Goal: Transaction & Acquisition: Book appointment/travel/reservation

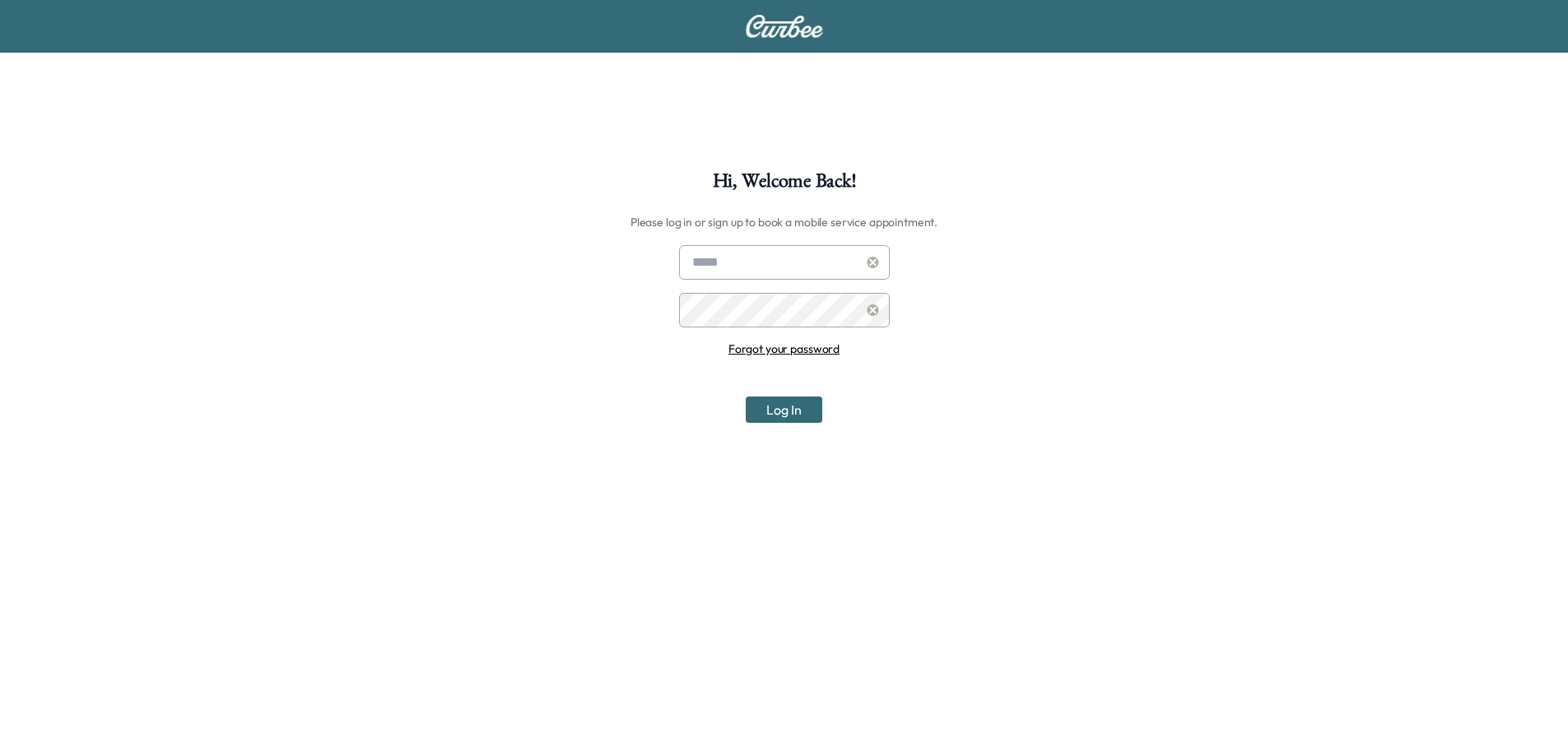
click at [816, 268] on input "text" at bounding box center [784, 262] width 211 height 34
drag, startPoint x: 814, startPoint y: 268, endPoint x: 799, endPoint y: 273, distance: 15.8
click at [814, 268] on input "text" at bounding box center [784, 262] width 211 height 34
click at [571, 383] on div "Hi, Welcome Back! Please log in or sign up to book a mobile service appointment…" at bounding box center [784, 549] width 1568 height 756
click at [792, 350] on link "Forgot your password" at bounding box center [784, 349] width 111 height 15
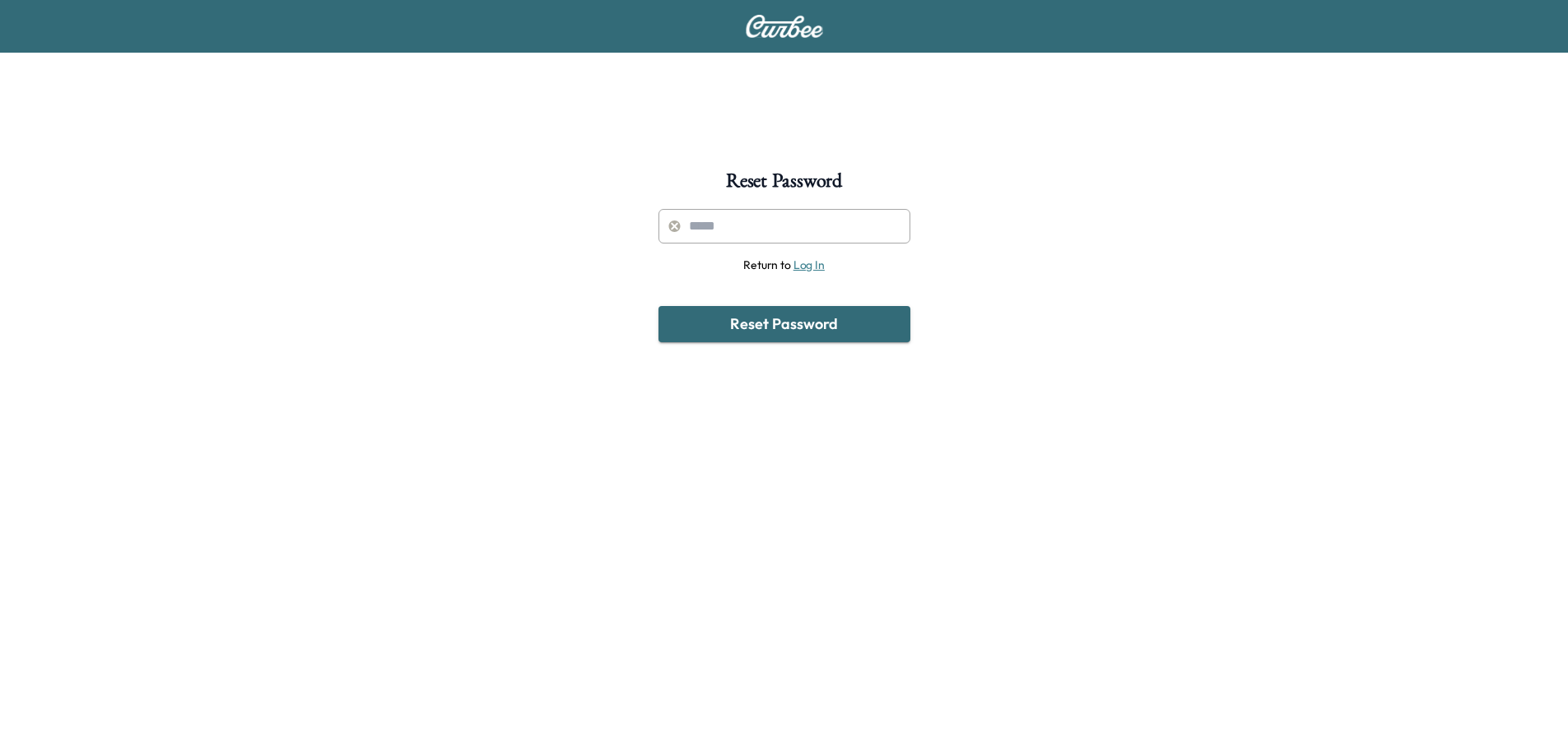
click at [807, 225] on input "text" at bounding box center [784, 226] width 252 height 34
type input "**********"
click at [761, 326] on button "Reset Password" at bounding box center [784, 323] width 252 height 36
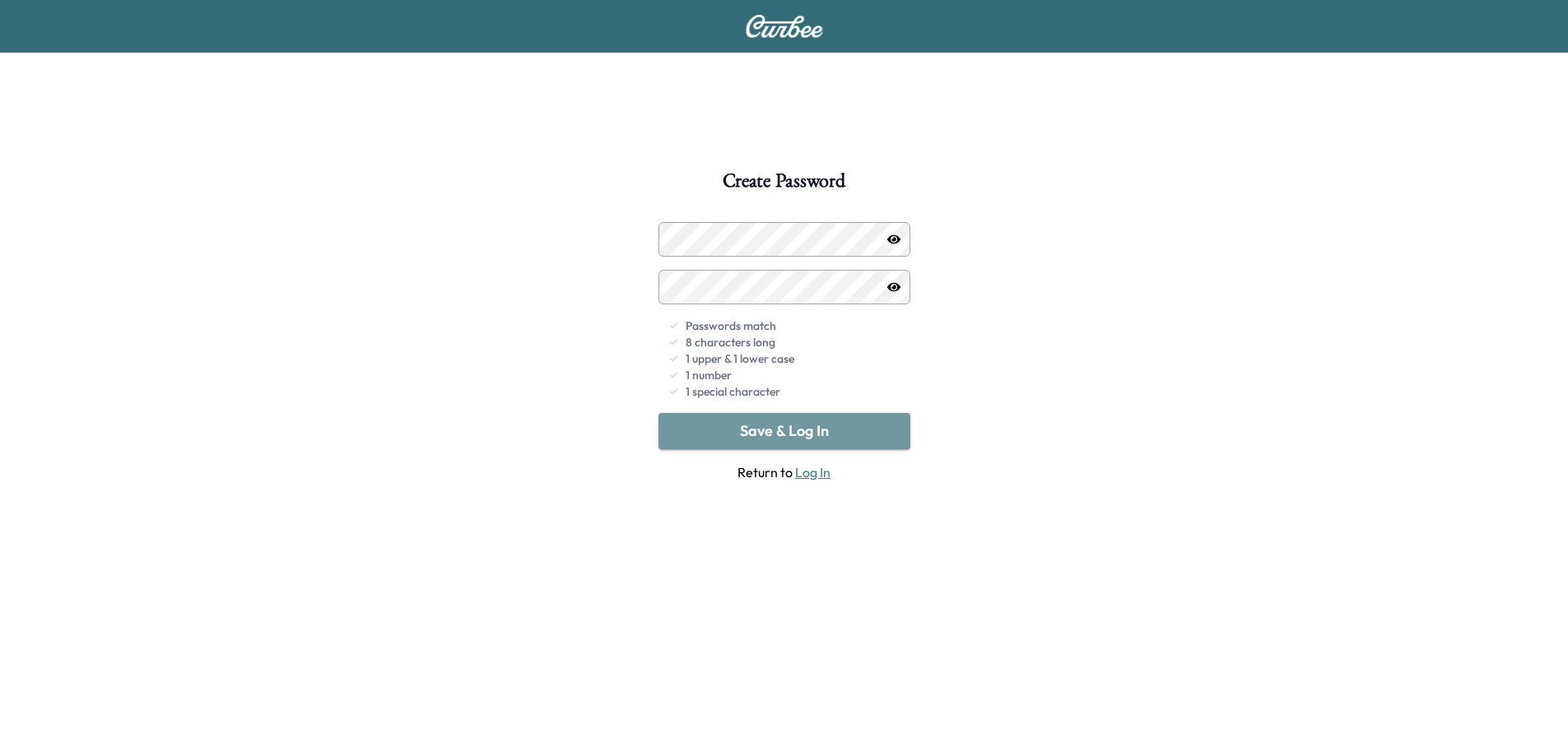
click at [766, 434] on button "Save & Log In" at bounding box center [784, 431] width 252 height 36
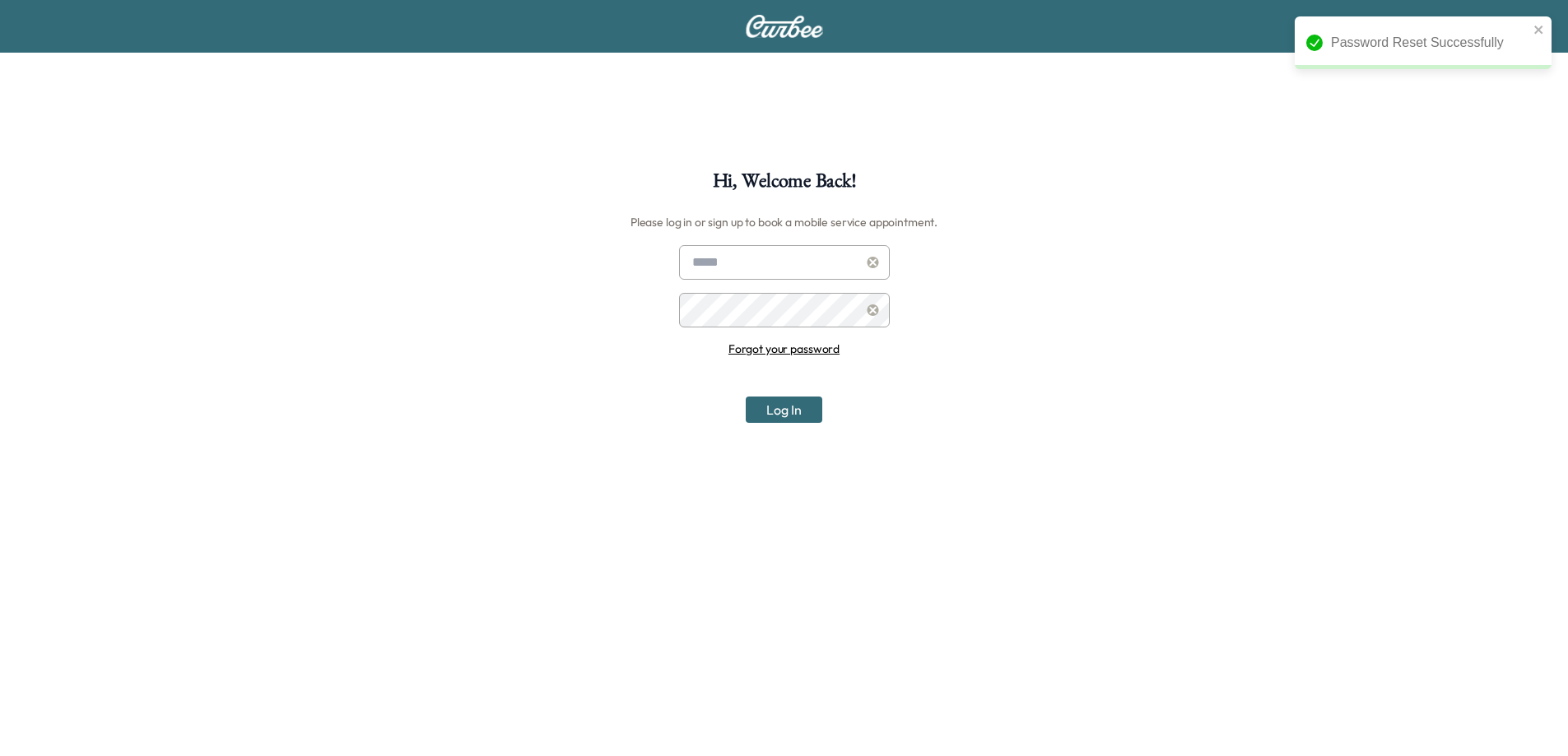
type input "**********"
click at [784, 417] on button "Log In" at bounding box center [784, 409] width 76 height 26
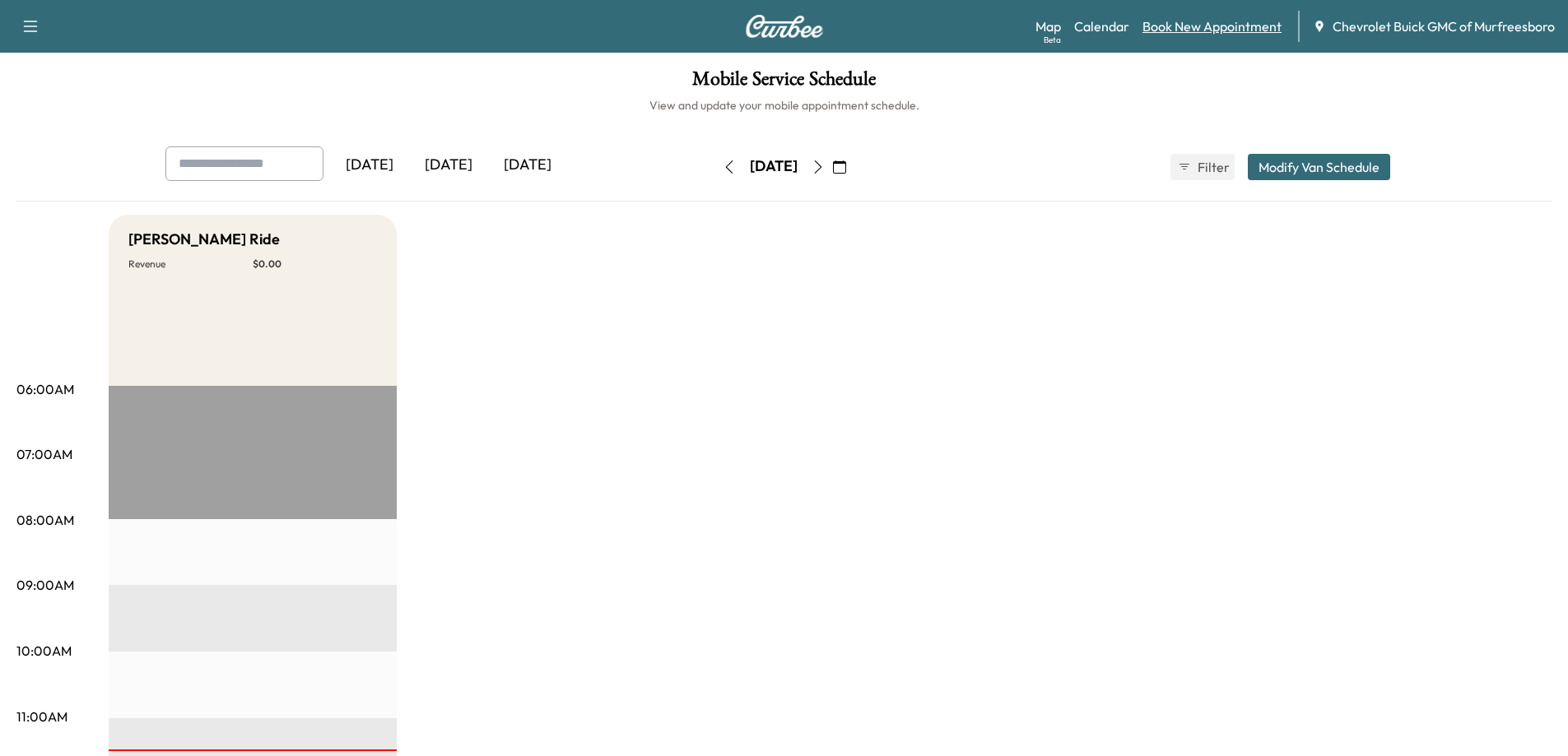
click at [1212, 28] on link "Book New Appointment" at bounding box center [1211, 26] width 139 height 20
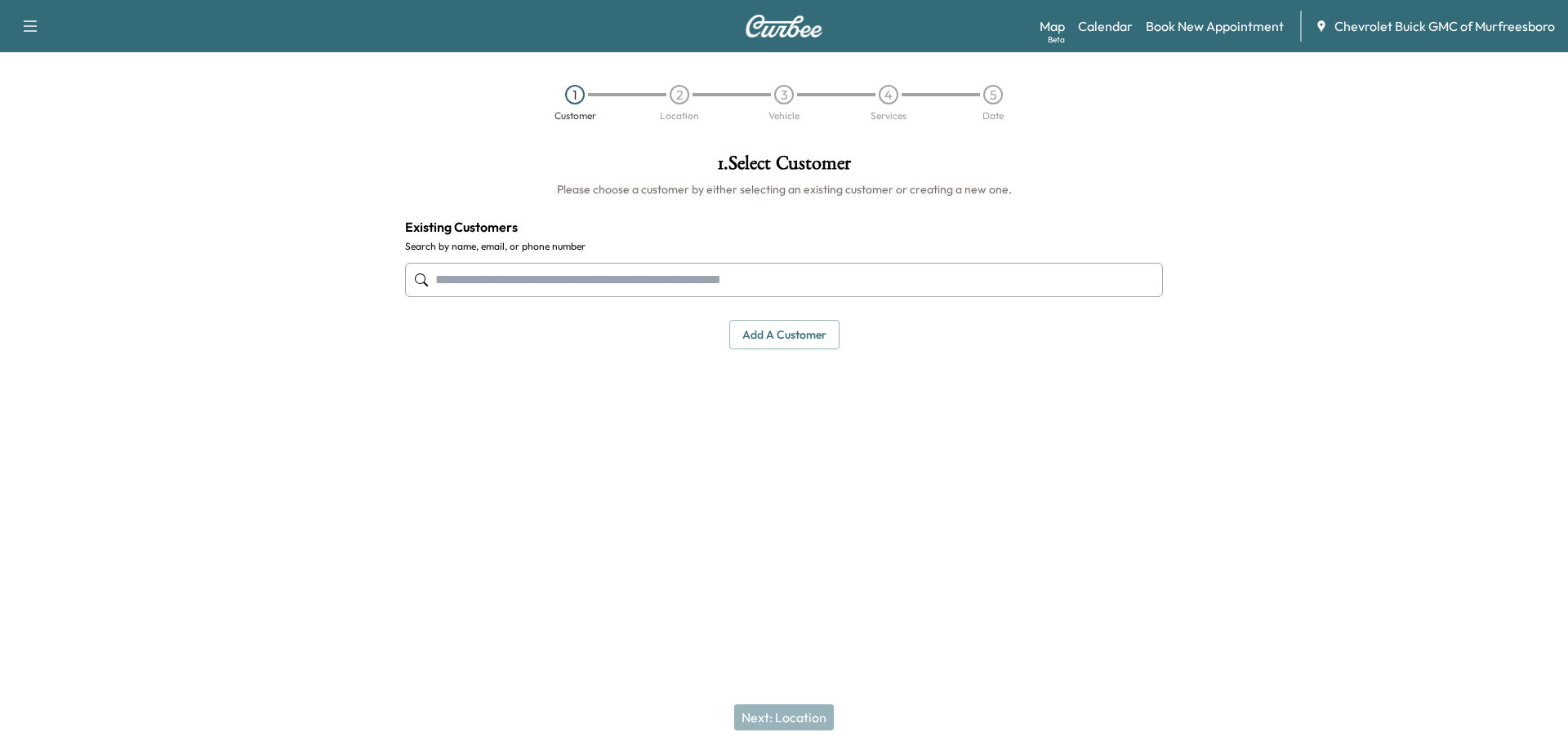
click at [550, 279] on input "text" at bounding box center [784, 279] width 758 height 34
click at [780, 337] on button "Add a customer" at bounding box center [784, 334] width 110 height 30
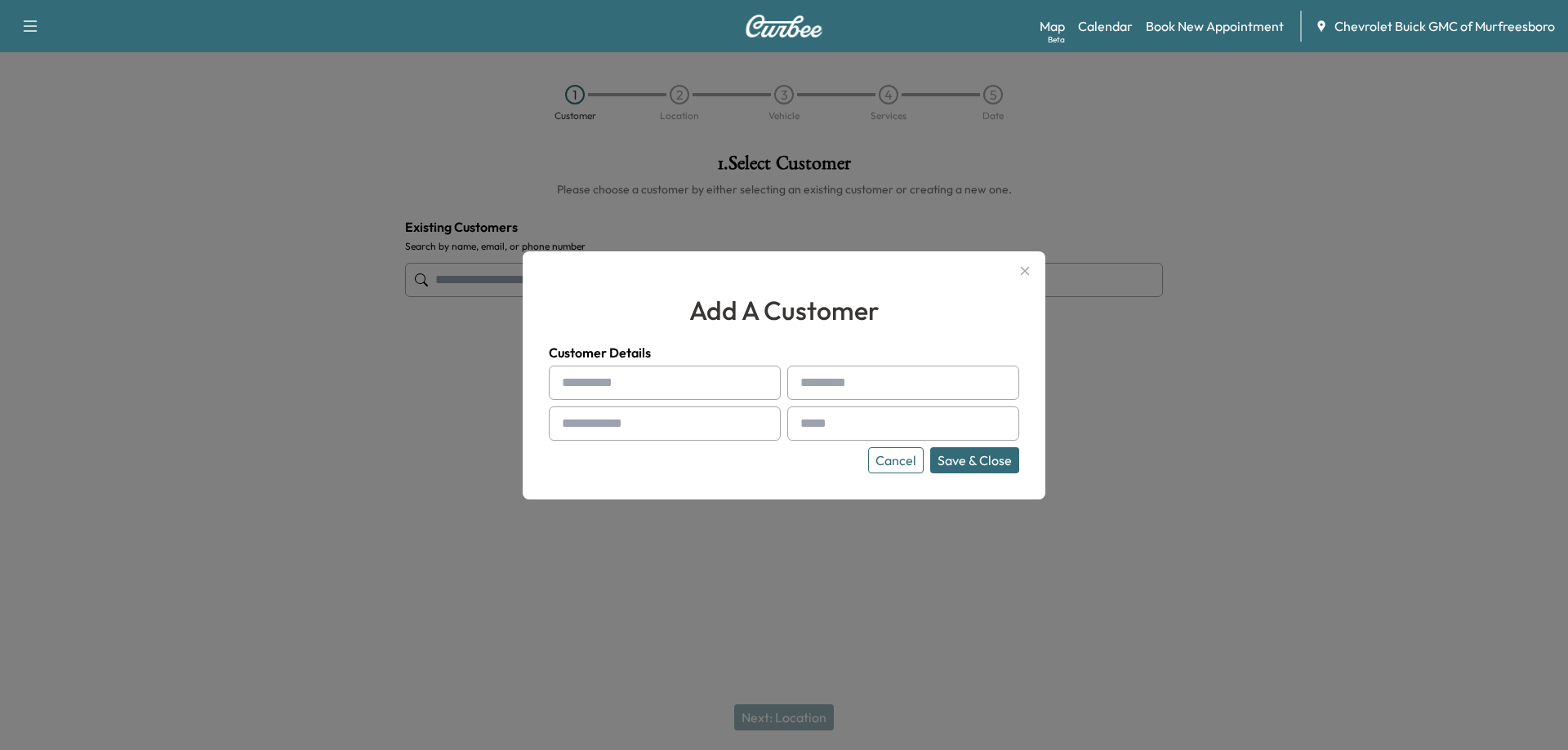
click at [618, 391] on input "text" at bounding box center [664, 382] width 232 height 34
type input "*****"
type input "********"
type input "**********"
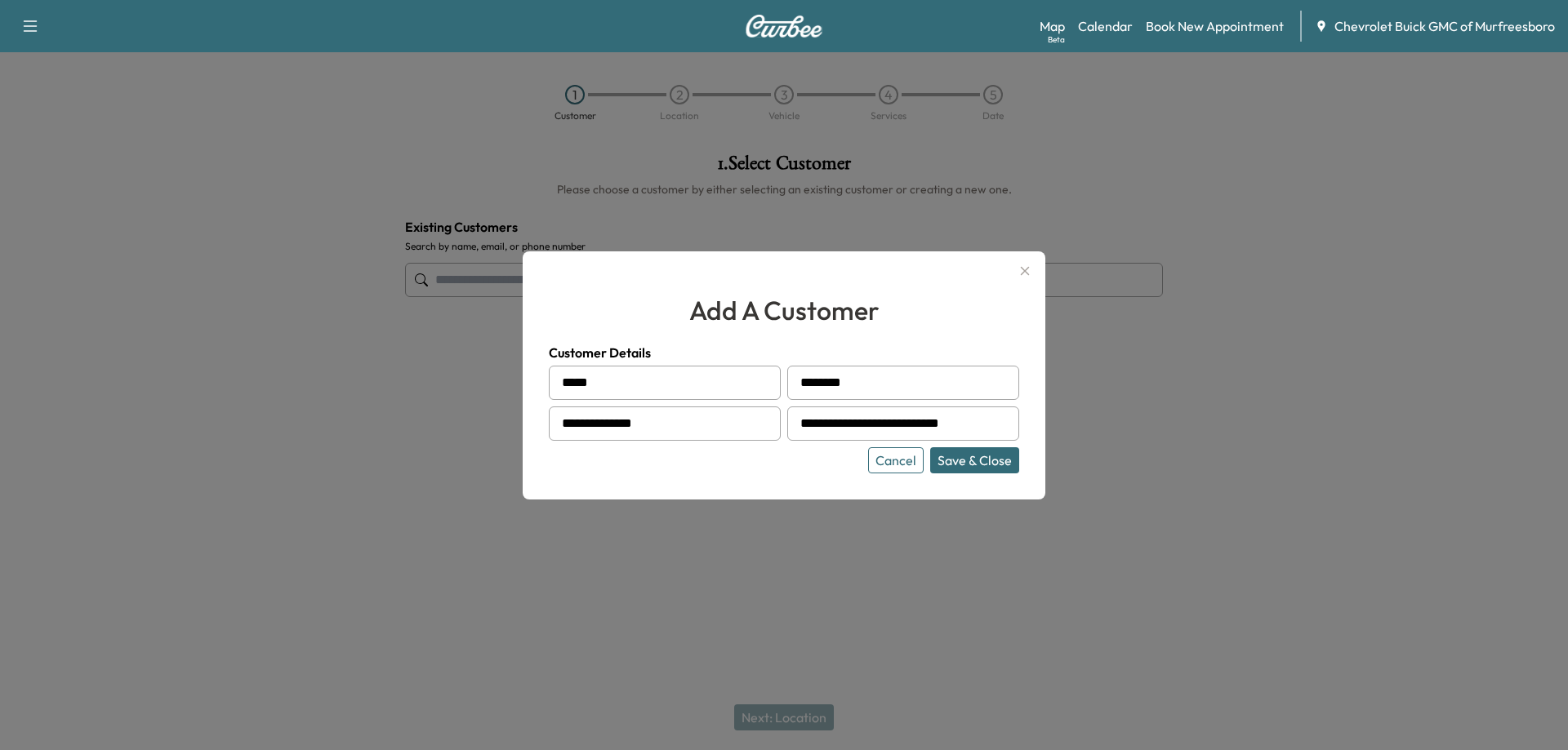
type input "*****"
click at [996, 464] on button "Save & Close" at bounding box center [975, 460] width 89 height 26
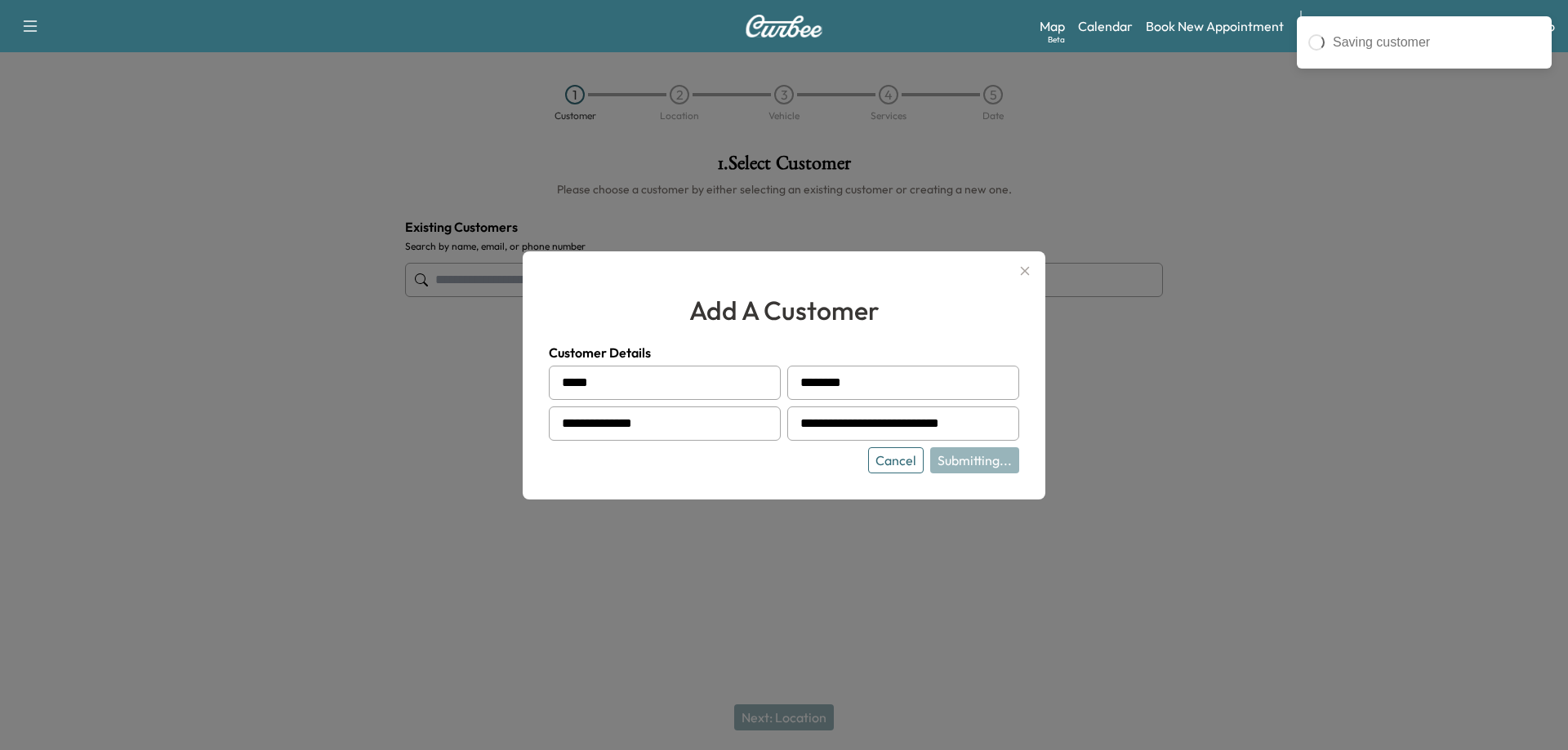
type input "**********"
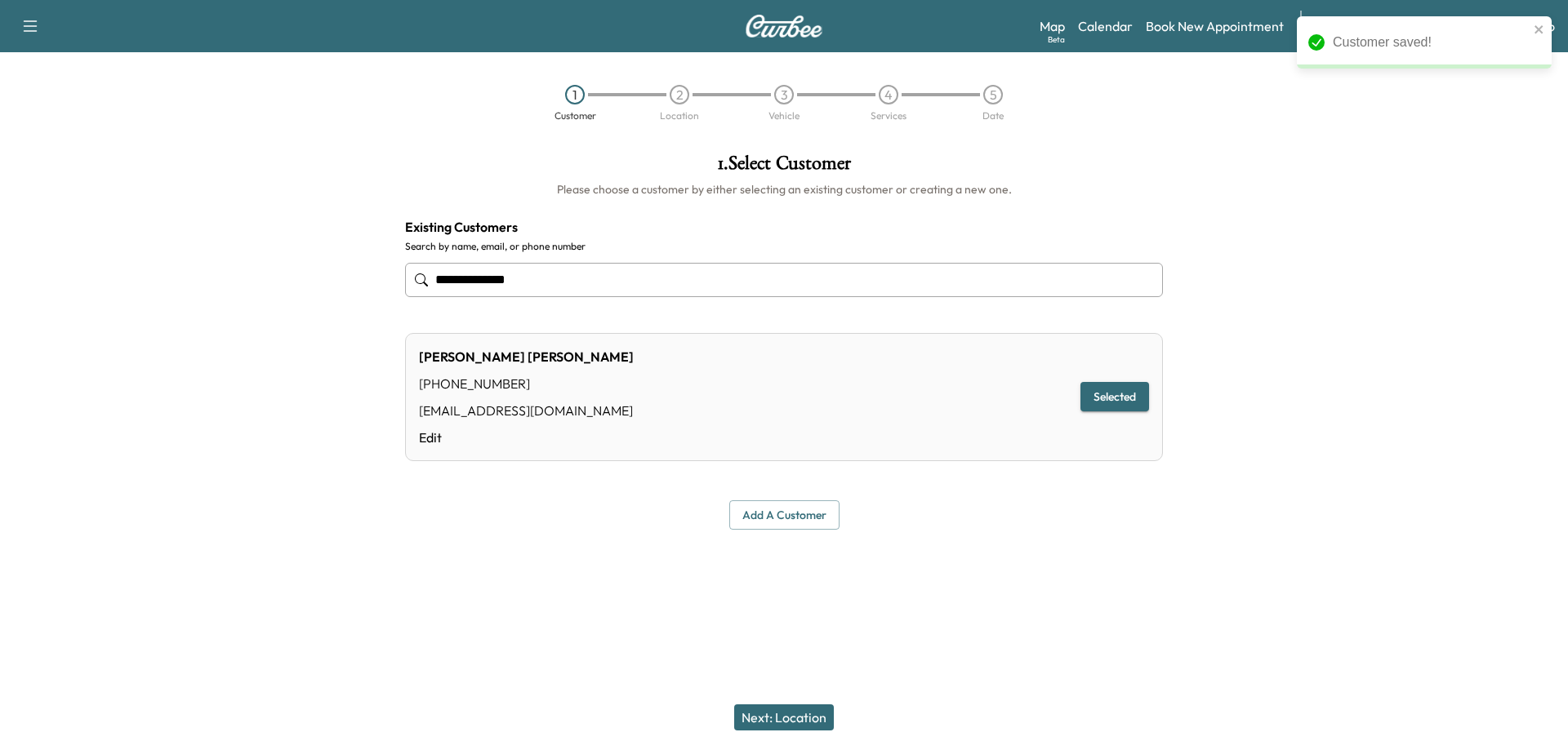
click at [808, 713] on button "Next: Location" at bounding box center [783, 717] width 100 height 26
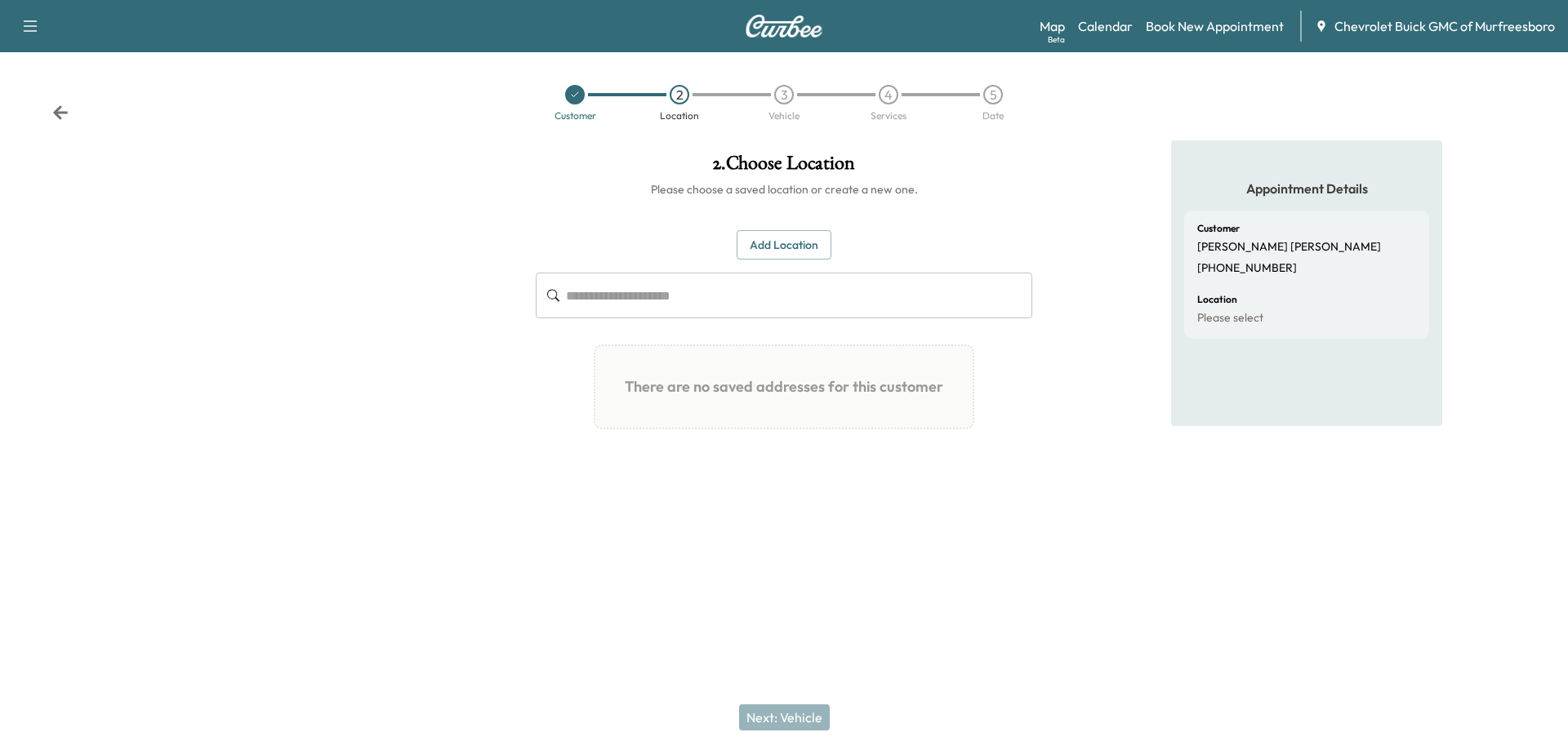
click at [778, 258] on button "Add Location" at bounding box center [784, 245] width 95 height 30
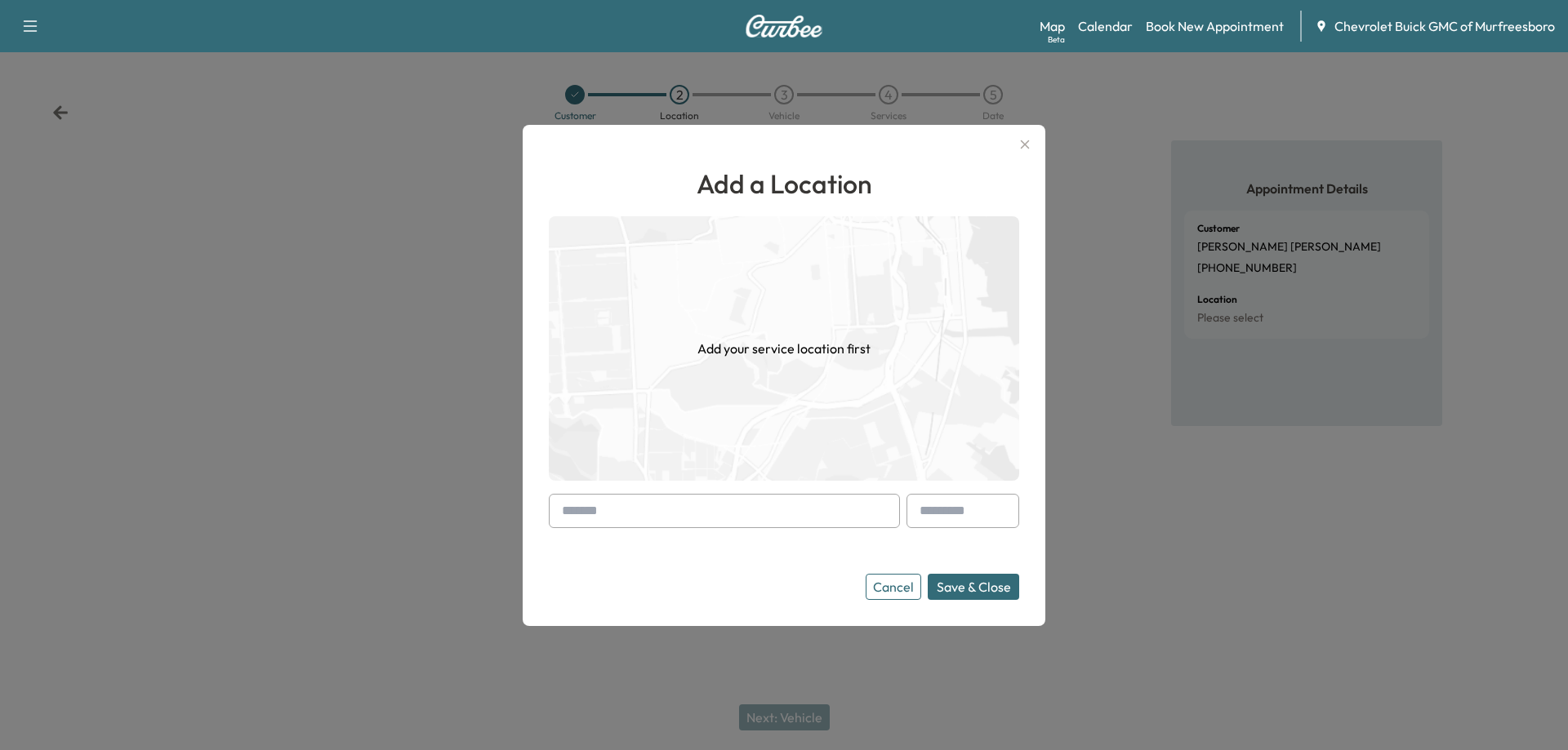
click at [718, 519] on input "text" at bounding box center [724, 511] width 351 height 34
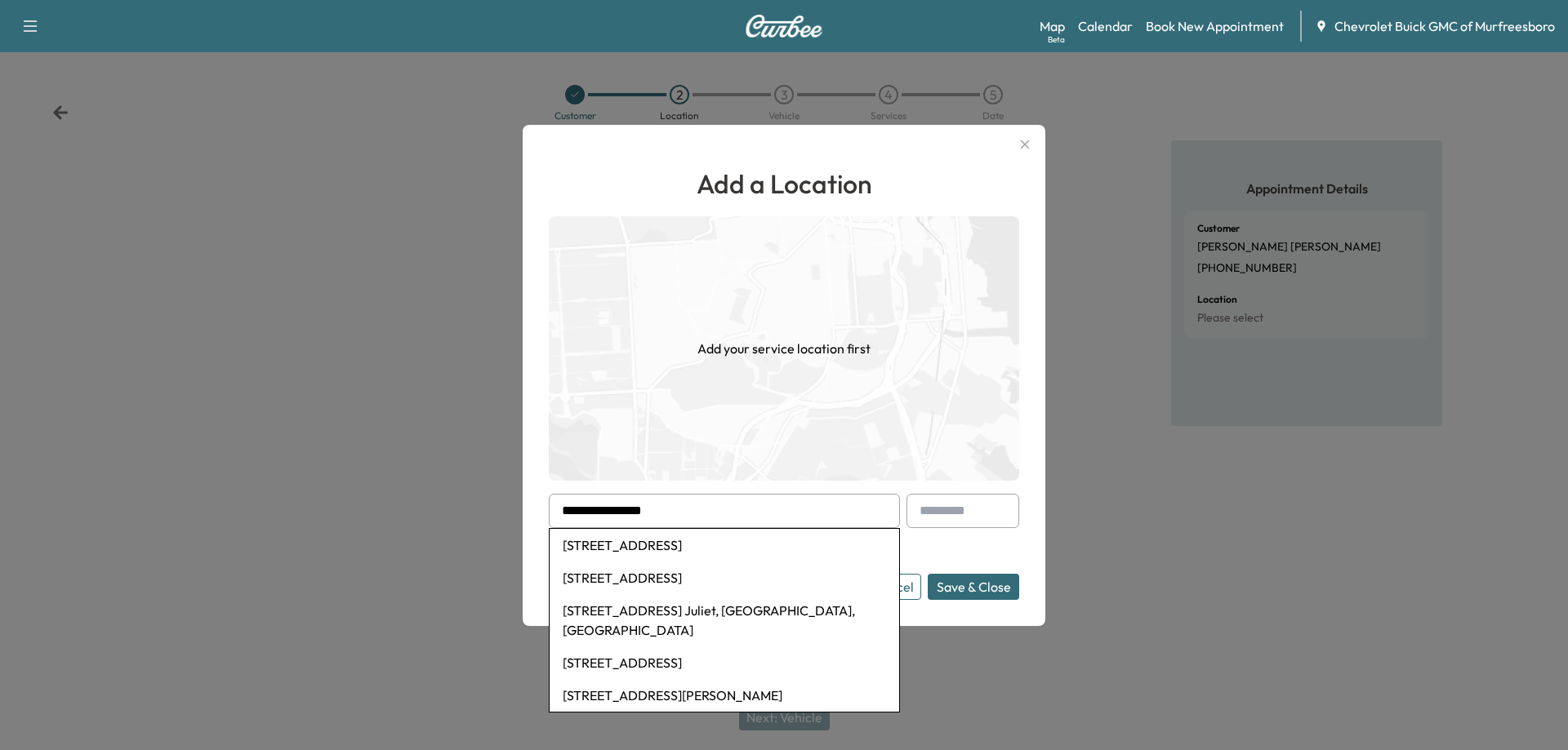
click at [713, 549] on li "[STREET_ADDRESS]" at bounding box center [724, 546] width 350 height 33
type input "**********"
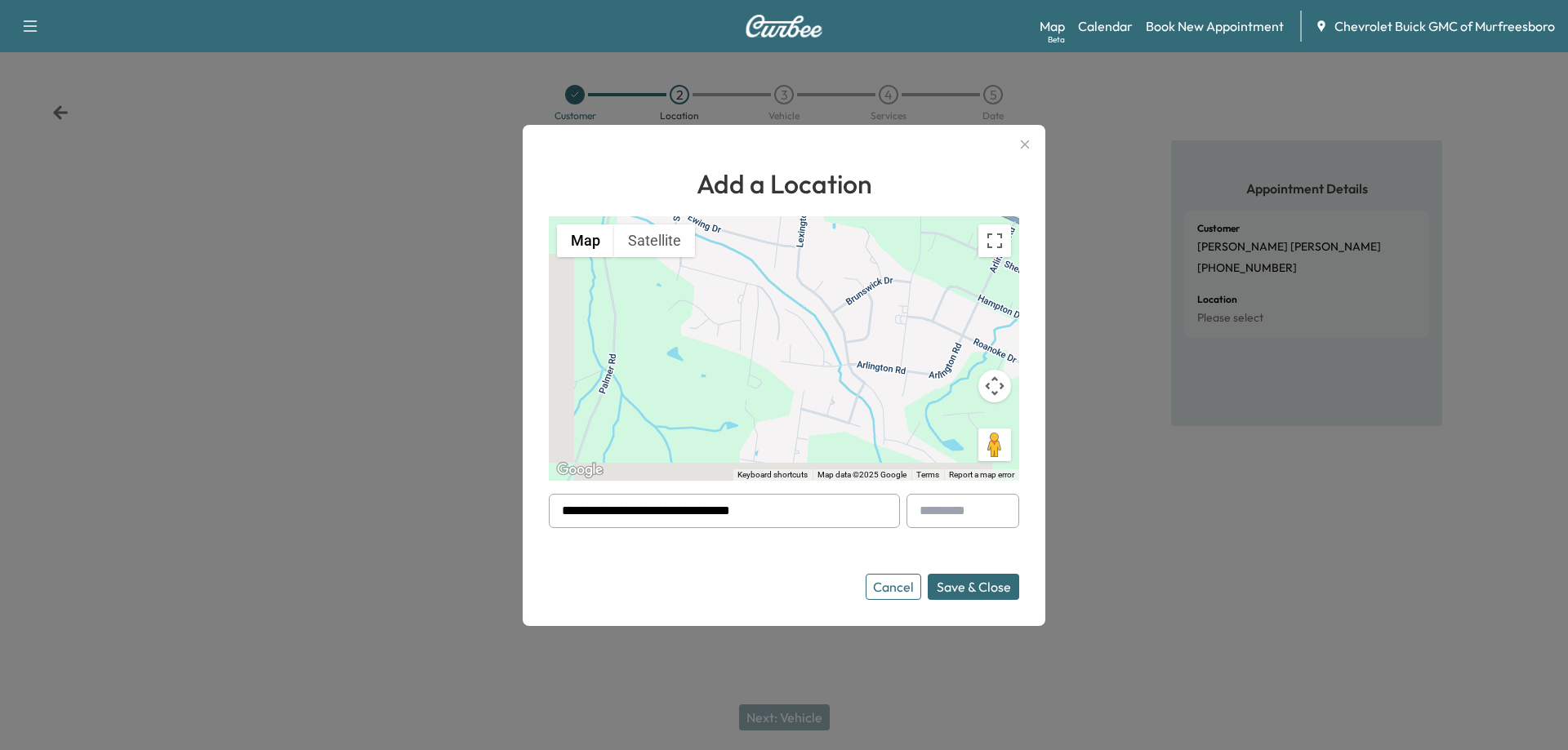
click at [976, 593] on button "Save & Close" at bounding box center [973, 586] width 91 height 26
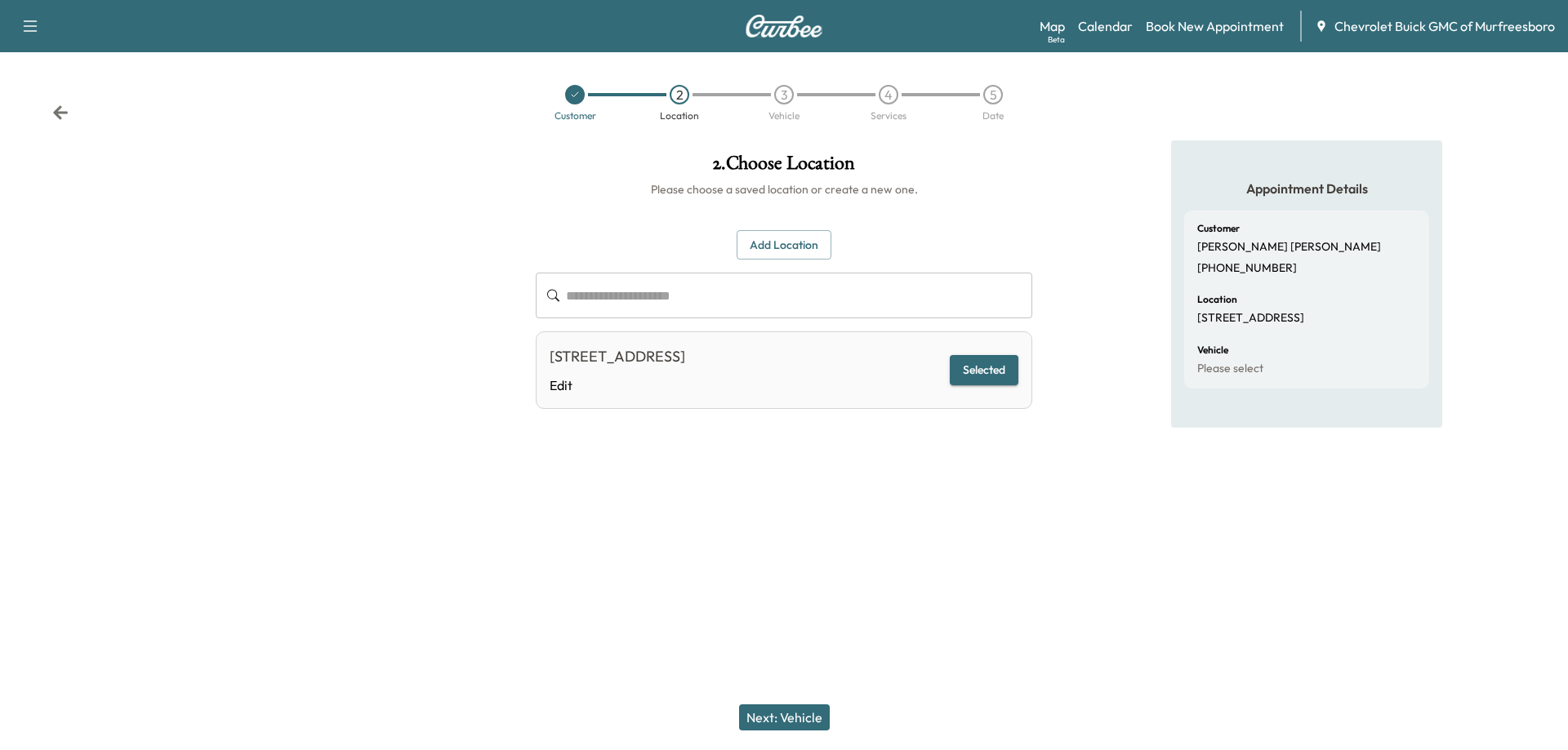
click at [800, 722] on button "Next: Vehicle" at bounding box center [784, 717] width 91 height 26
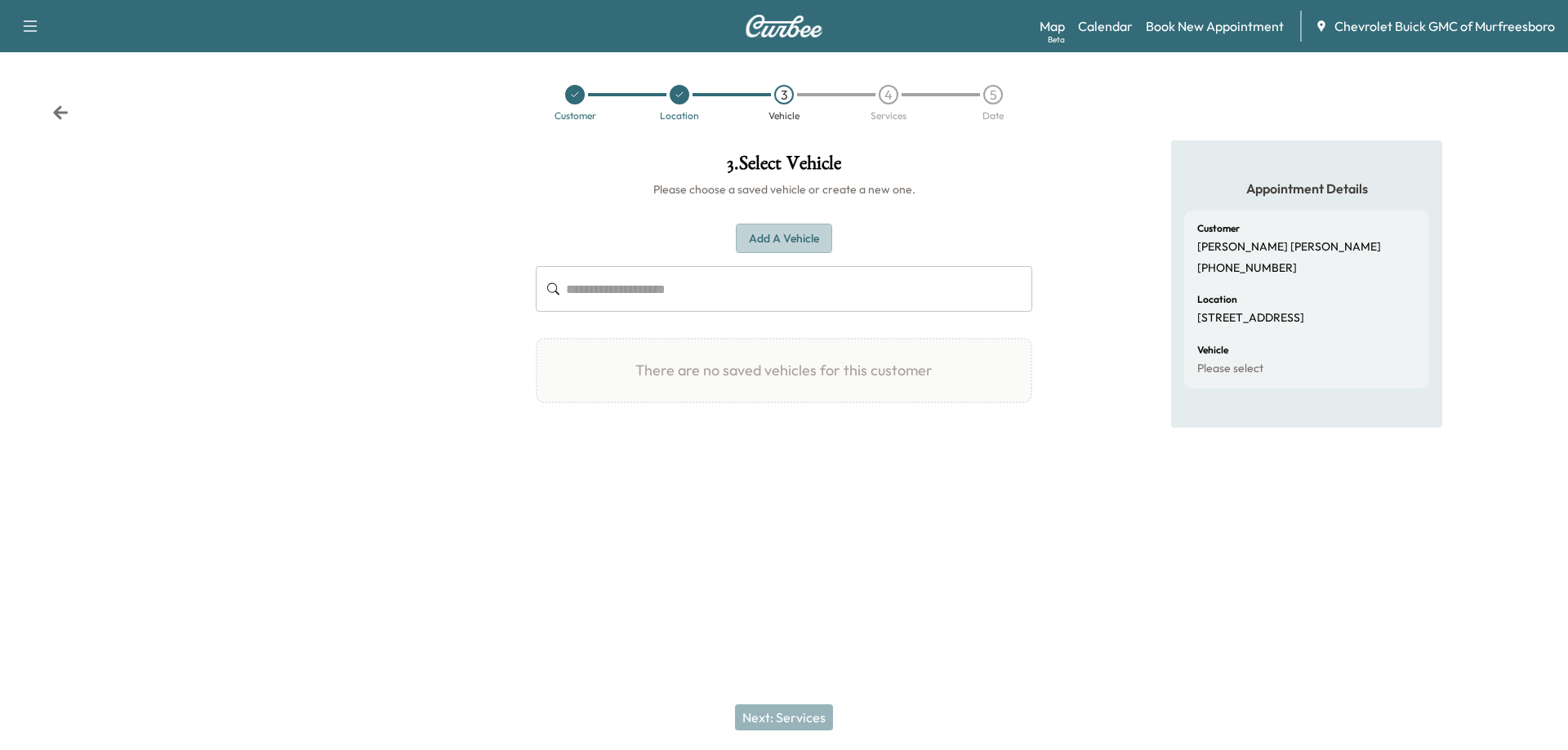
click at [786, 233] on button "Add a Vehicle" at bounding box center [783, 238] width 96 height 30
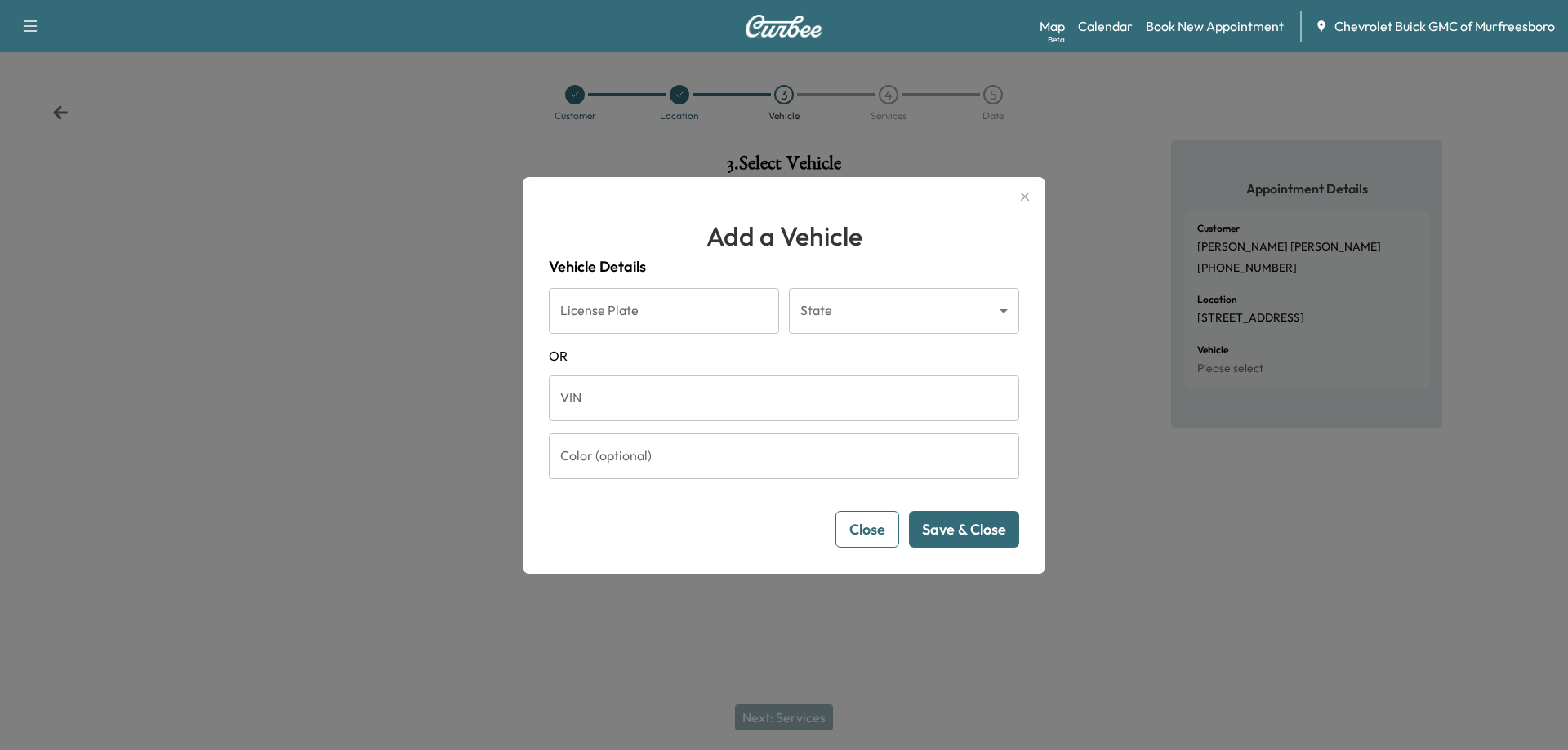
click at [677, 401] on input "VIN" at bounding box center [783, 398] width 470 height 46
paste input "**********"
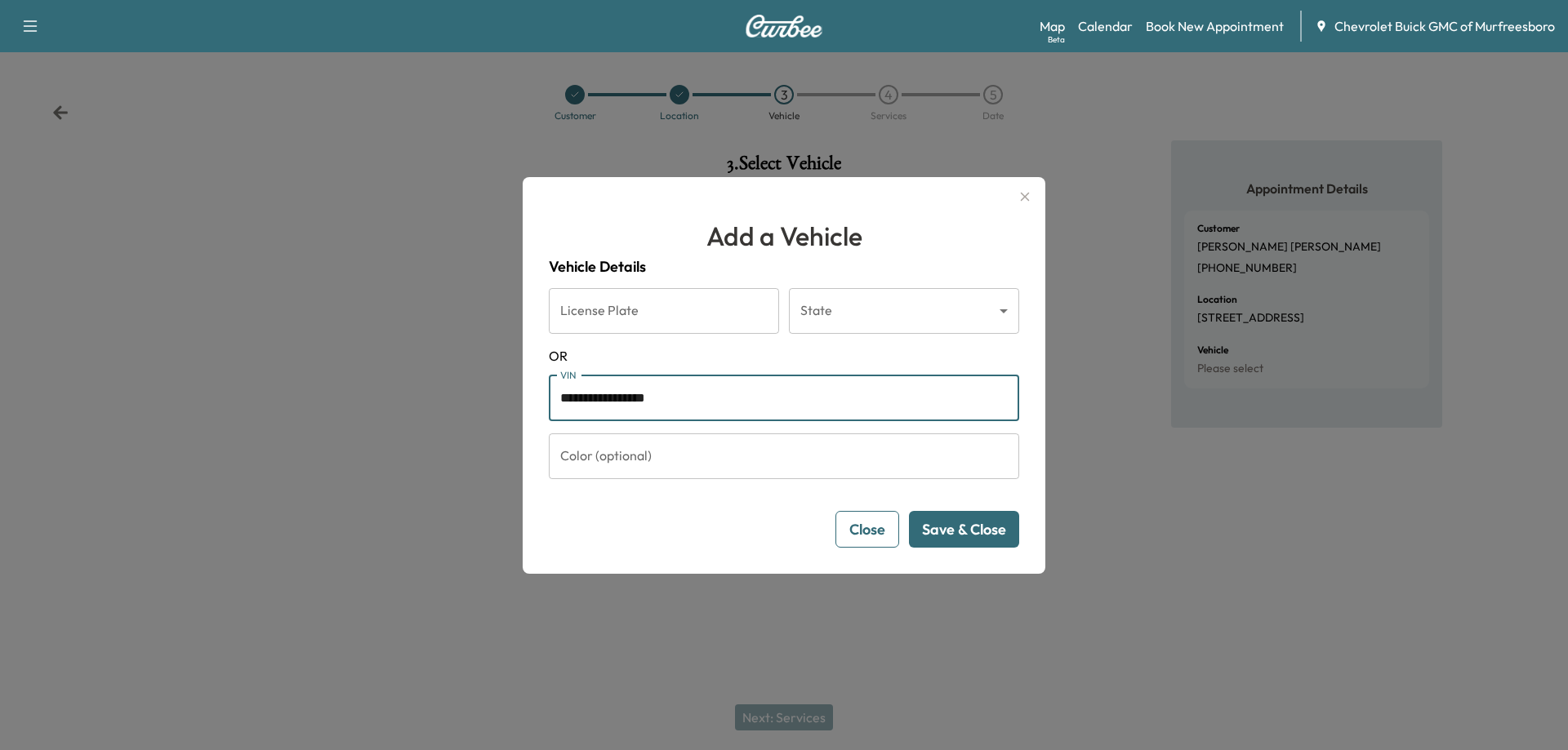
type input "**********"
click at [682, 454] on input "Color (optional)" at bounding box center [783, 455] width 470 height 46
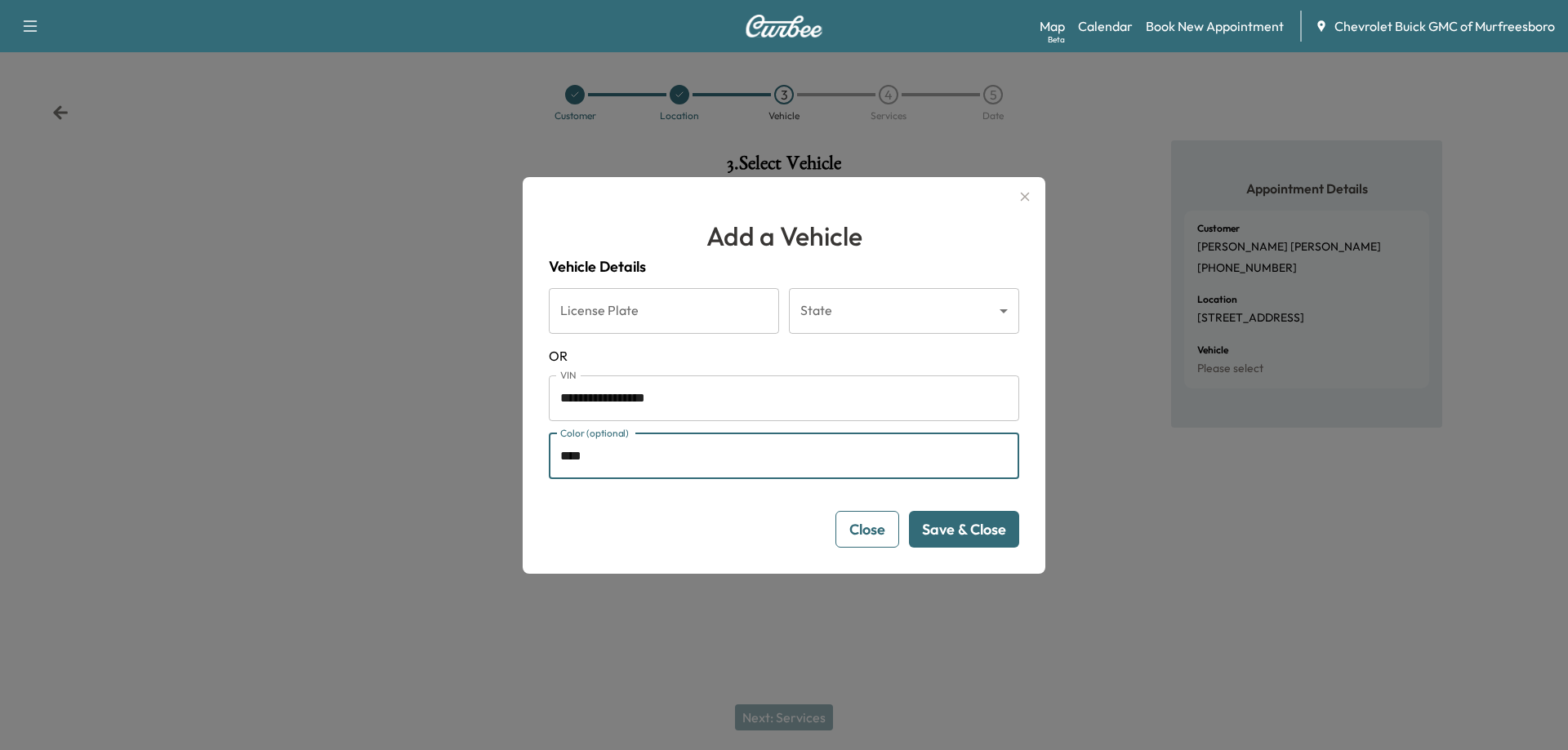
type input "****"
click at [968, 526] on button "Save & Close" at bounding box center [964, 529] width 110 height 37
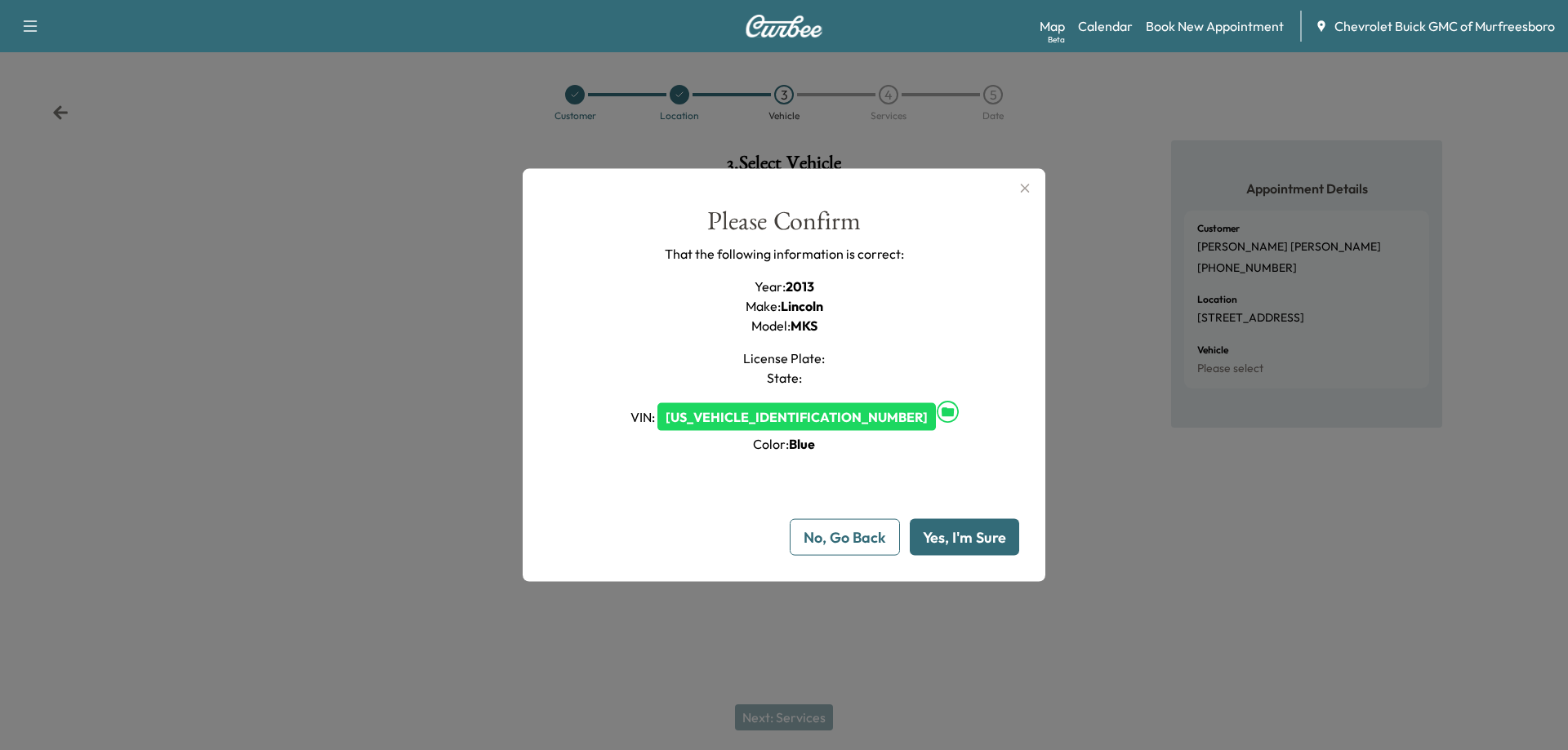
click at [969, 542] on button "Yes, I'm Sure" at bounding box center [964, 538] width 110 height 37
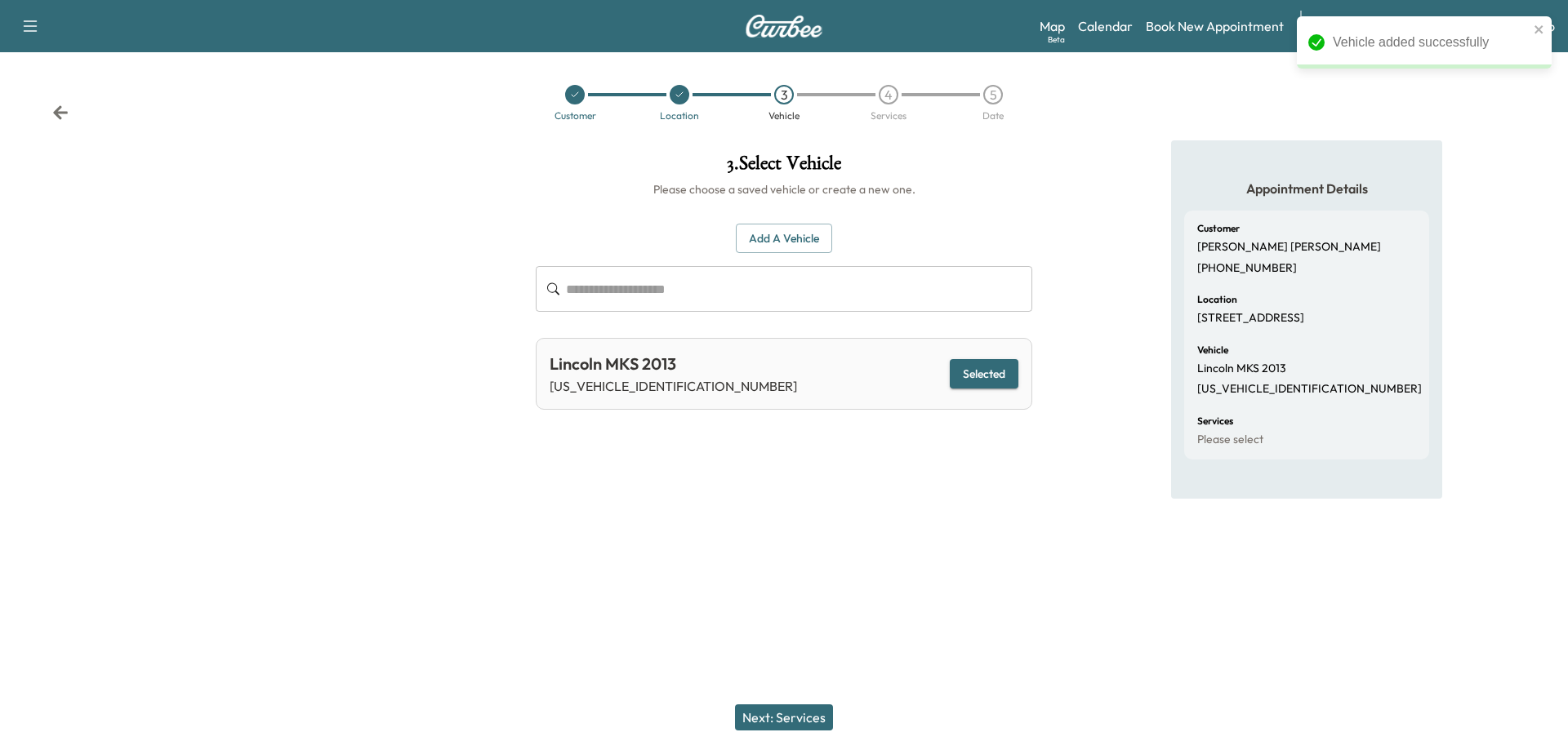
click at [797, 713] on button "Next: Services" at bounding box center [783, 717] width 98 height 26
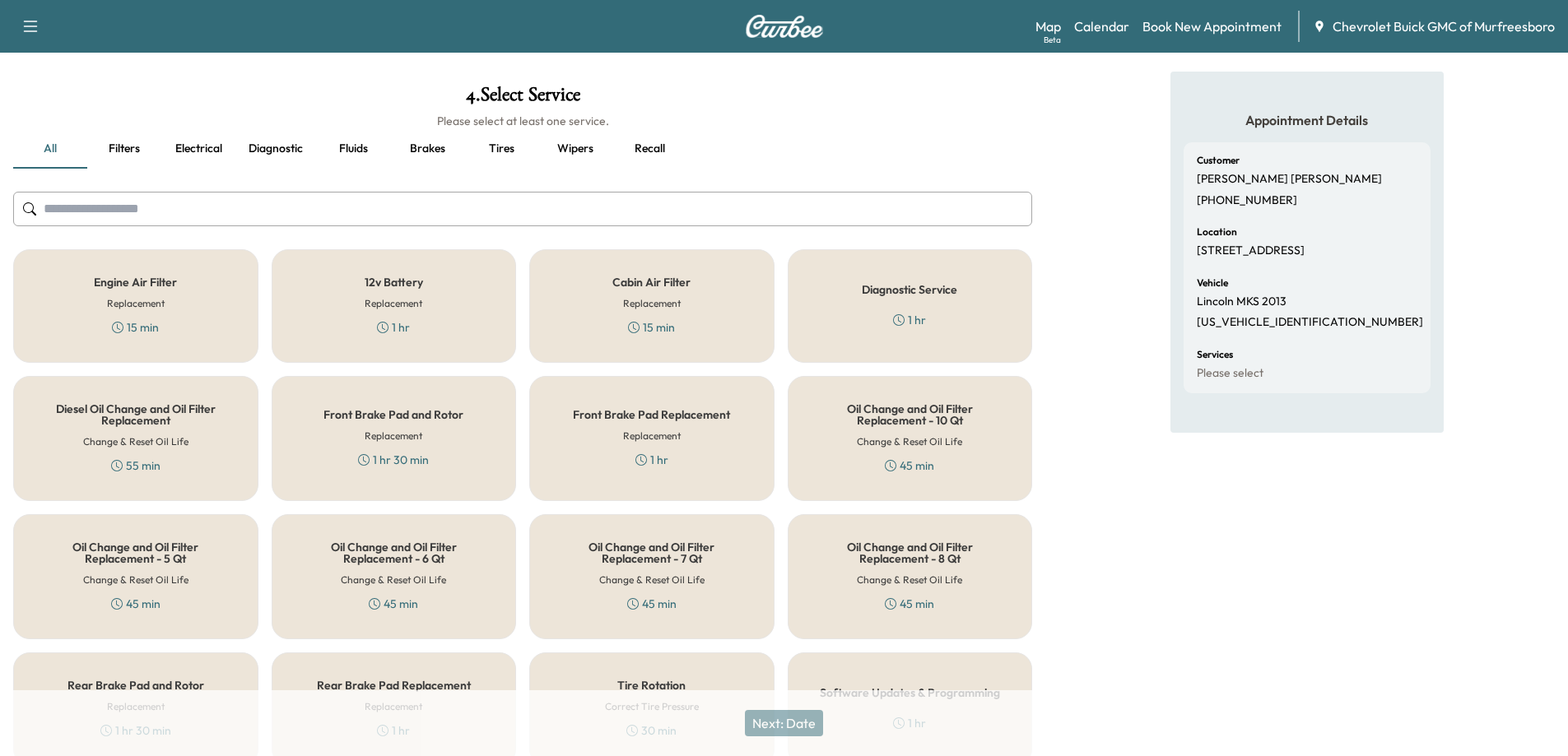
scroll to position [165, 0]
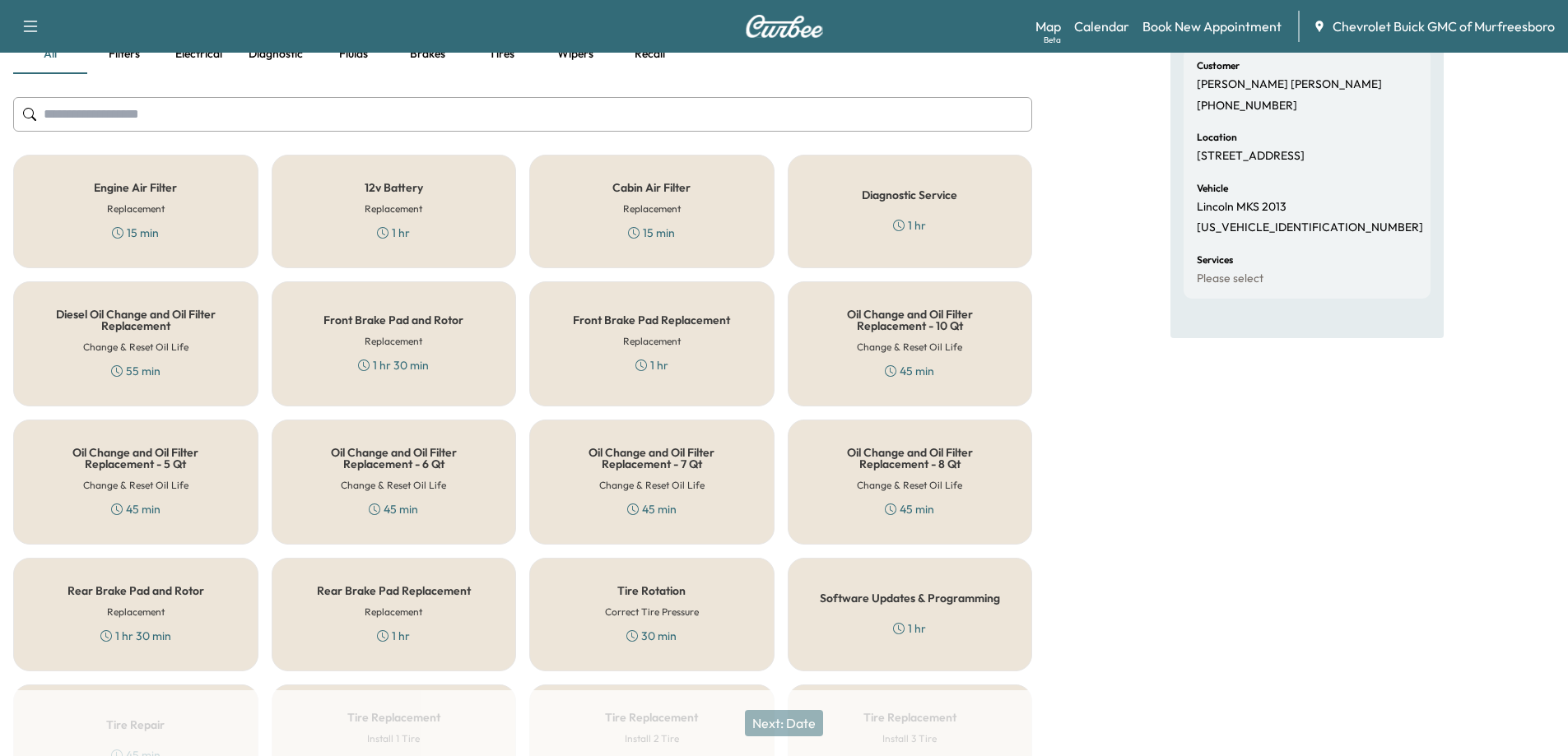
click at [391, 206] on h6 "Replacement" at bounding box center [393, 208] width 58 height 15
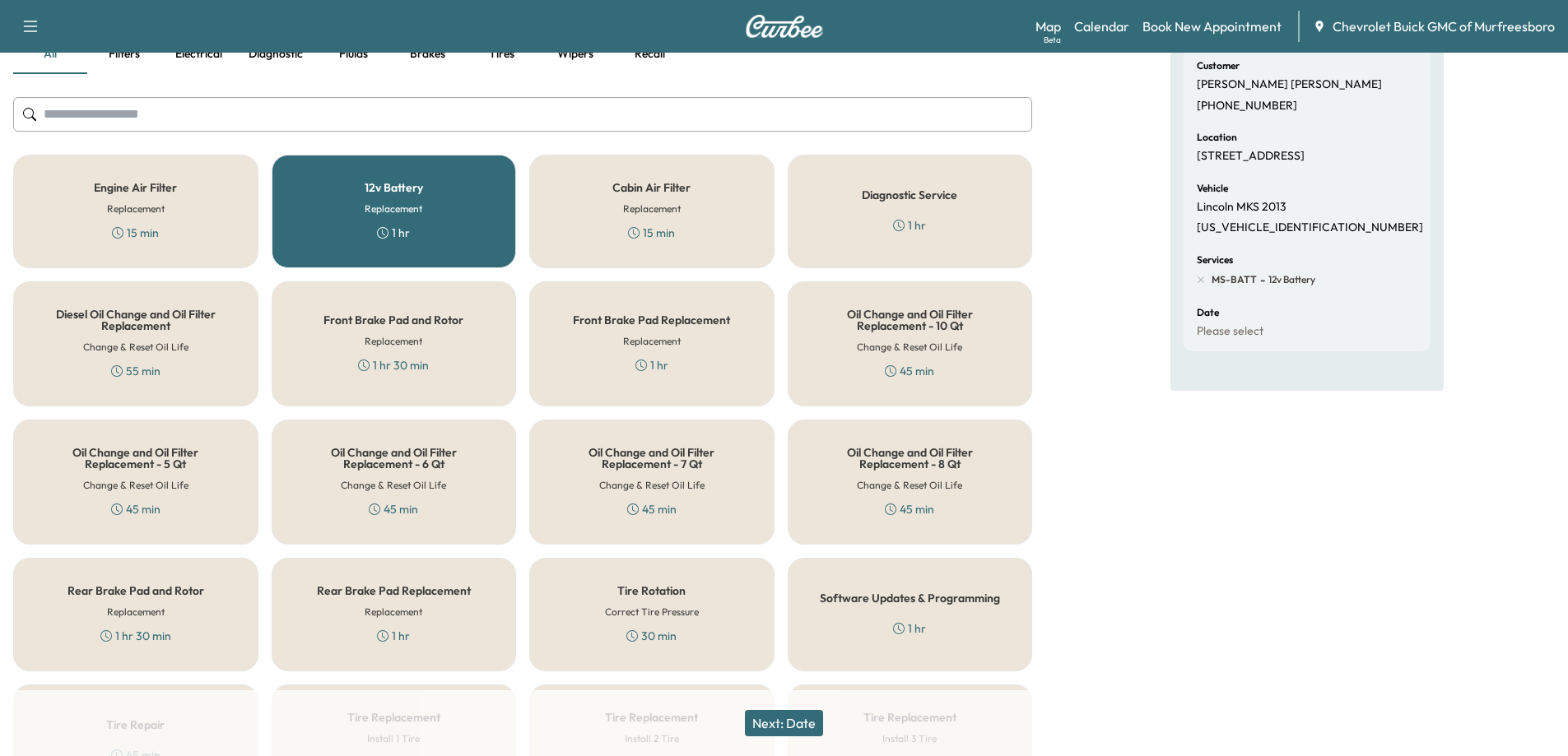
click at [336, 473] on div "Oil Change and Oil Filter Replacement - 6 Qt Change & Reset Oil Life 45 min" at bounding box center [394, 483] width 245 height 125
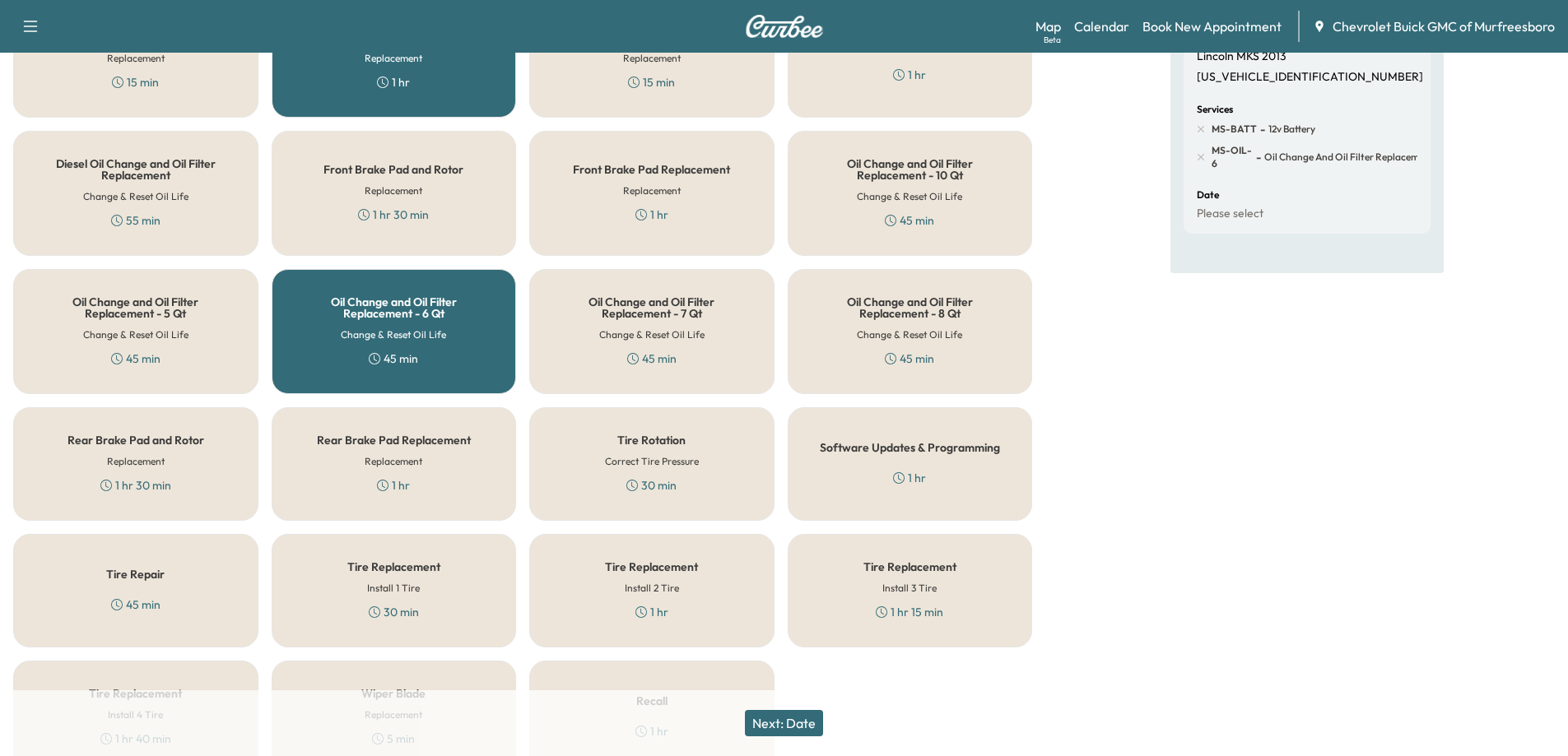
scroll to position [329, 0]
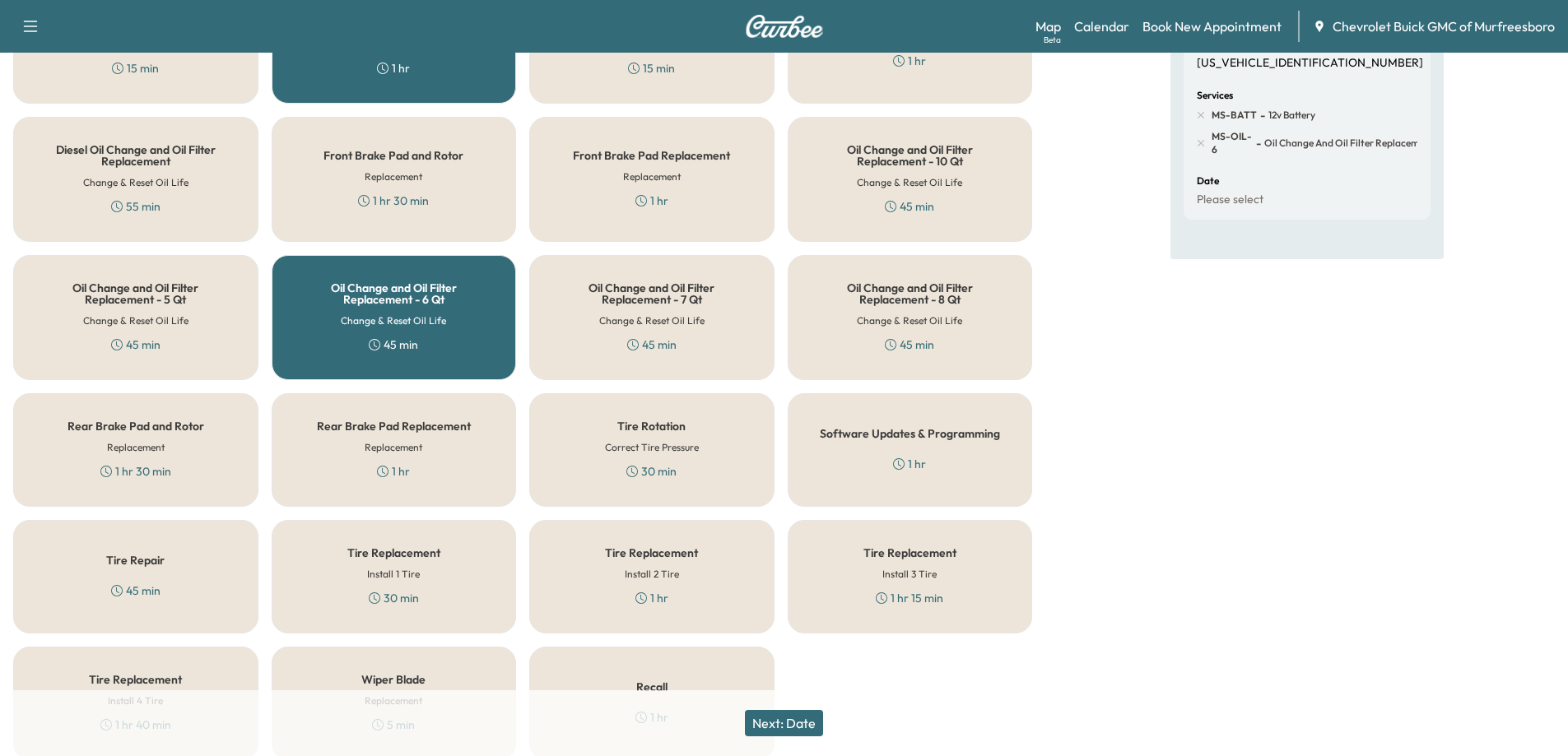
click at [786, 726] on button "Next: Date" at bounding box center [784, 723] width 78 height 26
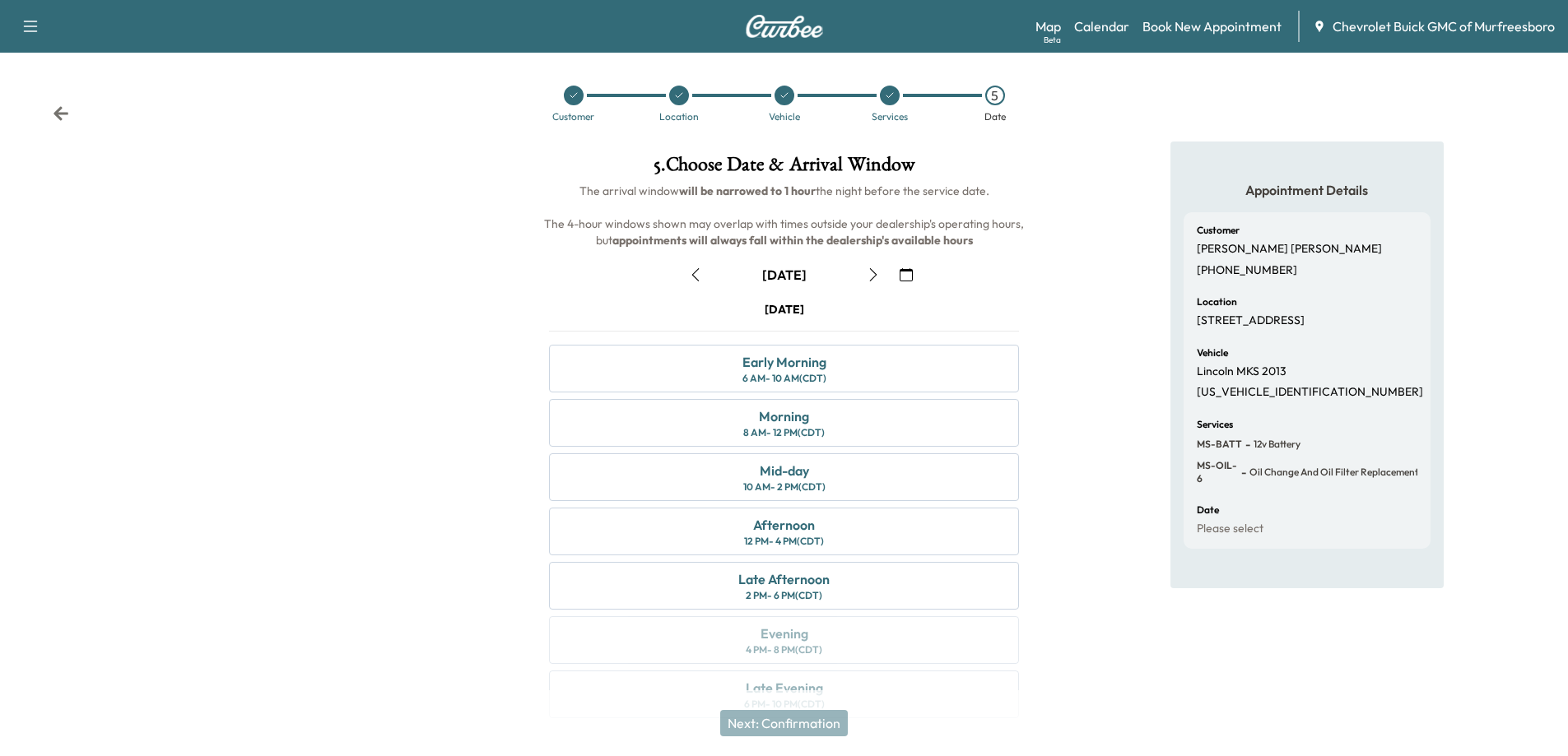
click at [761, 396] on div "[DATE] Early Morning 6 AM - 10 AM (CDT) Morning 8 AM - 12 PM (CDT) Mid-day 10 A…" at bounding box center [784, 513] width 496 height 424
click at [797, 366] on div "Early Morning" at bounding box center [784, 362] width 84 height 20
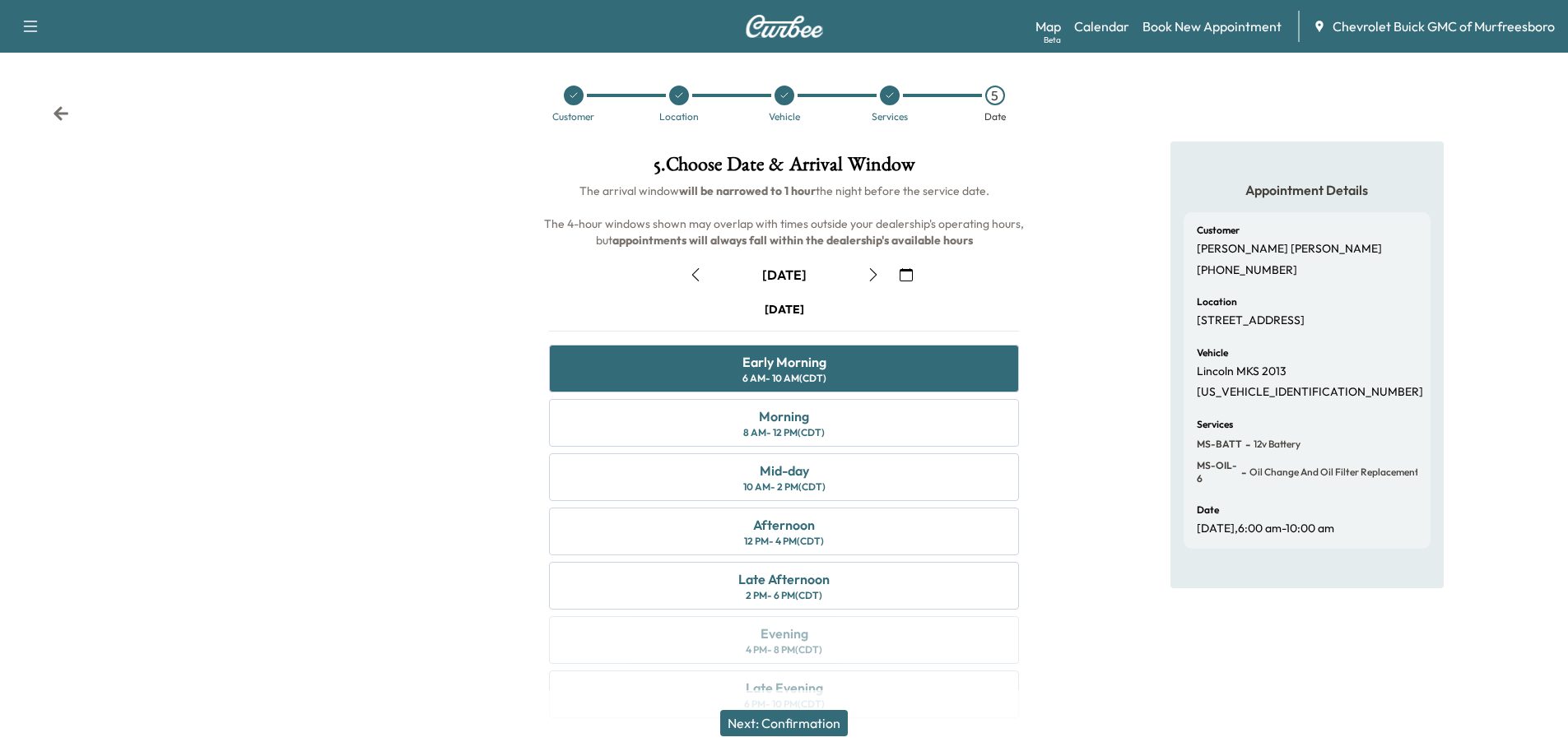
click at [783, 726] on button "Next: Confirmation" at bounding box center [784, 723] width 128 height 26
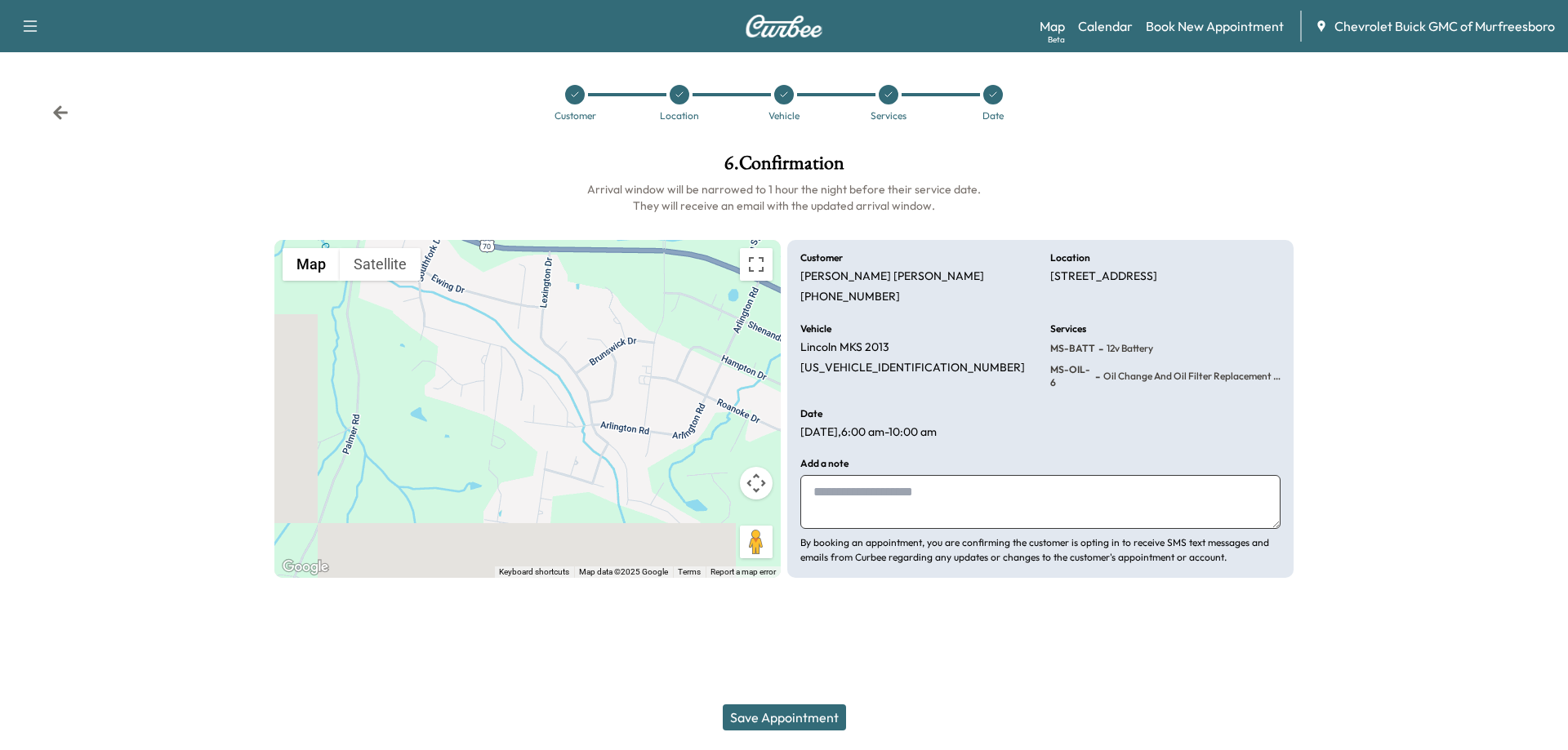
click at [961, 493] on textarea at bounding box center [1040, 502] width 480 height 54
type textarea "**********"
click at [785, 721] on button "Save Appointment" at bounding box center [784, 717] width 123 height 26
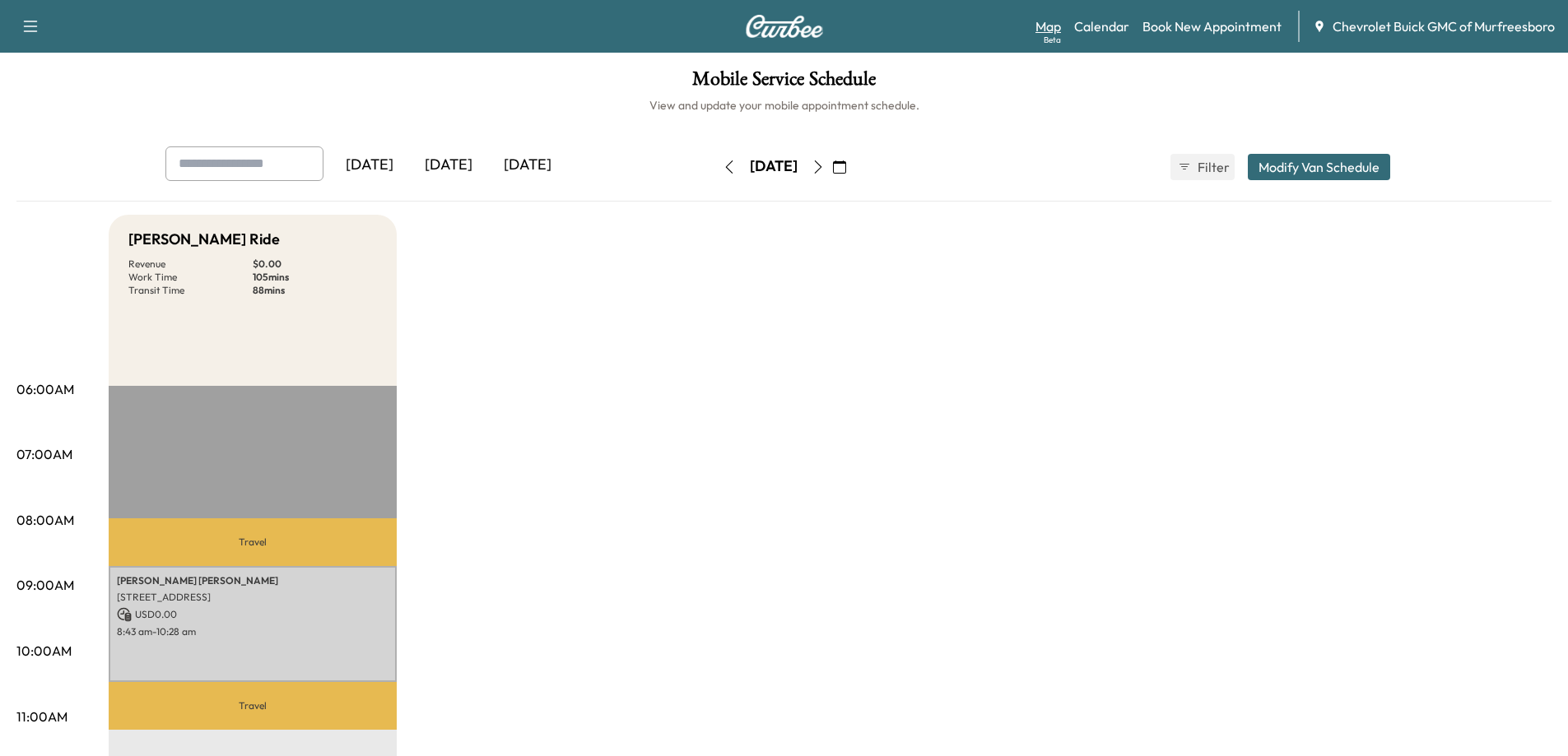
click at [1045, 32] on link "Map Beta" at bounding box center [1048, 26] width 25 height 20
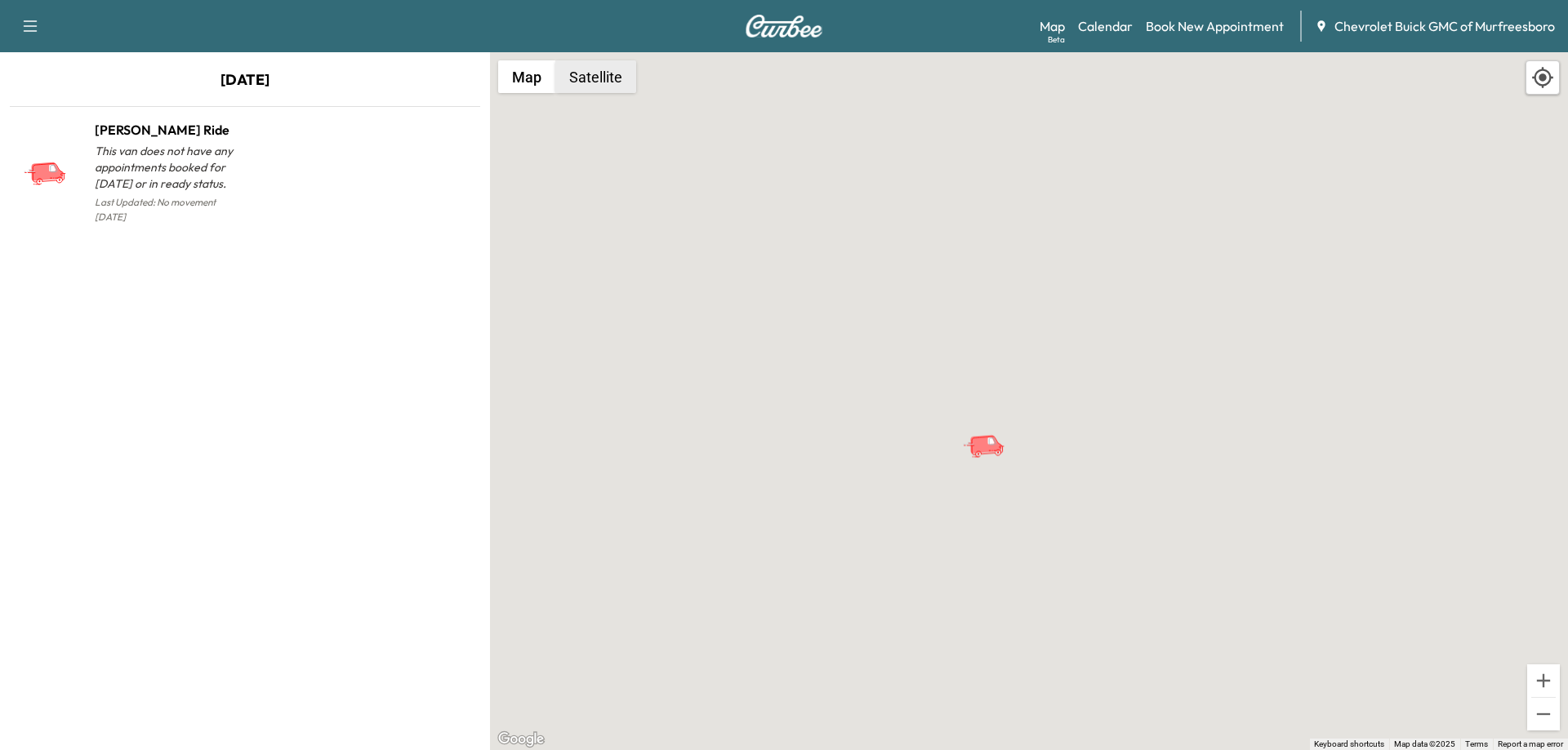
click at [610, 80] on button "Satellite" at bounding box center [595, 77] width 80 height 33
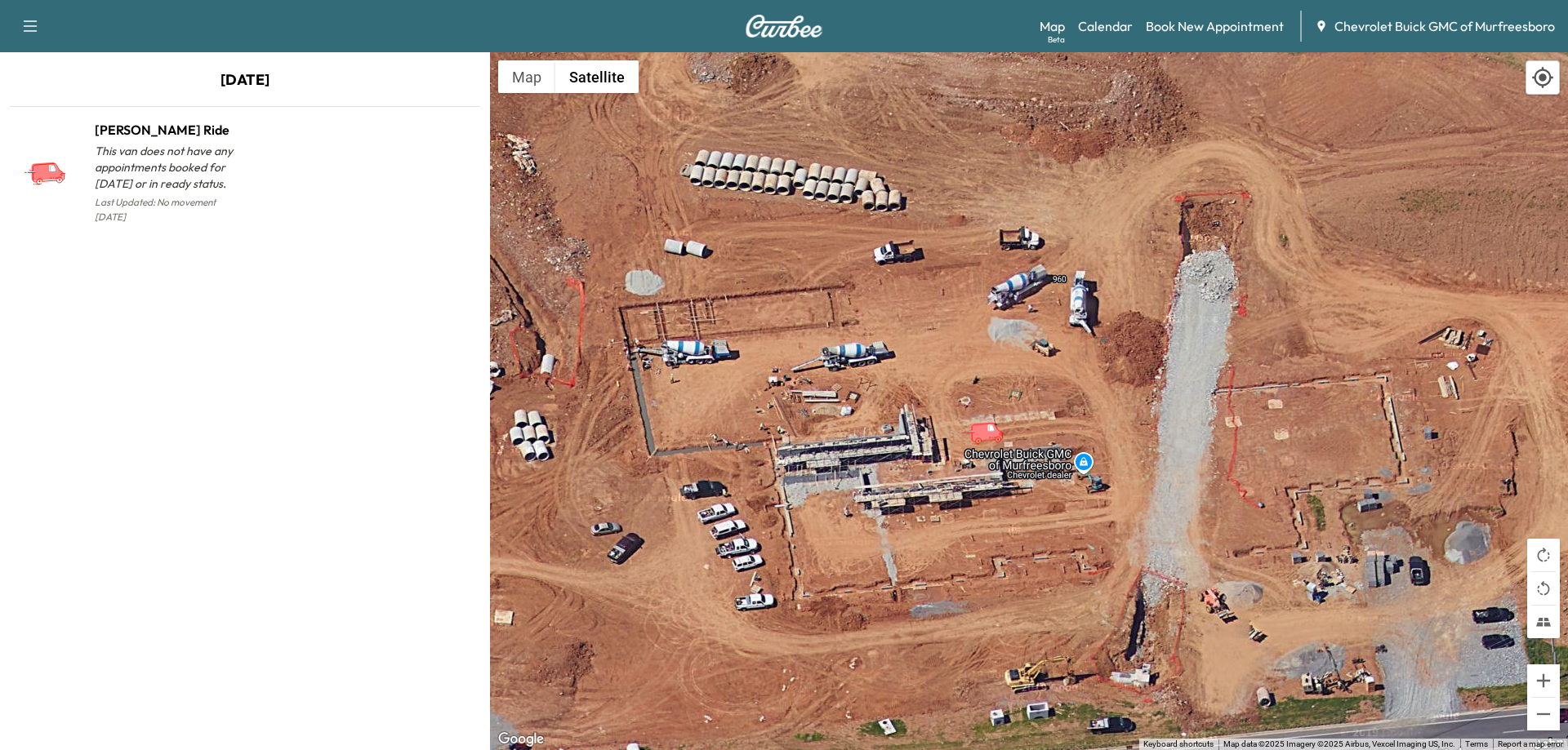
click at [29, 27] on icon "button" at bounding box center [30, 26] width 19 height 19
click at [243, 306] on div "[DATE] [PERSON_NAME] Ride This van does not have any appointments booked for [D…" at bounding box center [245, 401] width 490 height 698
click at [1217, 26] on link "Book New Appointment" at bounding box center [1214, 26] width 138 height 19
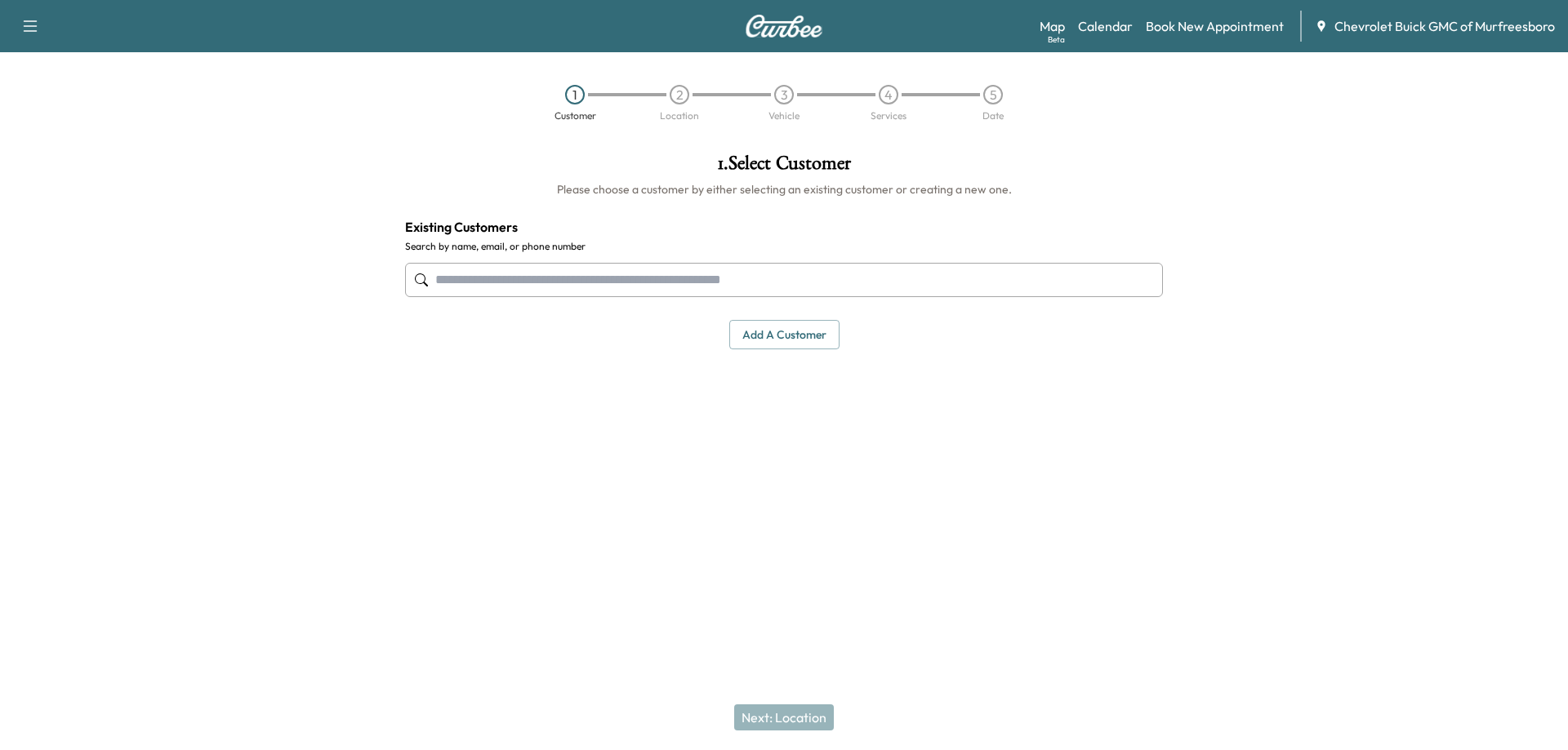
click at [751, 284] on input "text" at bounding box center [784, 279] width 758 height 34
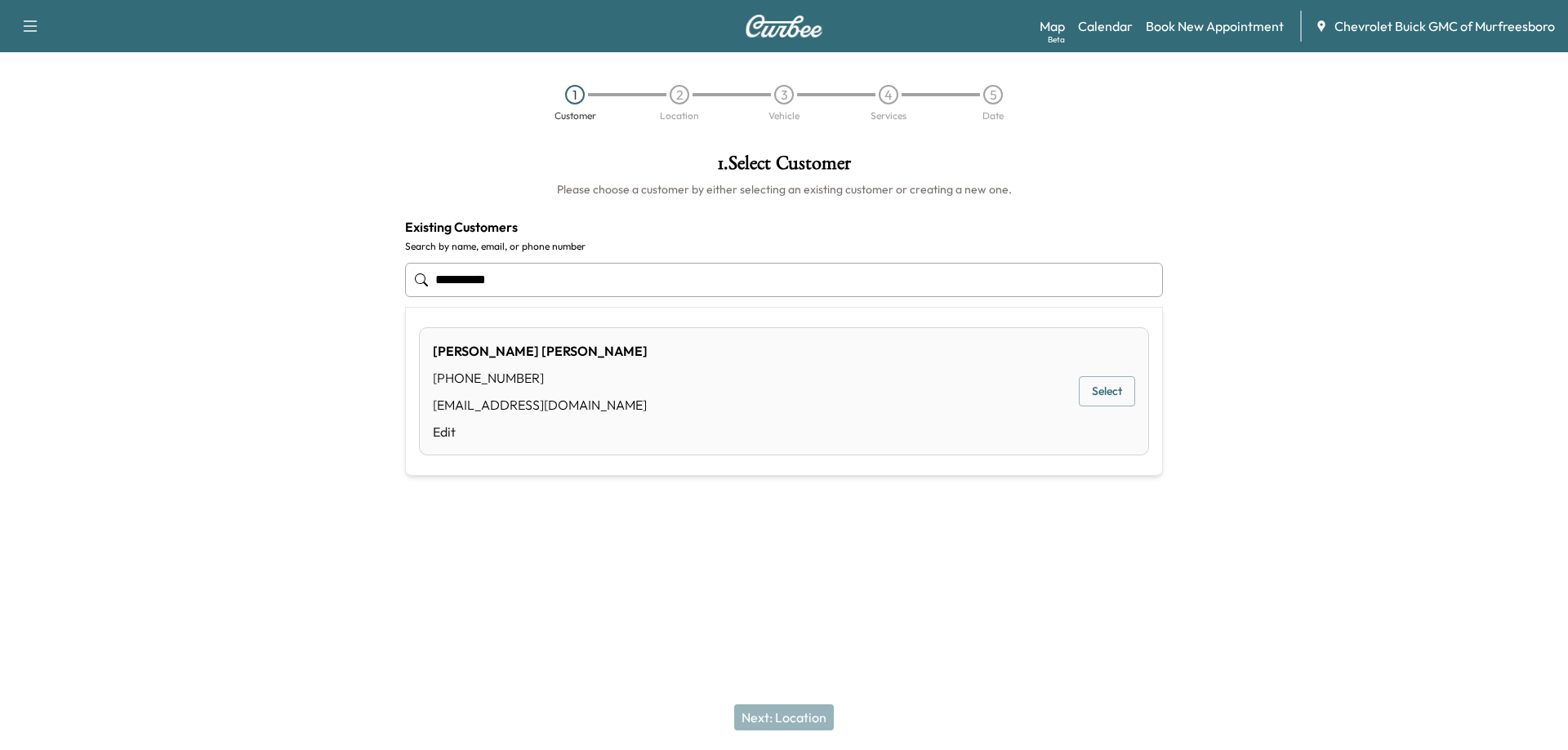
click at [1107, 395] on button "Select" at bounding box center [1107, 391] width 56 height 30
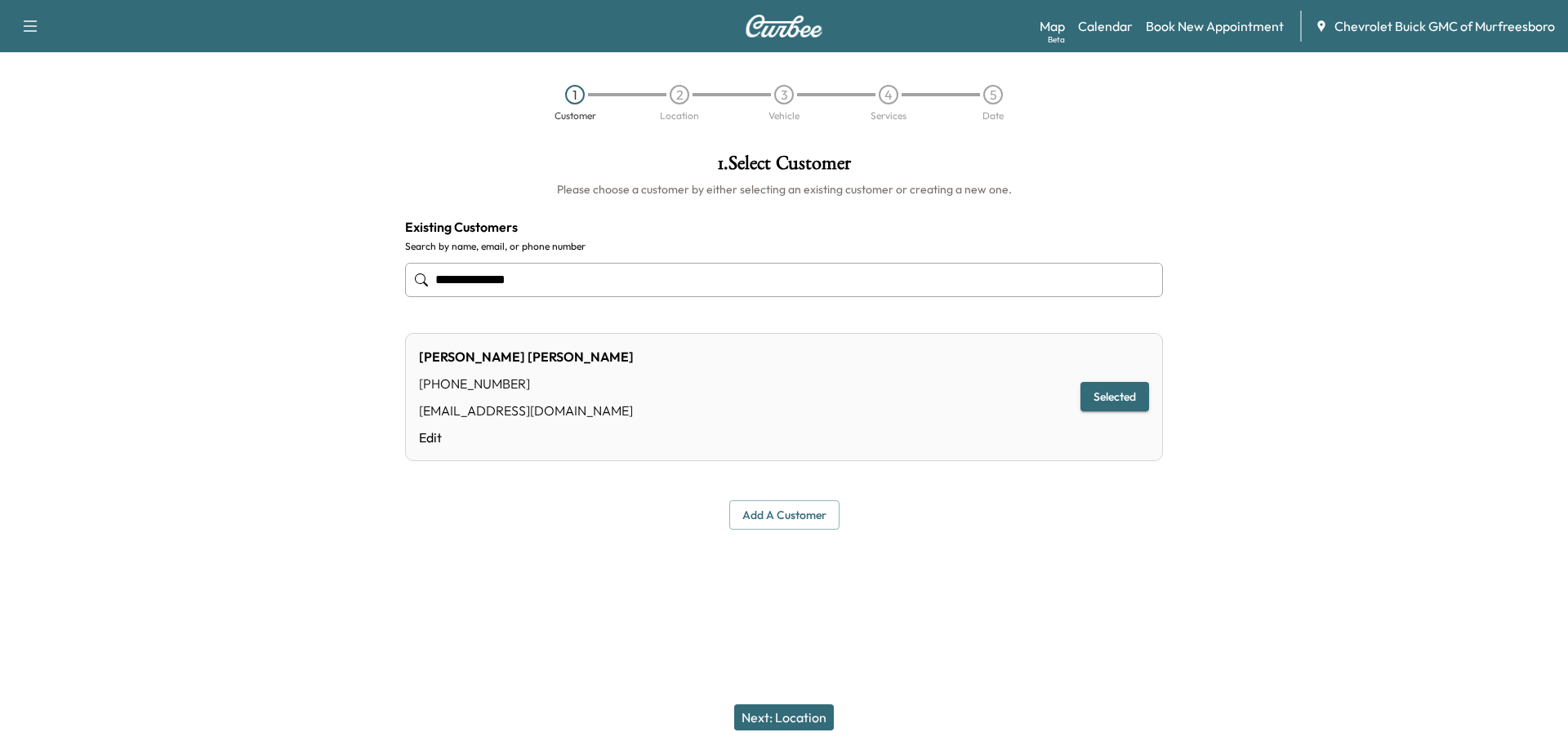
type input "**********"
click at [789, 719] on button "Next: Location" at bounding box center [783, 717] width 100 height 26
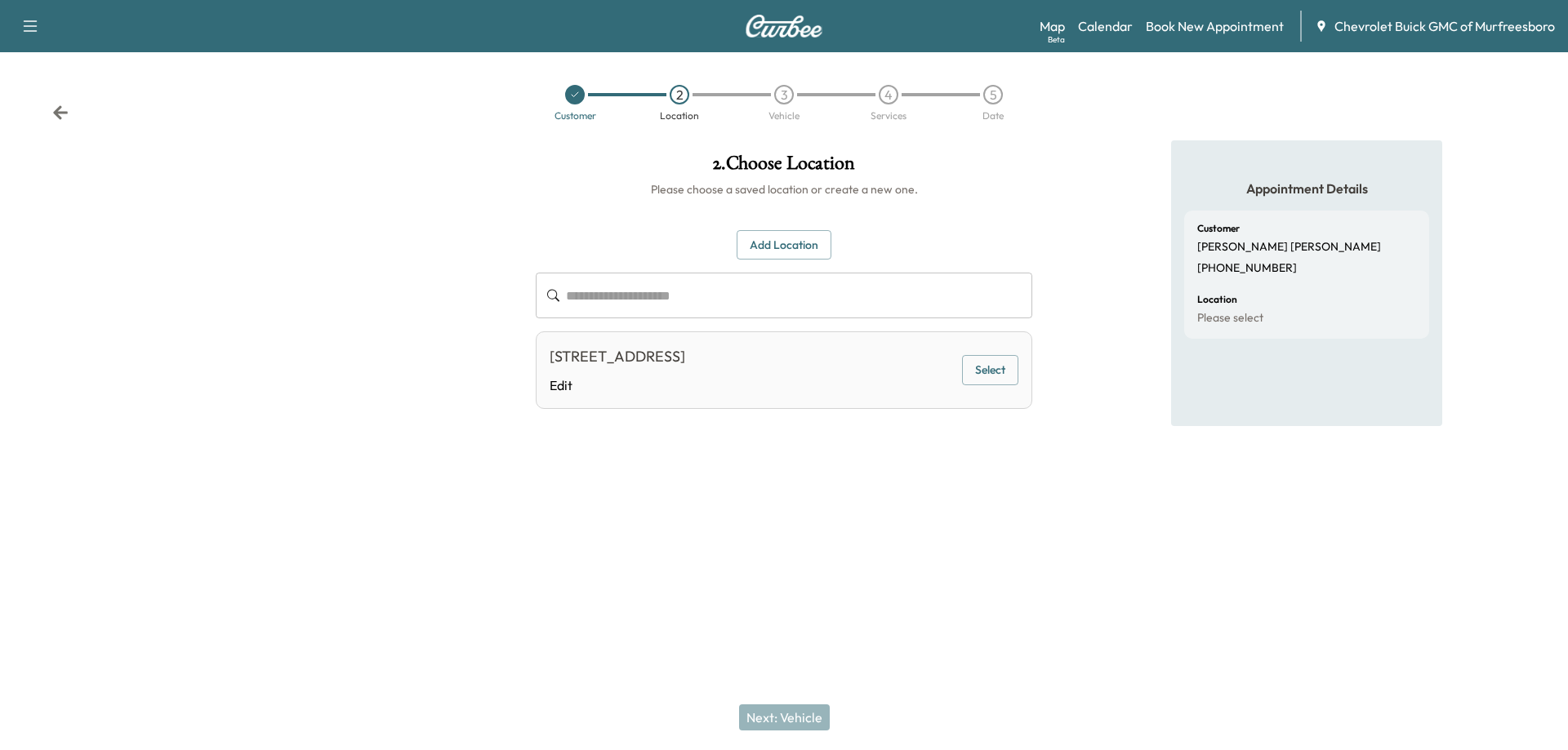
click at [831, 295] on input "text" at bounding box center [799, 295] width 466 height 46
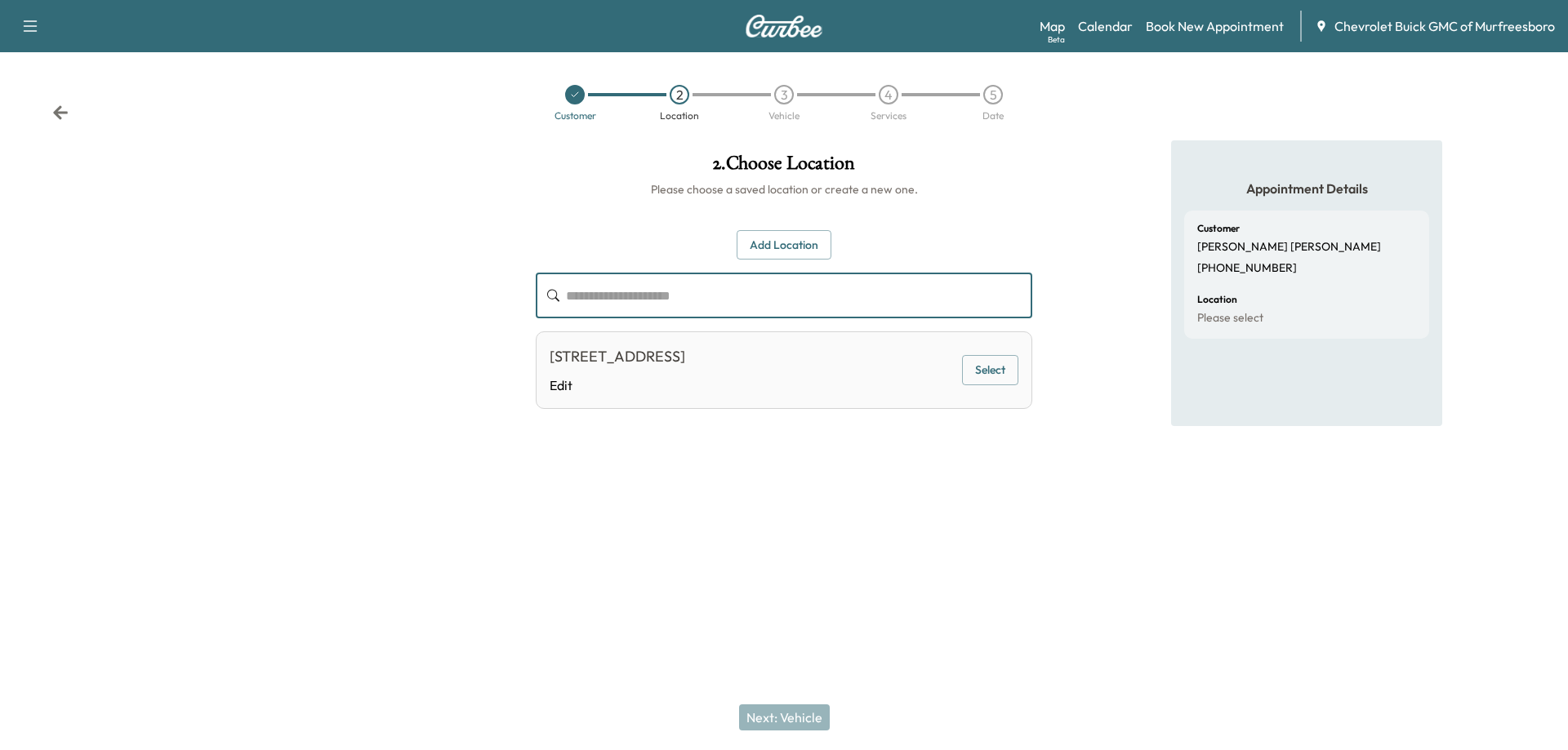
click at [789, 247] on button "Add Location" at bounding box center [784, 245] width 95 height 30
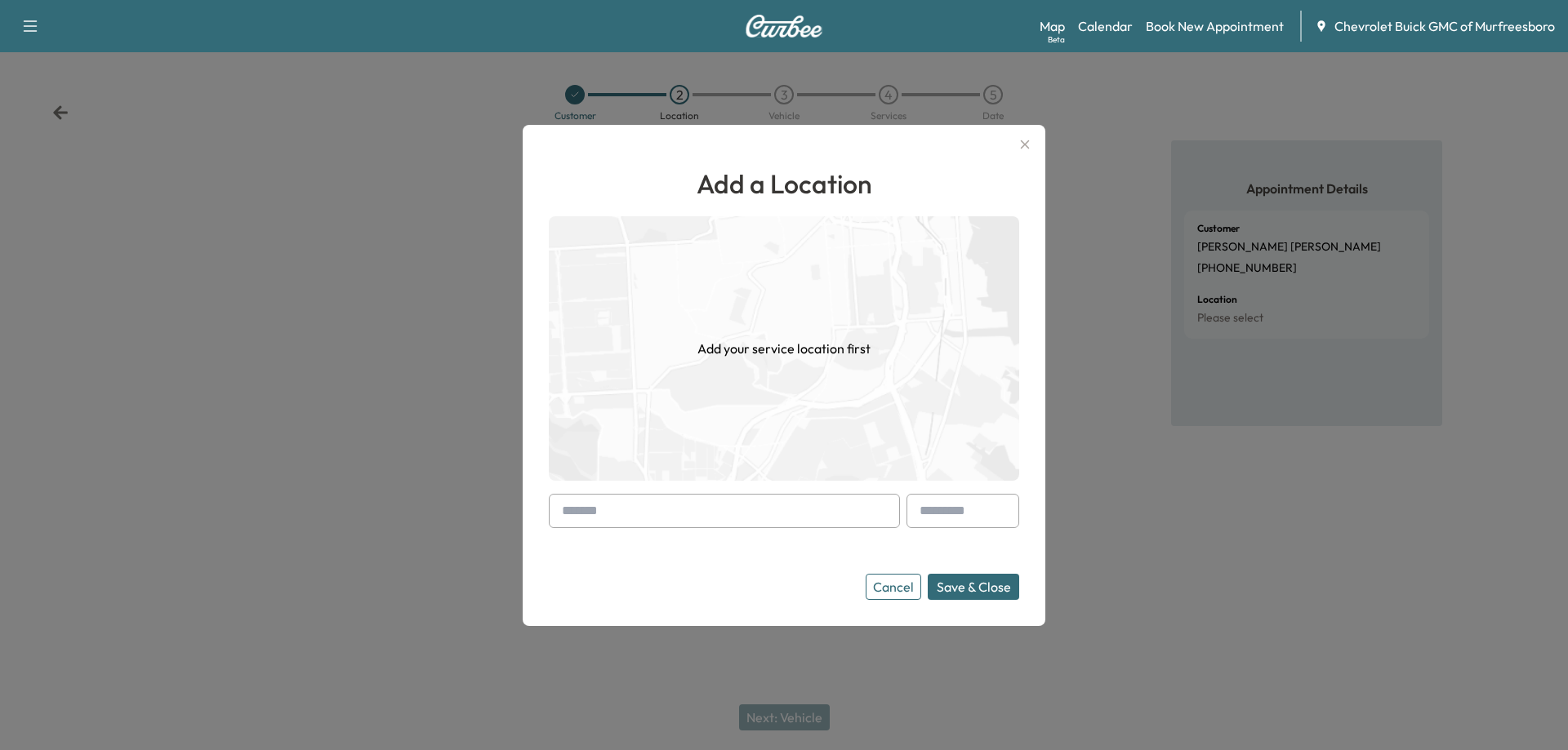
click at [676, 516] on input "text" at bounding box center [724, 511] width 351 height 34
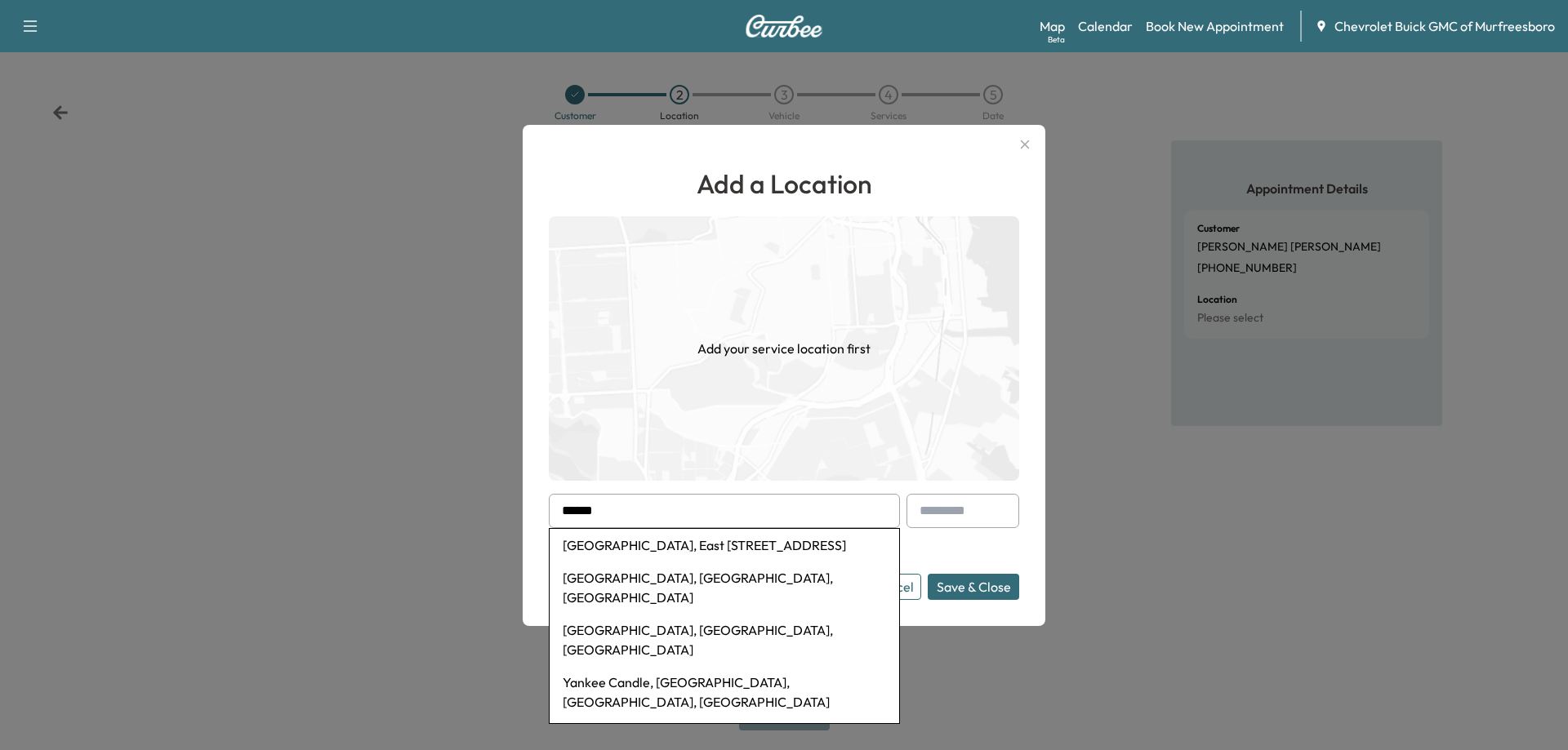
click at [677, 550] on li "[GEOGRAPHIC_DATA], East [STREET_ADDRESS]" at bounding box center [724, 546] width 350 height 33
type input "**********"
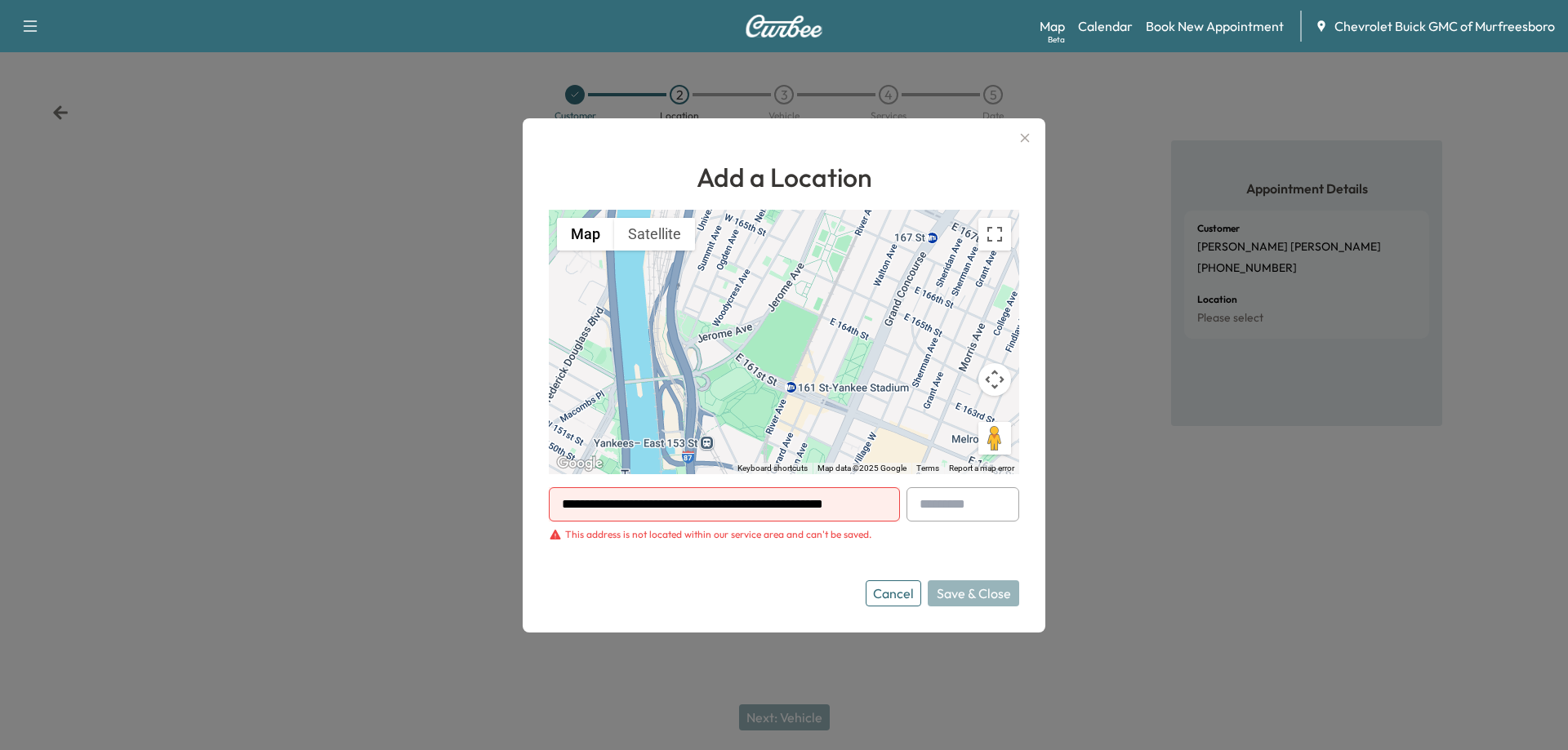
click at [878, 598] on button "Cancel" at bounding box center [893, 593] width 55 height 26
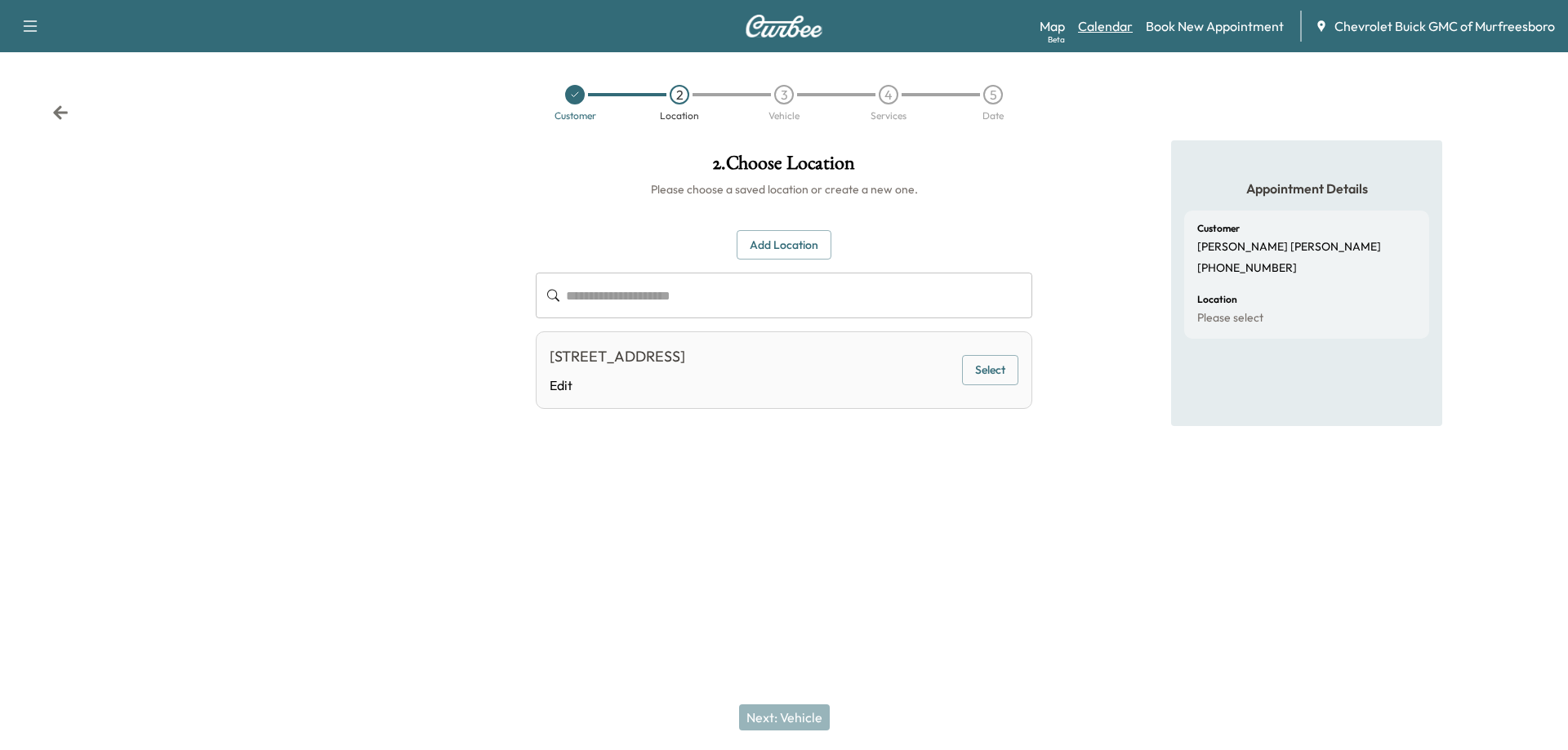
click at [1107, 28] on link "Calendar" at bounding box center [1105, 26] width 54 height 19
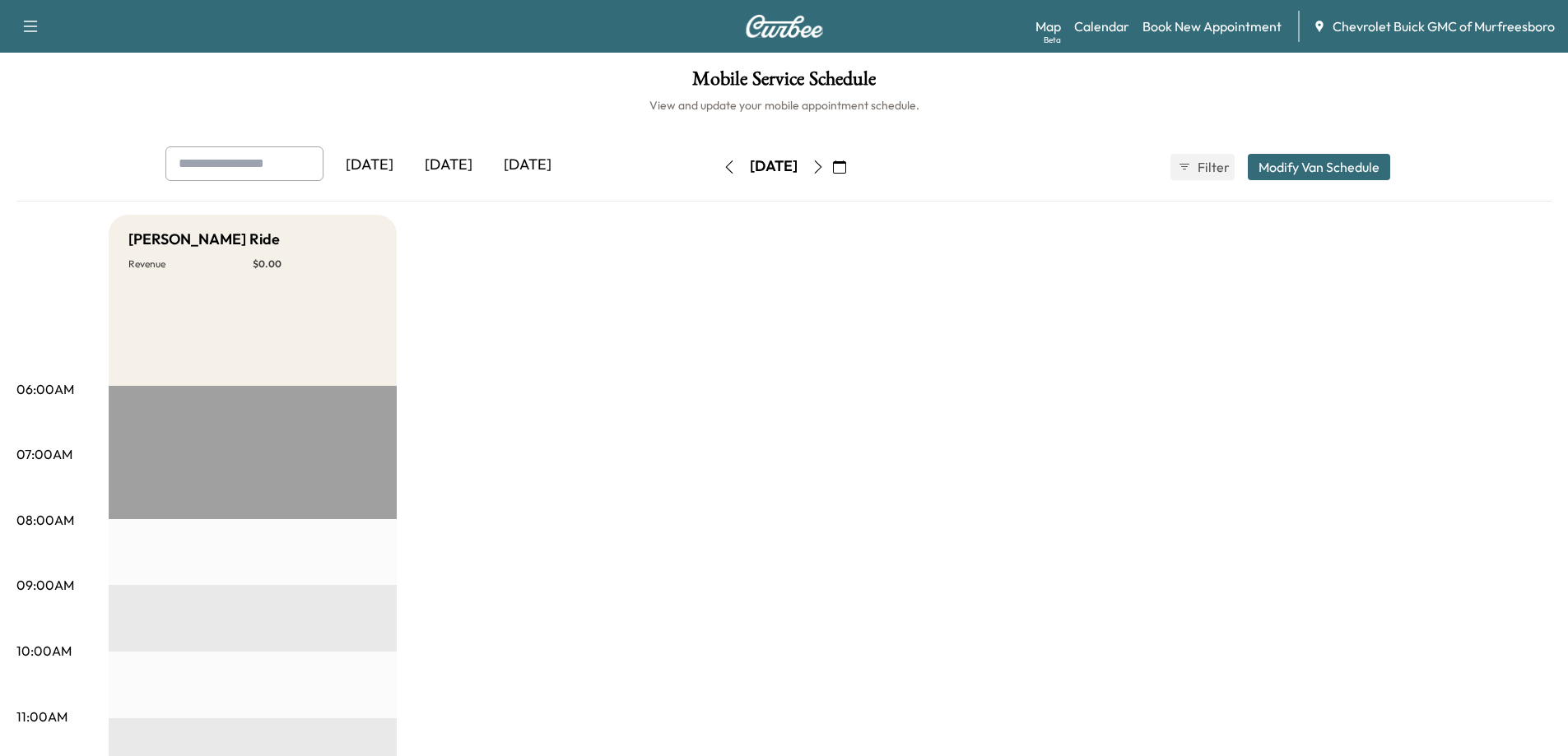
click at [825, 168] on icon "button" at bounding box center [818, 166] width 13 height 13
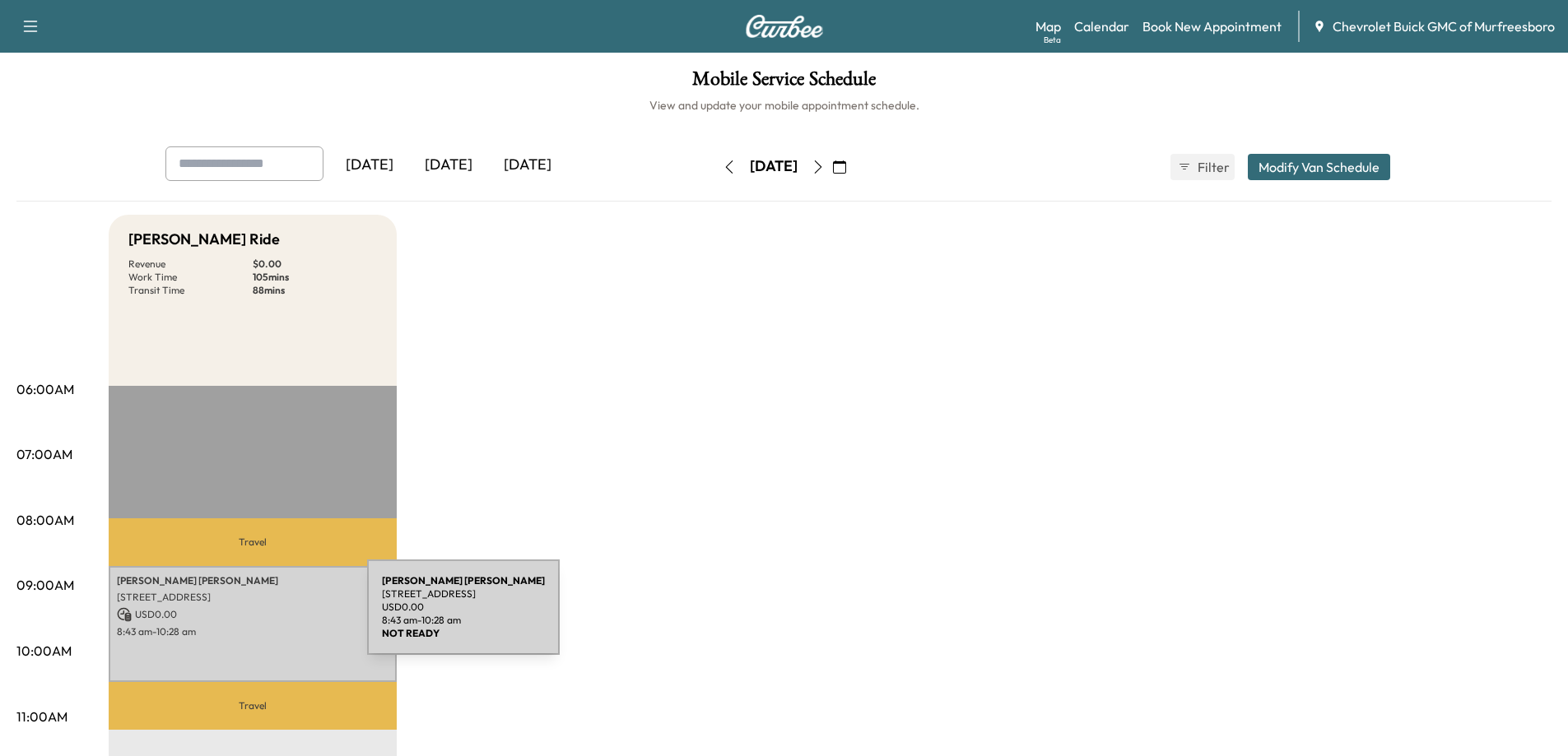
click at [243, 617] on p "USD 0.00" at bounding box center [253, 614] width 272 height 15
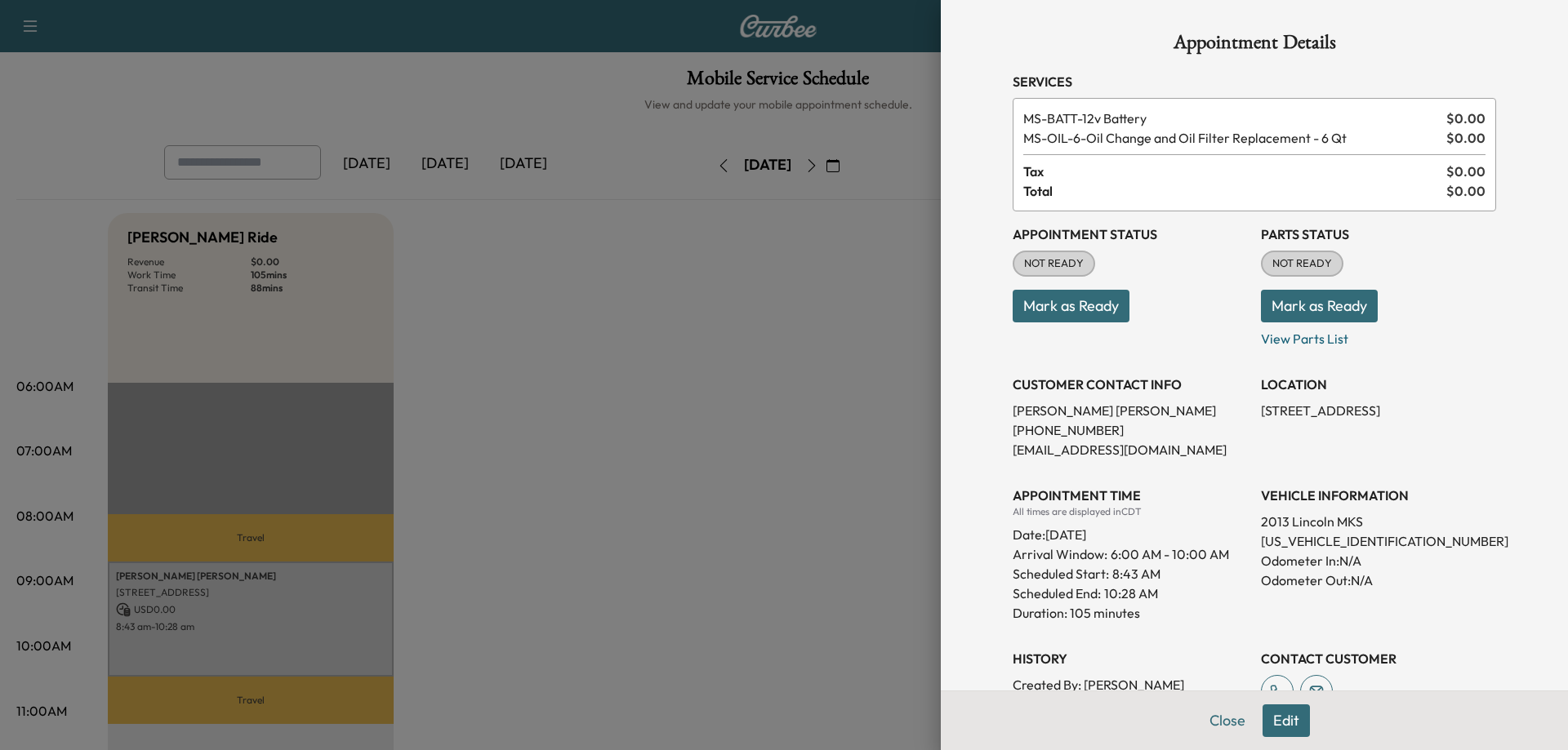
click at [1271, 722] on button "Edit" at bounding box center [1286, 721] width 47 height 33
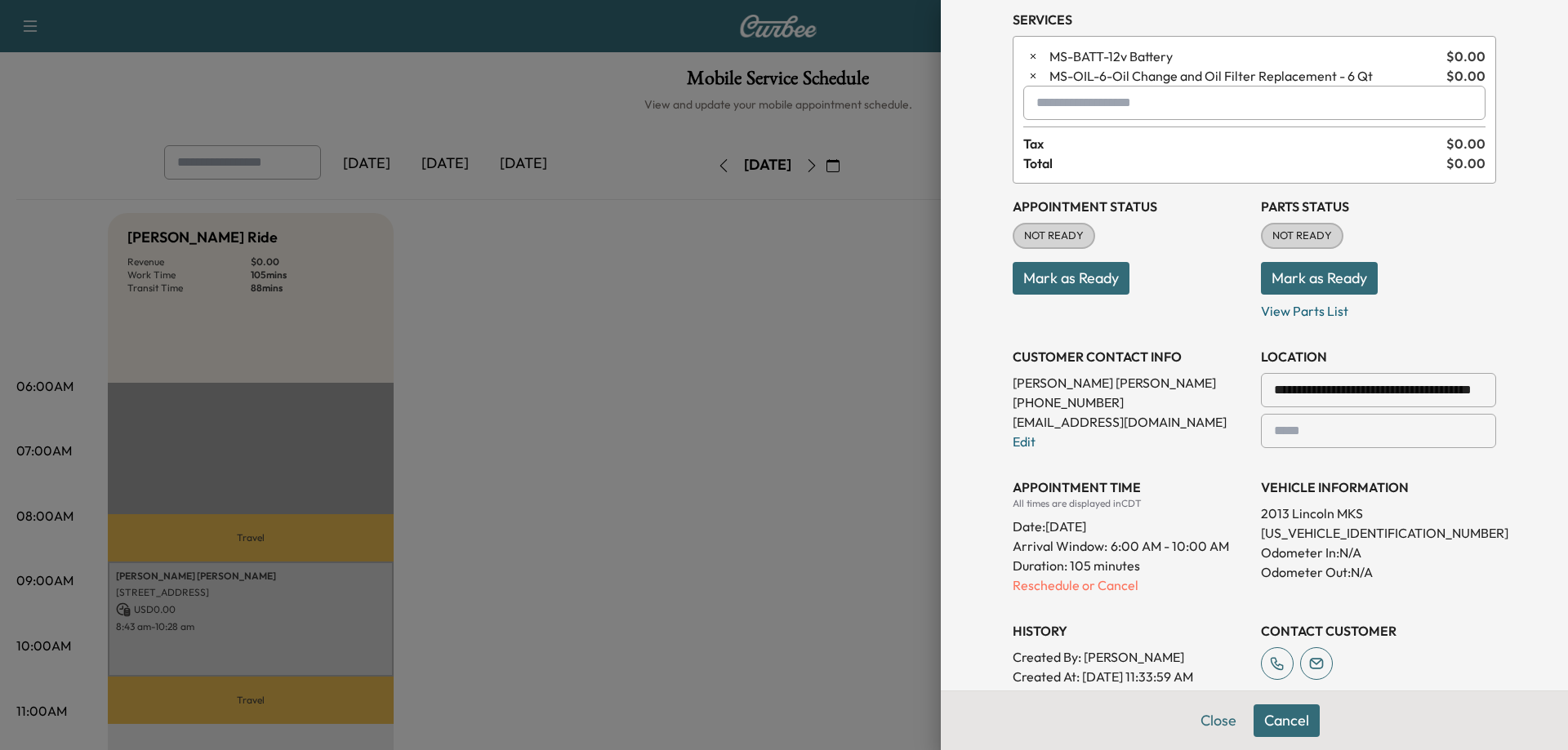
scroll to position [164, 0]
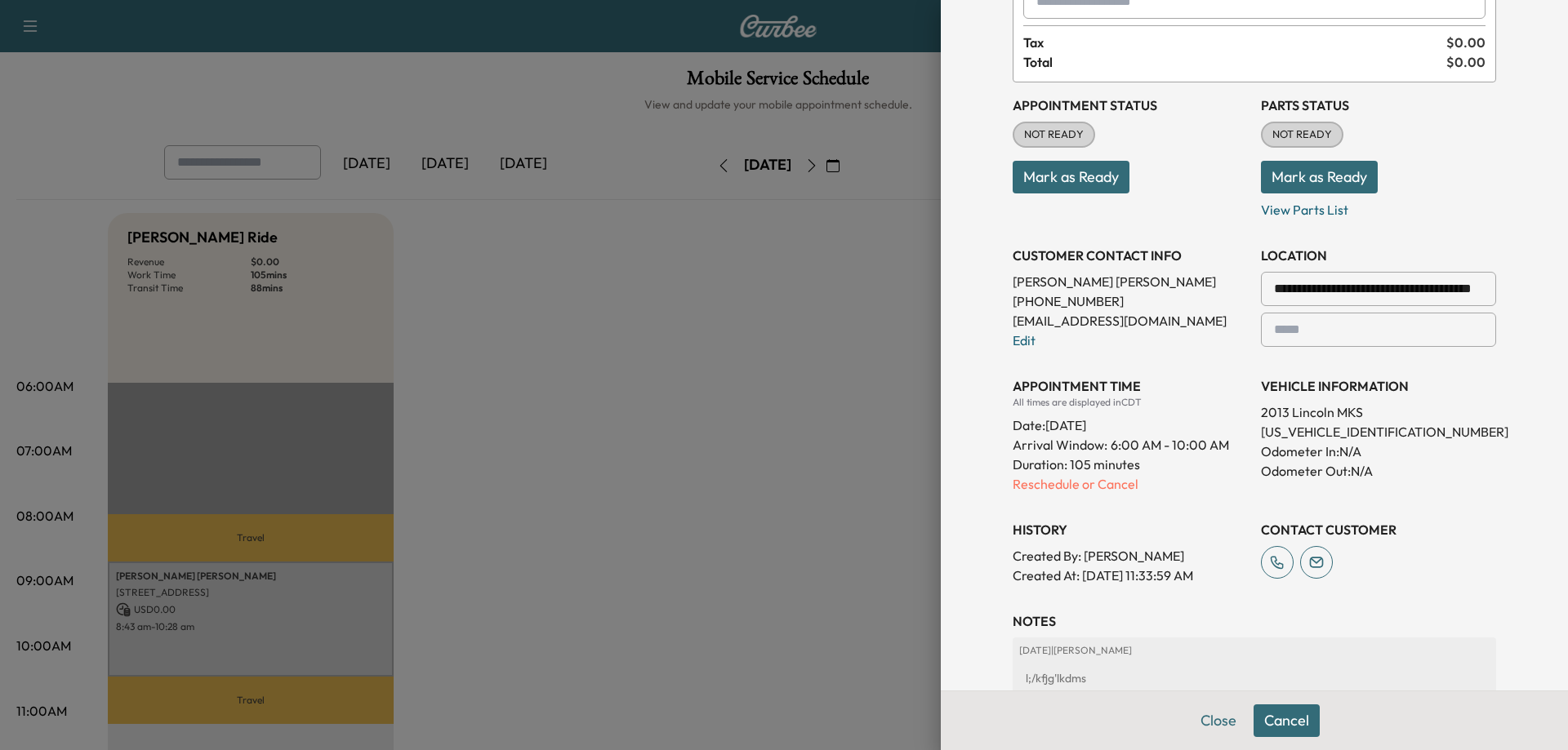
click at [1057, 490] on p "Reschedule or Cancel" at bounding box center [1130, 484] width 235 height 19
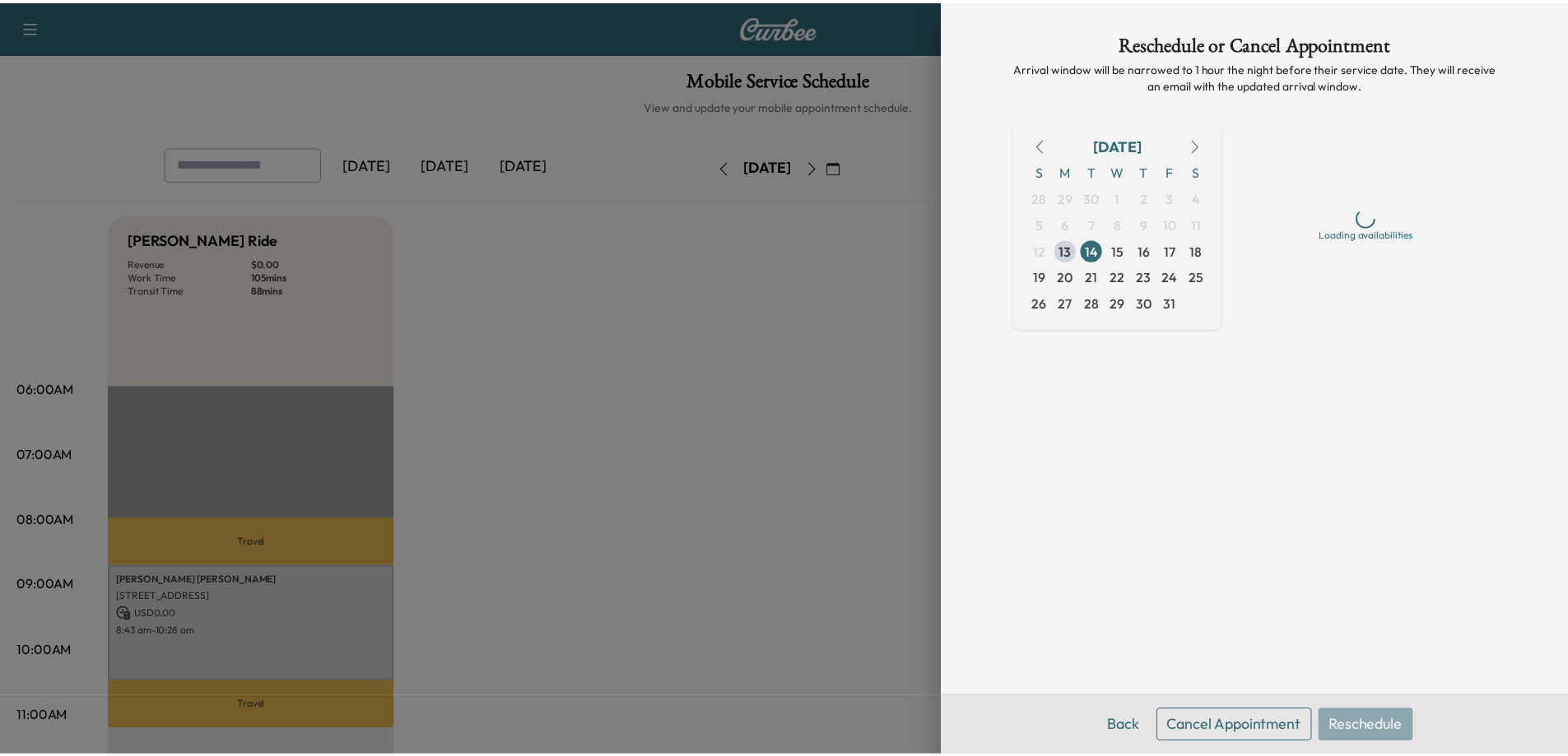
scroll to position [0, 0]
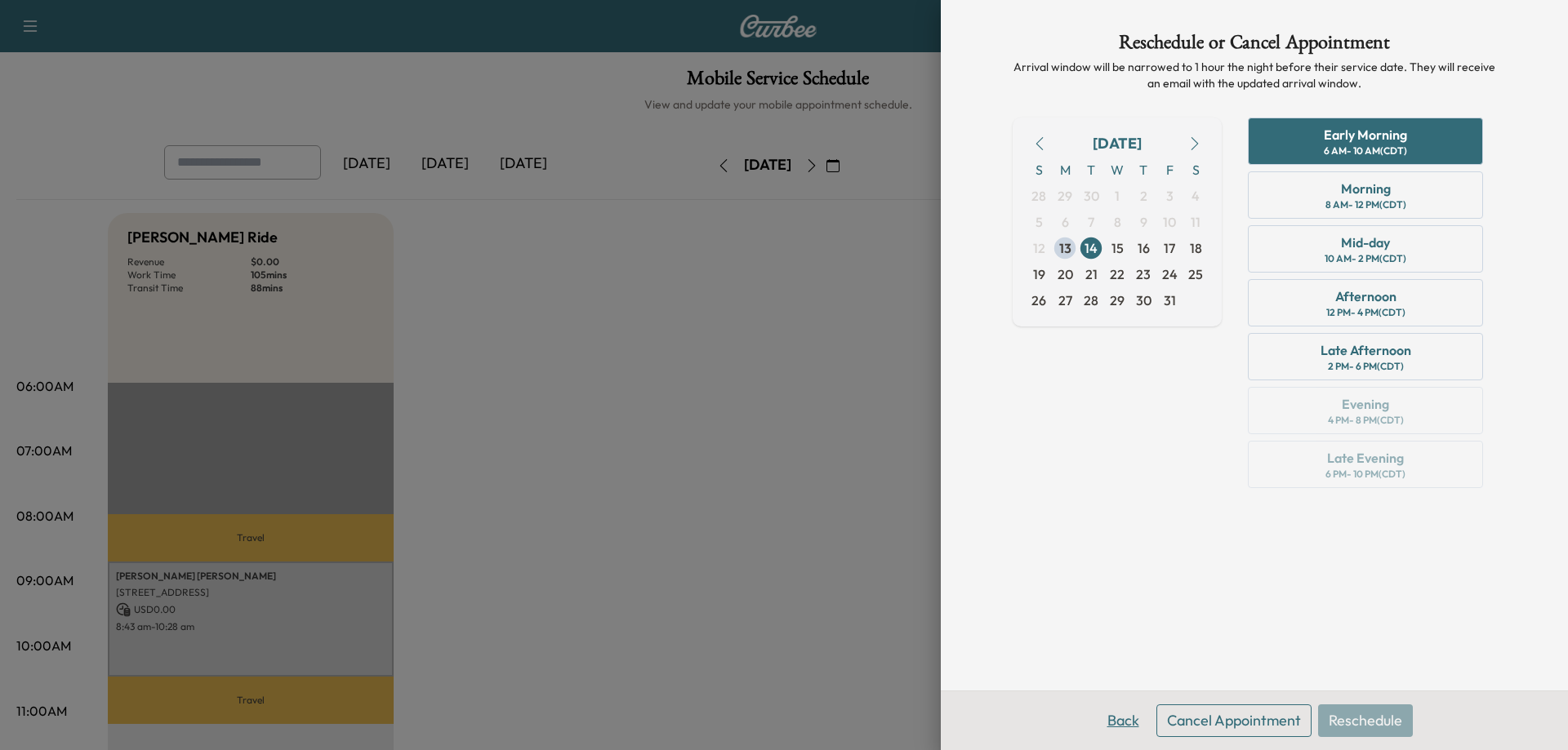
click at [1114, 725] on button "Back" at bounding box center [1122, 721] width 53 height 33
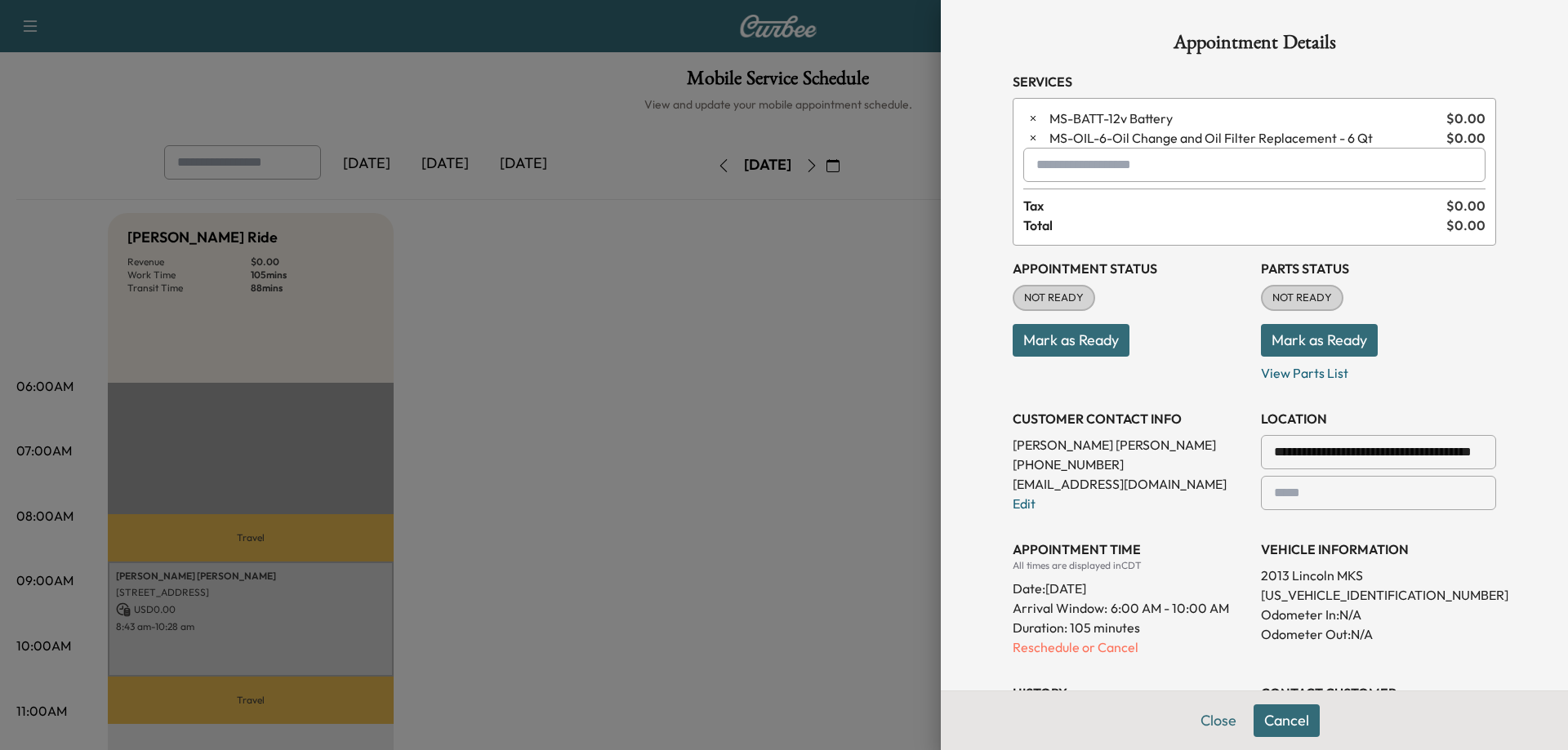
click at [1064, 339] on button "Mark as Ready" at bounding box center [1071, 340] width 116 height 33
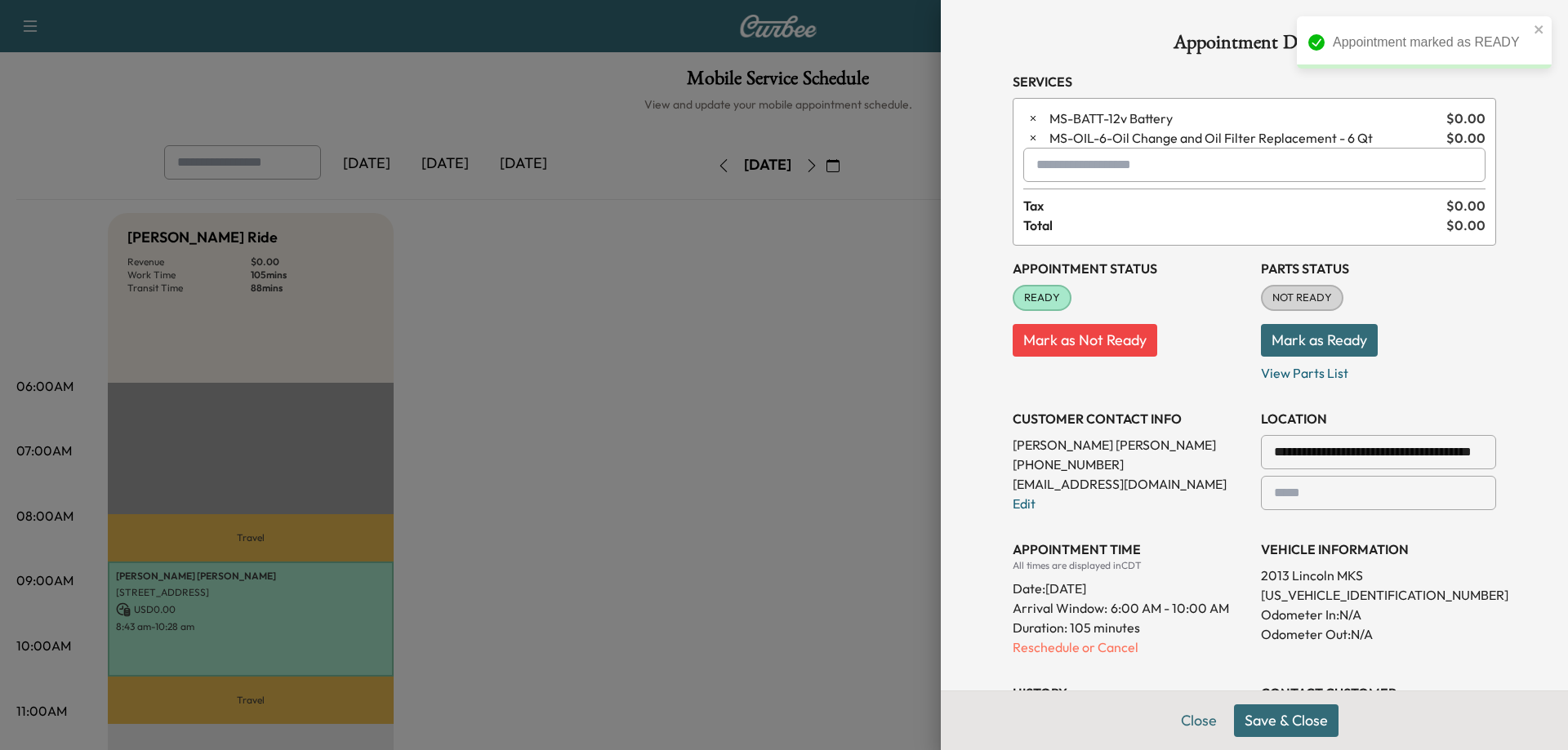
click at [1307, 342] on button "Mark as Ready" at bounding box center [1319, 340] width 116 height 33
click at [1292, 727] on button "Save & Close" at bounding box center [1286, 721] width 105 height 33
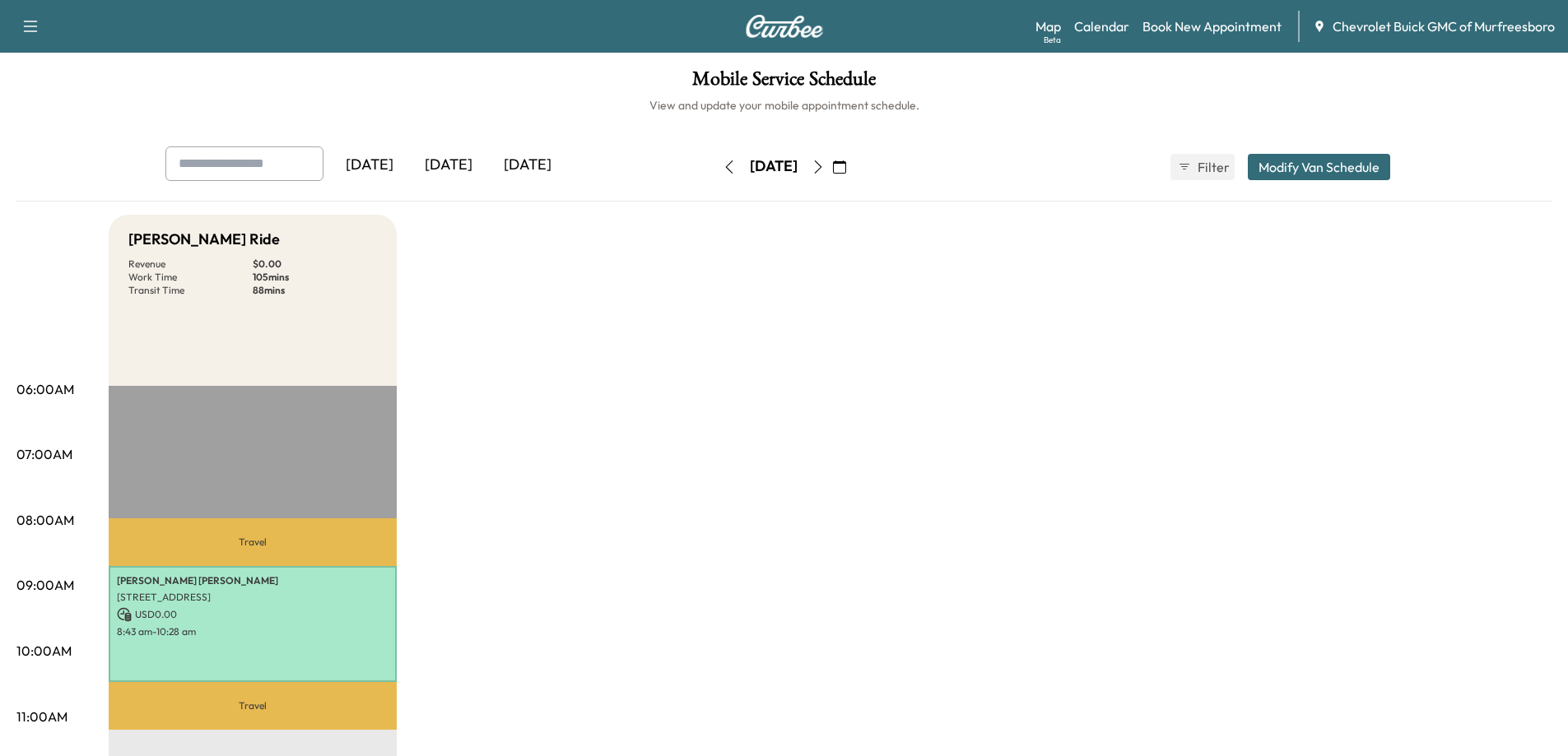
click at [1306, 170] on button "Modify Van Schedule" at bounding box center [1319, 167] width 143 height 26
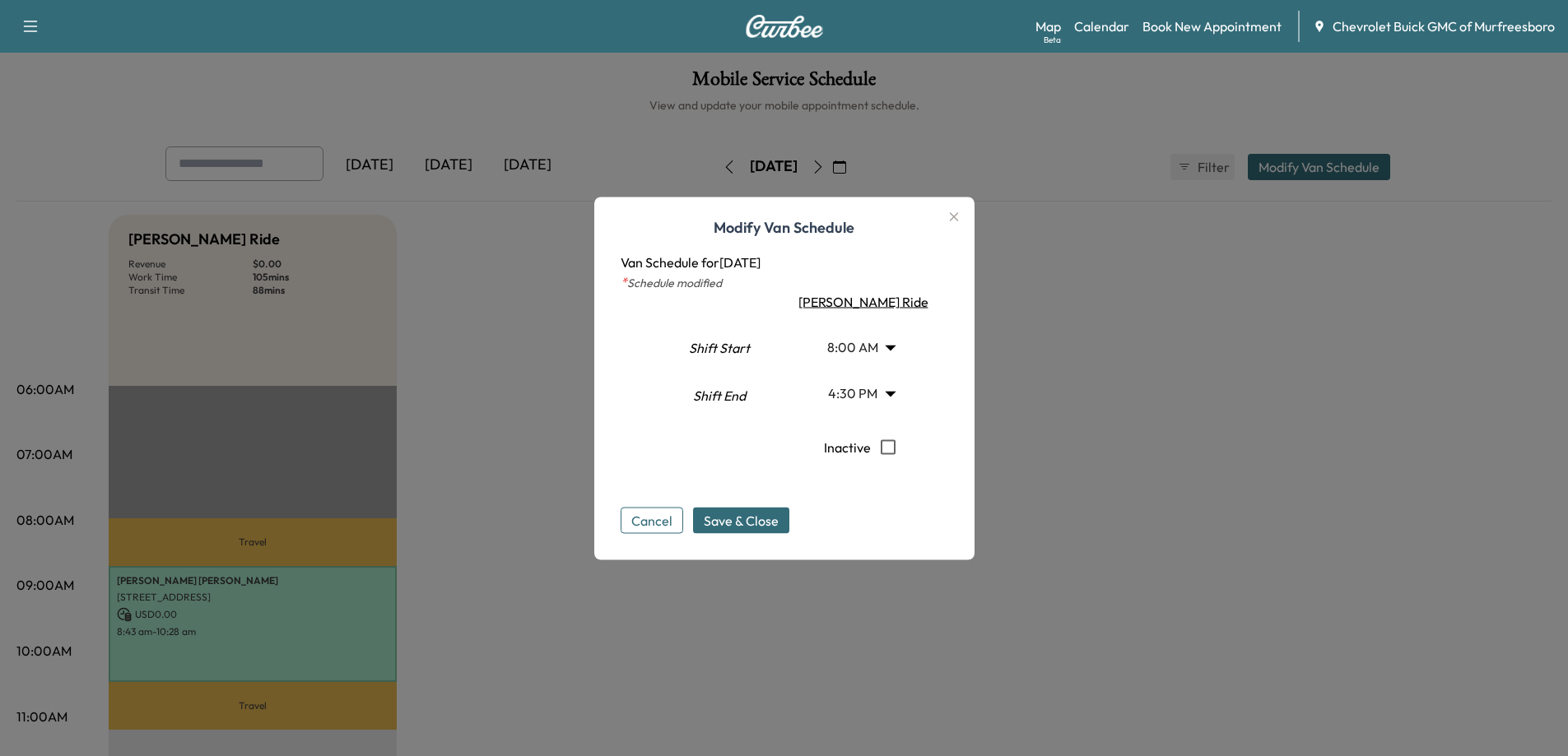
click at [951, 218] on icon "button" at bounding box center [954, 216] width 20 height 20
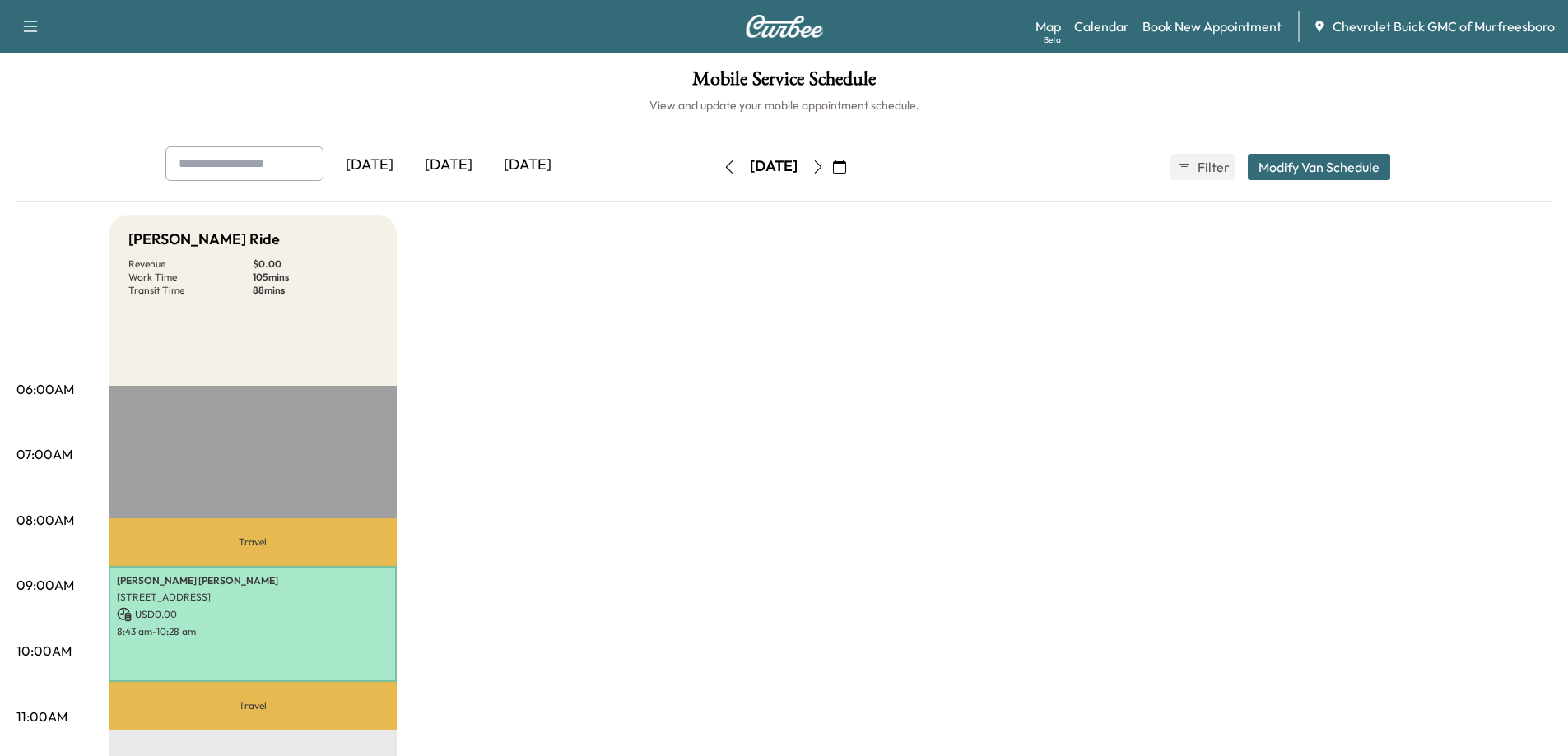
click at [846, 168] on icon "button" at bounding box center [839, 166] width 13 height 13
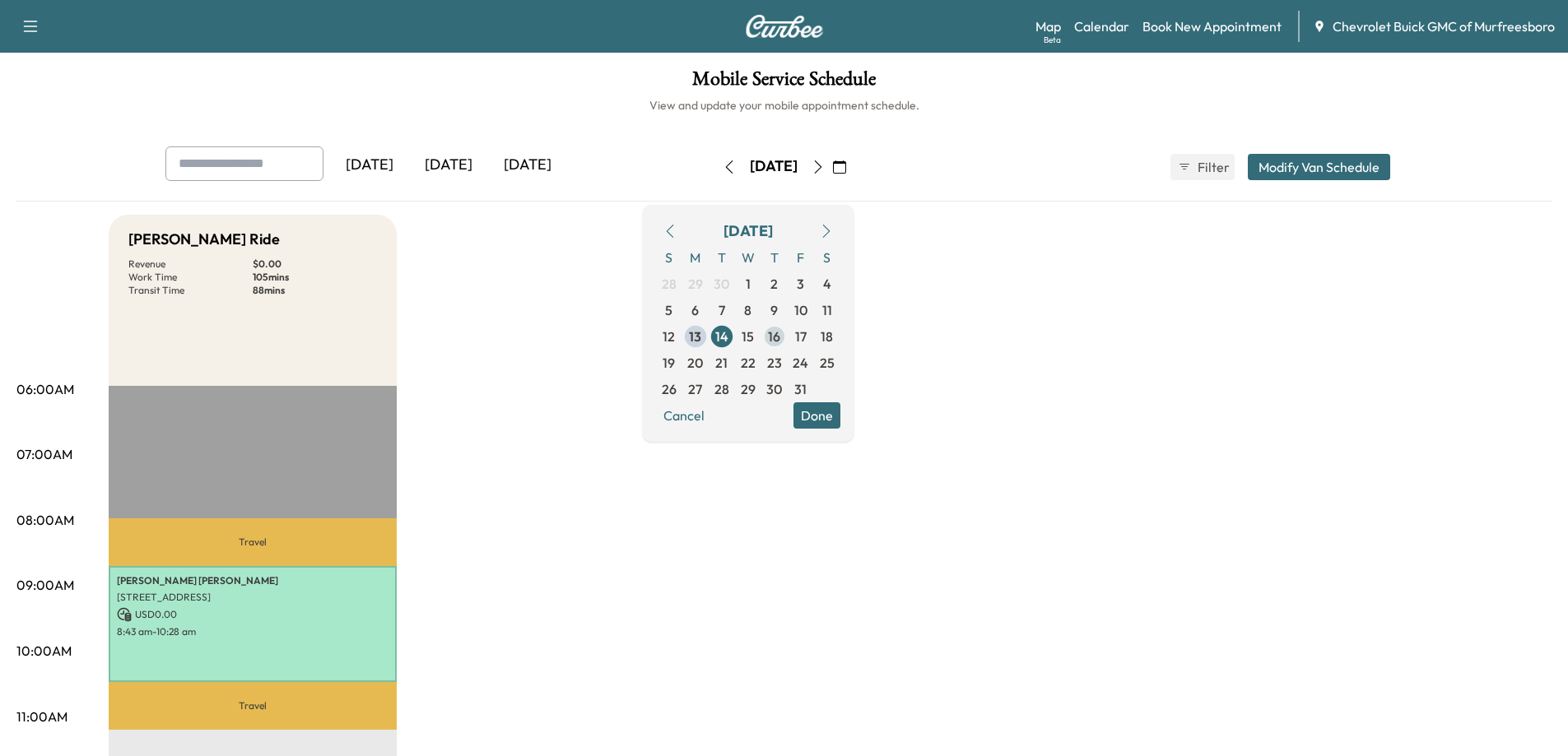
click at [787, 337] on span "16" at bounding box center [774, 336] width 26 height 26
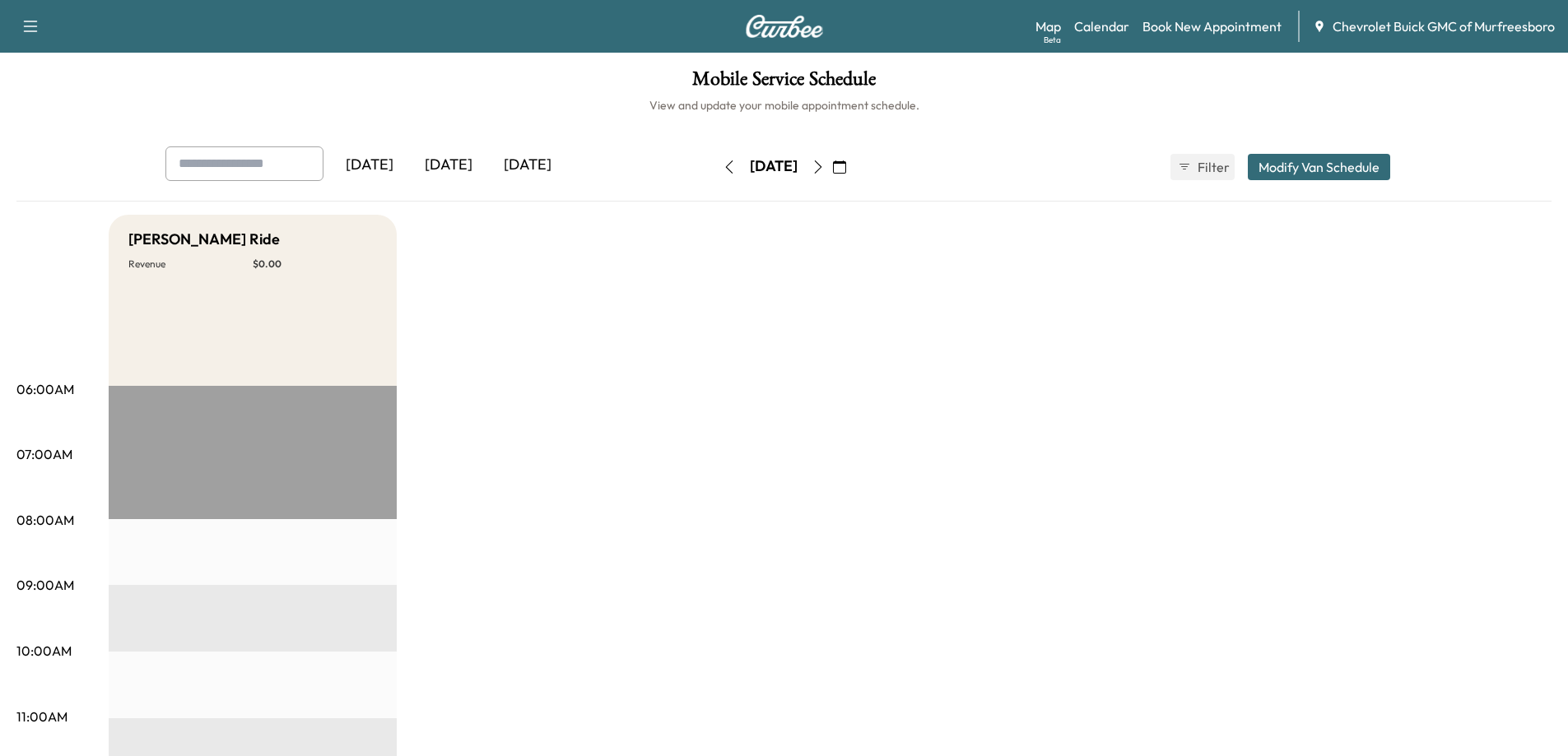
click at [1308, 161] on button "Modify Van Schedule" at bounding box center [1319, 167] width 143 height 26
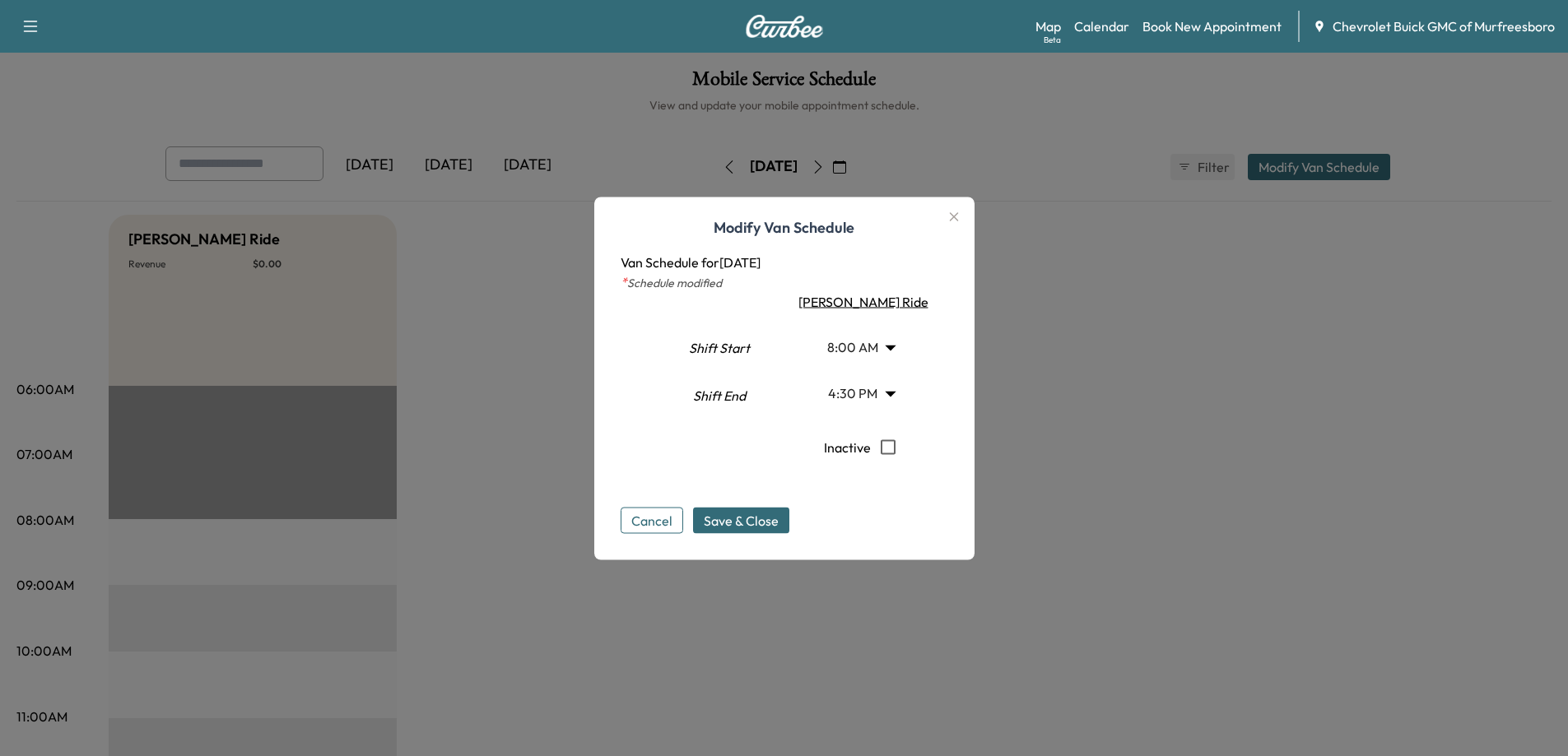
click at [680, 522] on button "Cancel" at bounding box center [652, 520] width 63 height 26
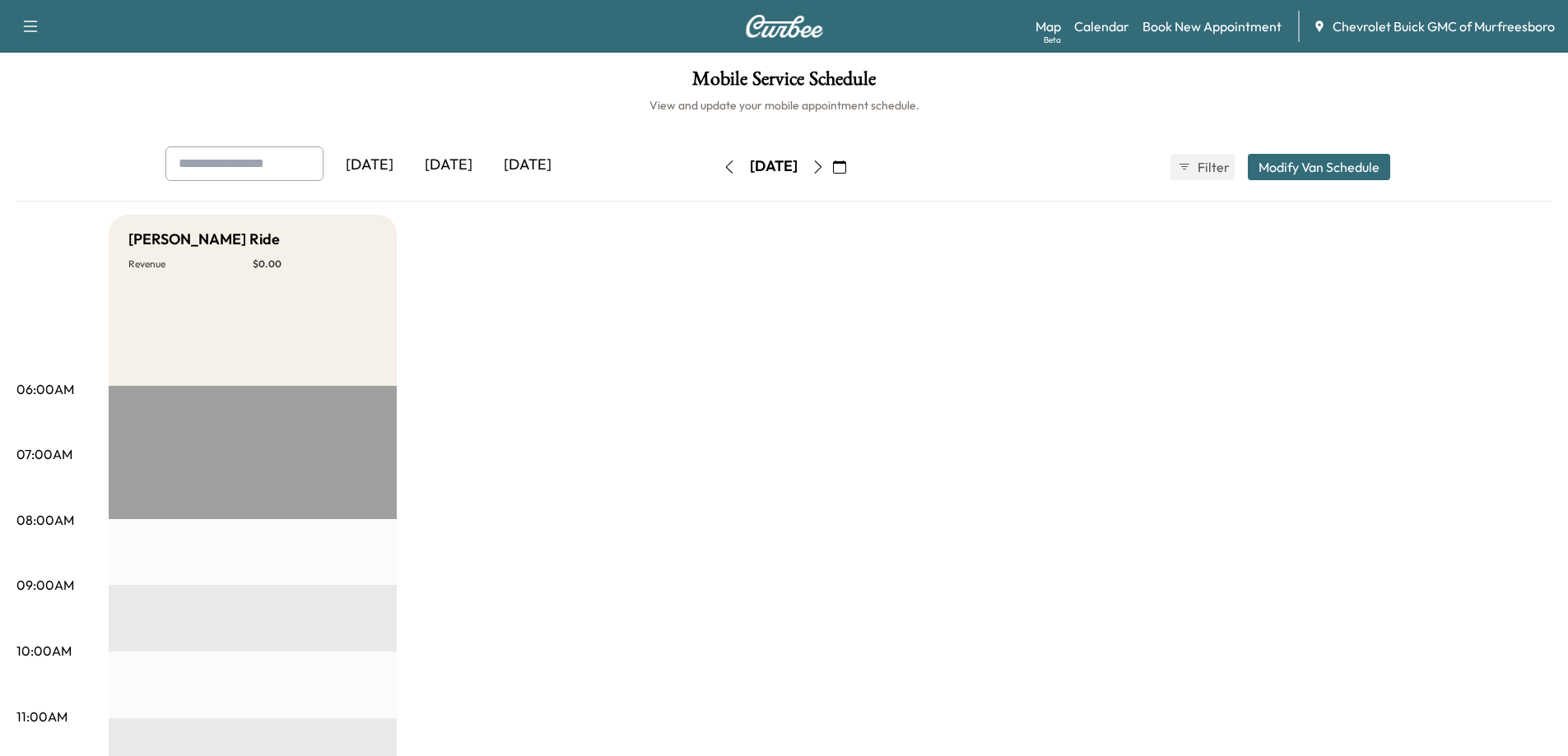
click at [28, 31] on icon "button" at bounding box center [30, 26] width 14 height 12
click at [268, 83] on h1 "Mobile Service Schedule" at bounding box center [784, 83] width 1535 height 28
click at [1051, 28] on link "Map Beta" at bounding box center [1048, 26] width 25 height 20
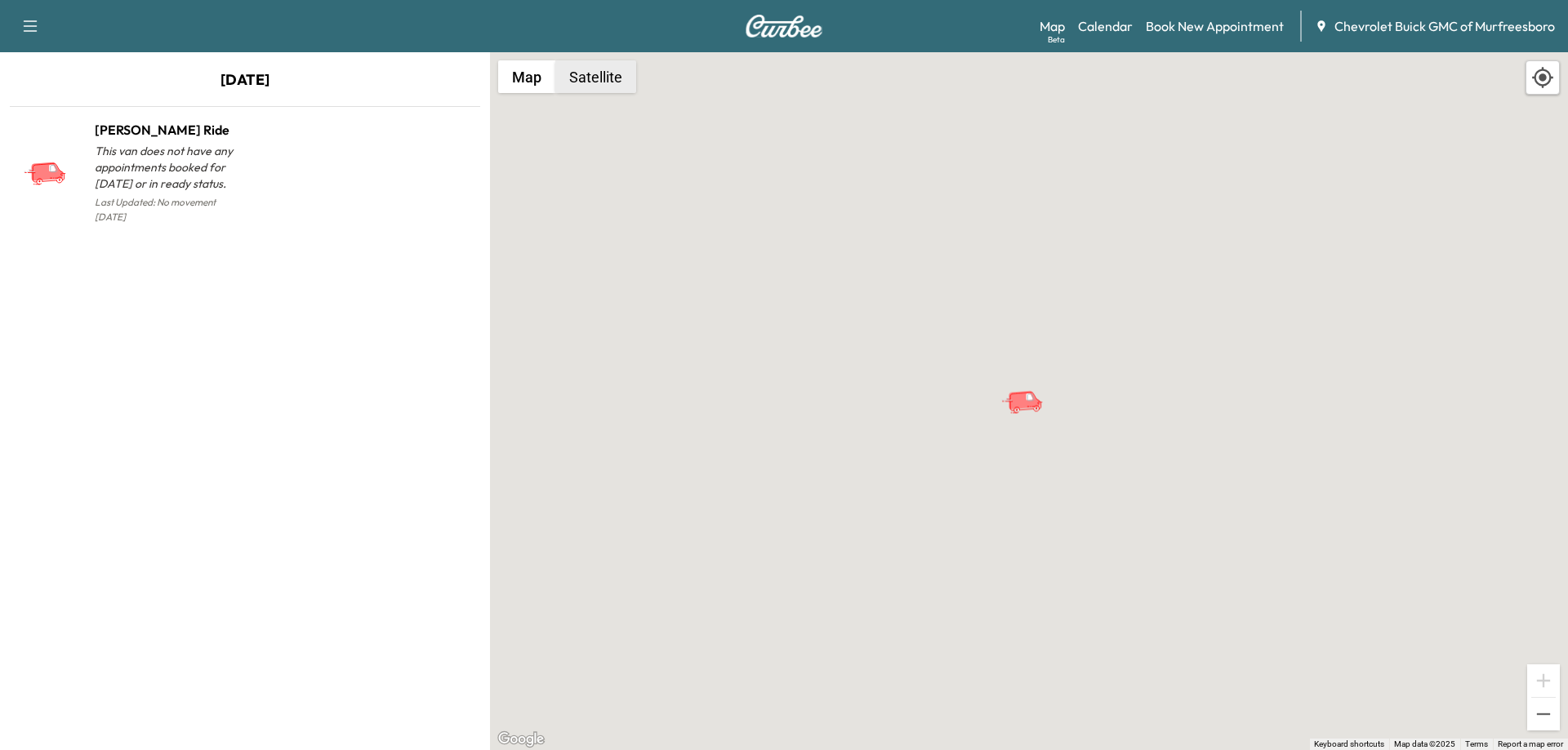
click at [583, 82] on button "Satellite" at bounding box center [595, 77] width 80 height 33
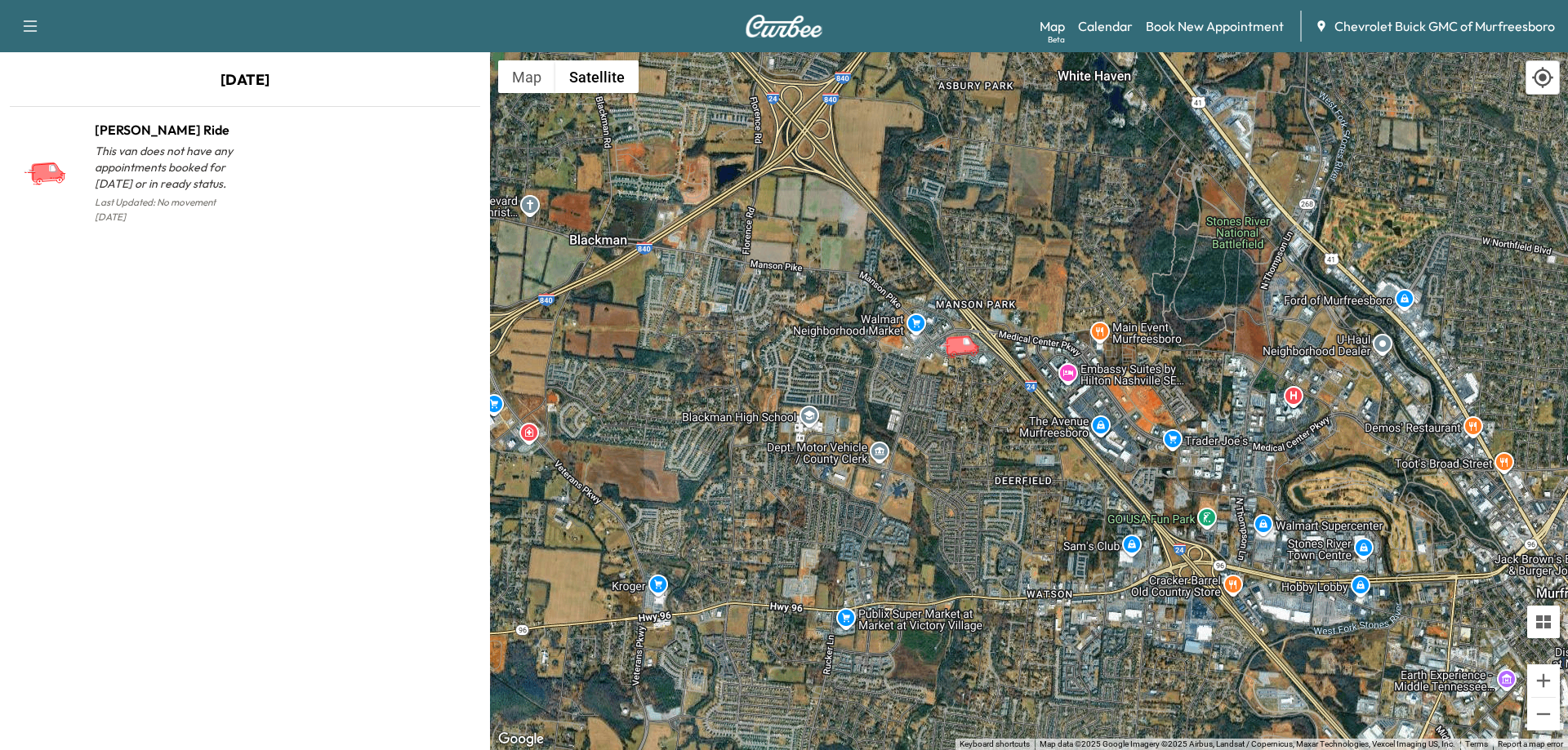
click at [28, 29] on icon "button" at bounding box center [30, 26] width 19 height 19
click at [1188, 29] on link "Book New Appointment" at bounding box center [1214, 26] width 138 height 19
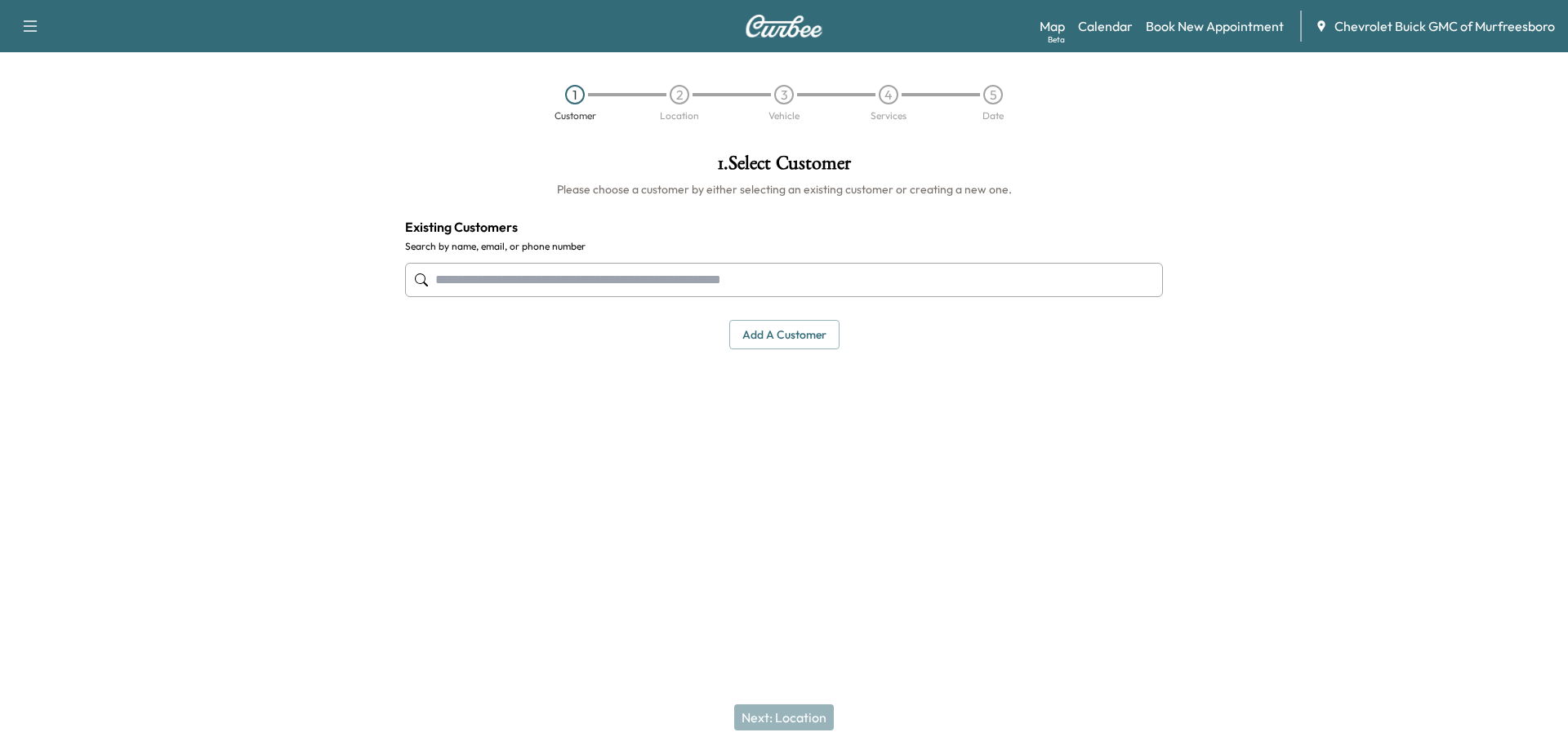
click at [843, 265] on input "text" at bounding box center [784, 279] width 758 height 34
type input "*"
click at [1108, 27] on link "Calendar" at bounding box center [1105, 26] width 54 height 19
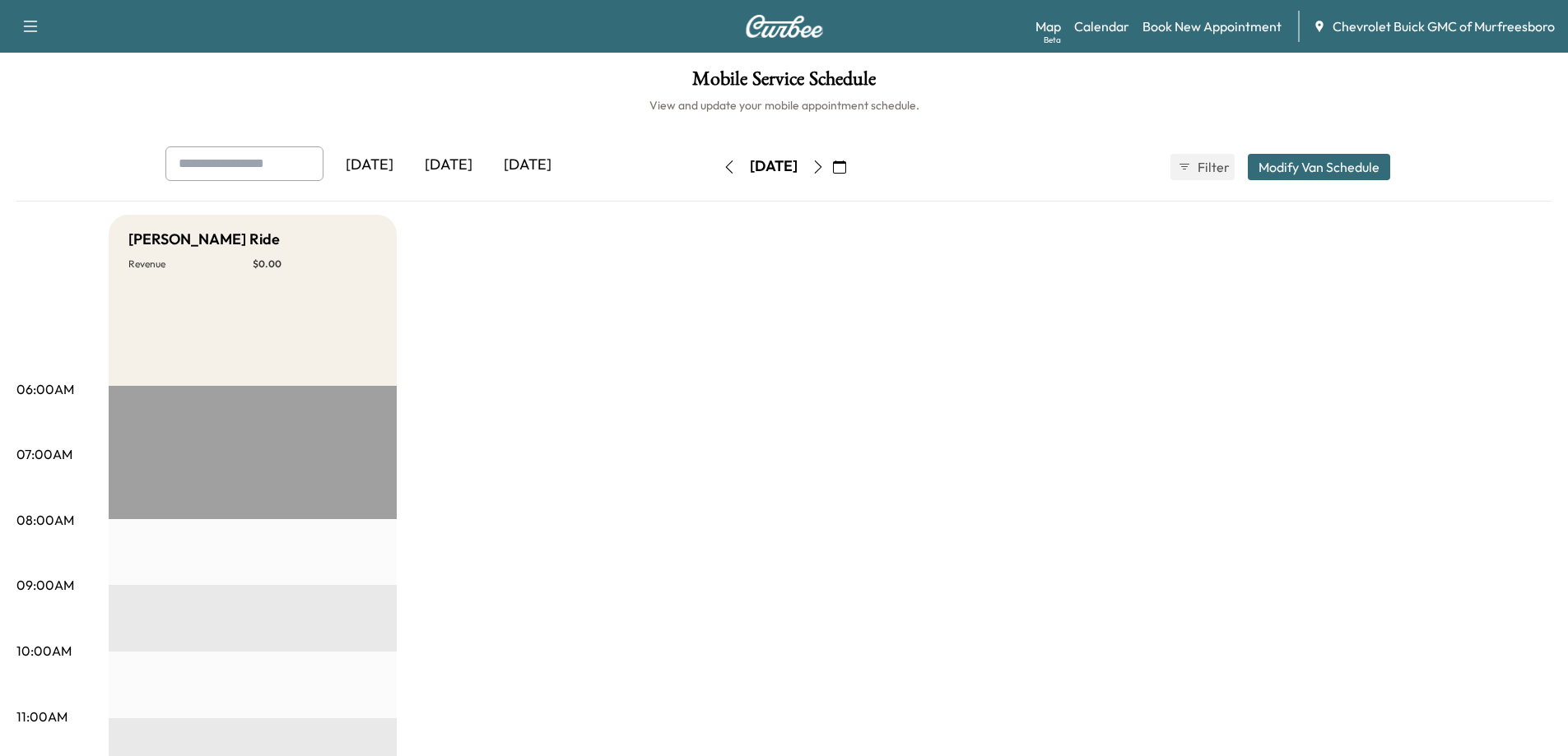
click at [376, 165] on div "[DATE]" at bounding box center [369, 165] width 79 height 38
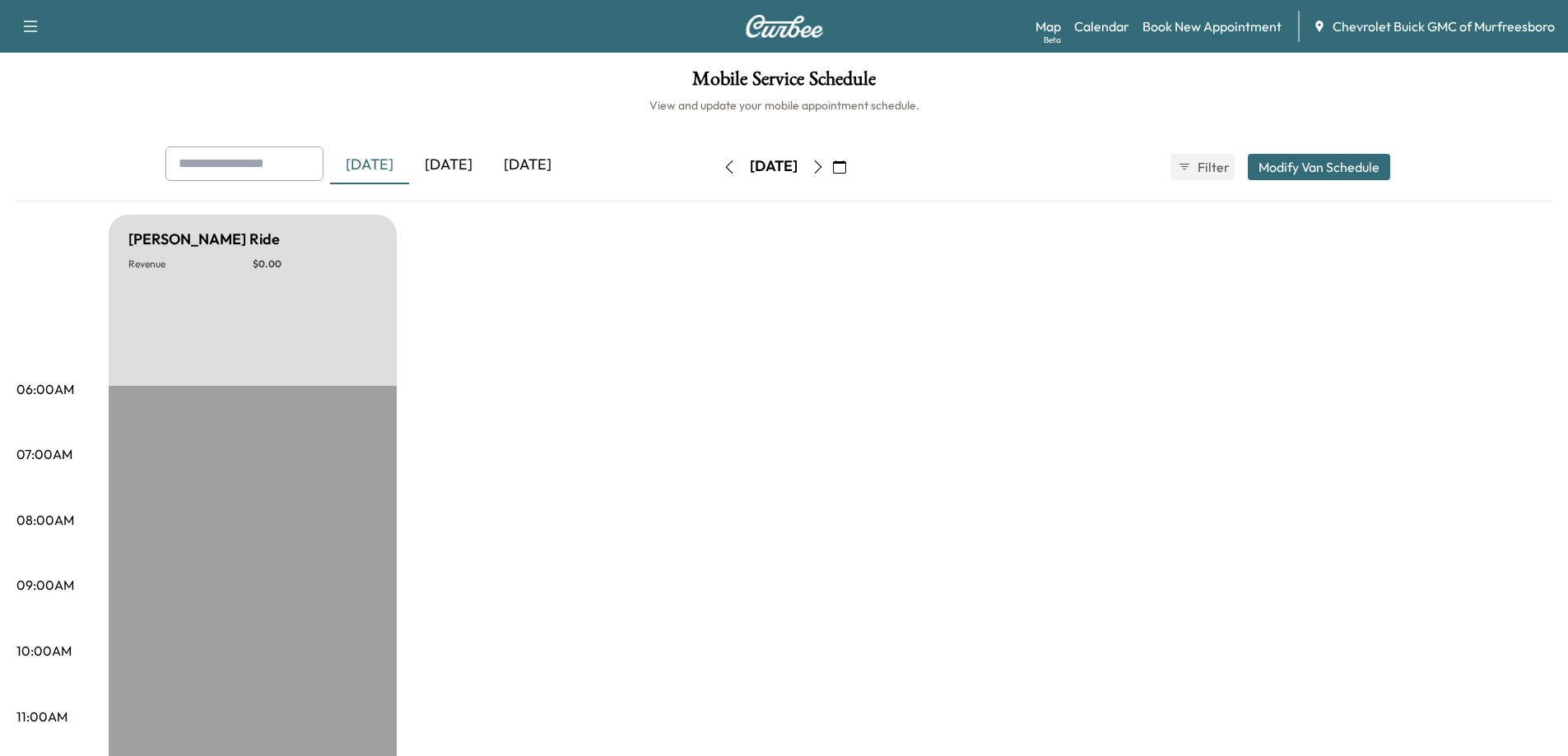
click at [452, 165] on div "[DATE]" at bounding box center [448, 165] width 79 height 38
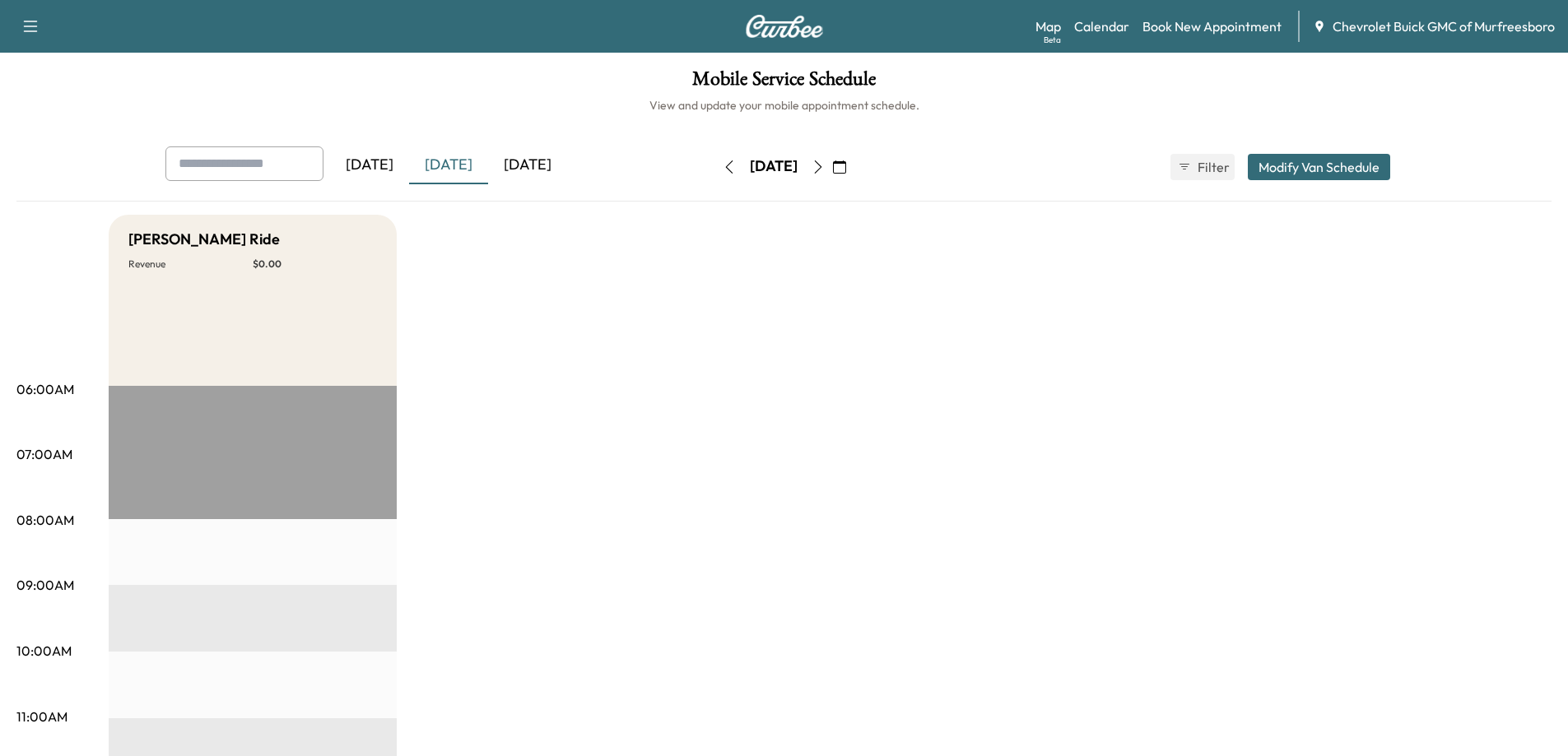
click at [523, 165] on div "[DATE]" at bounding box center [528, 165] width 79 height 38
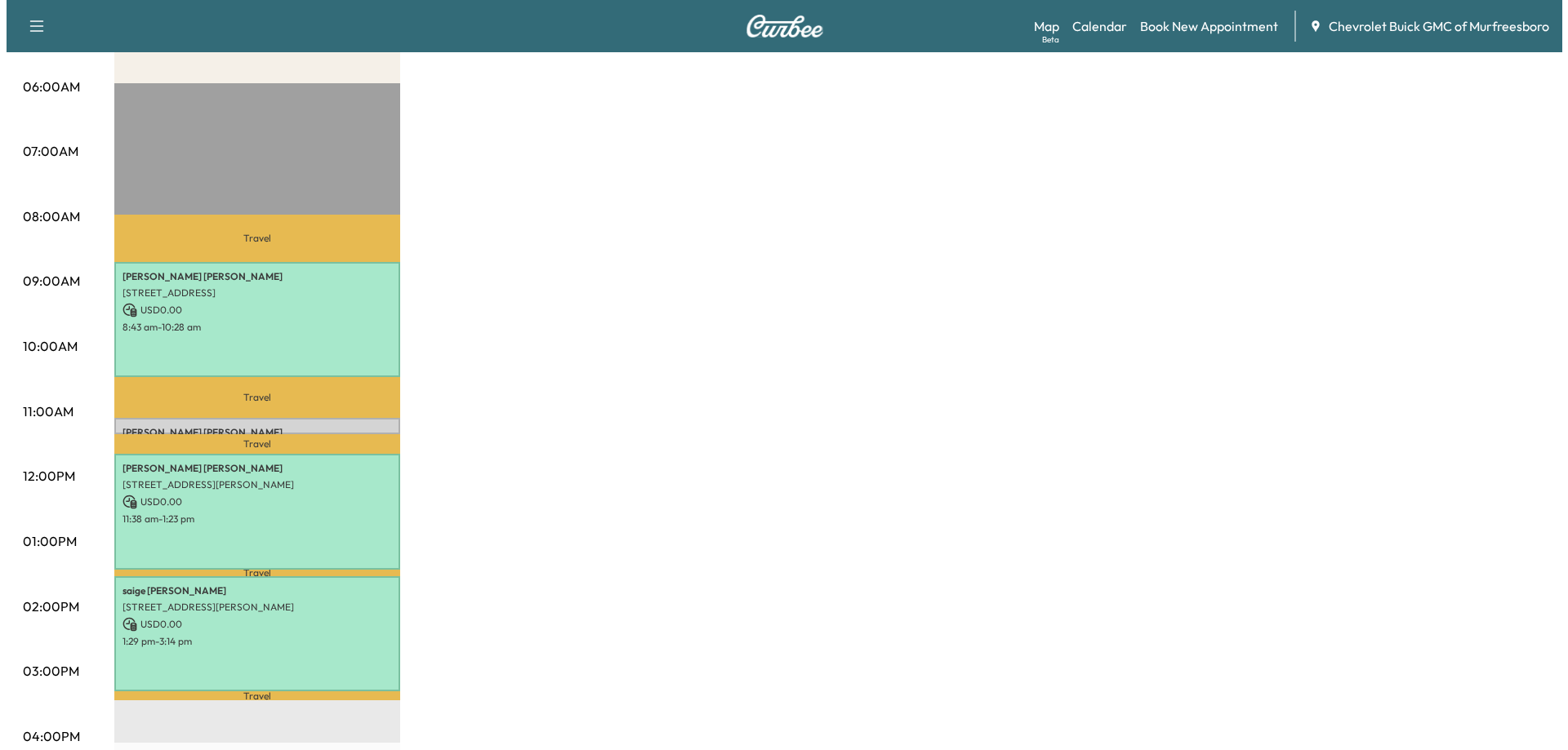
scroll to position [296, 0]
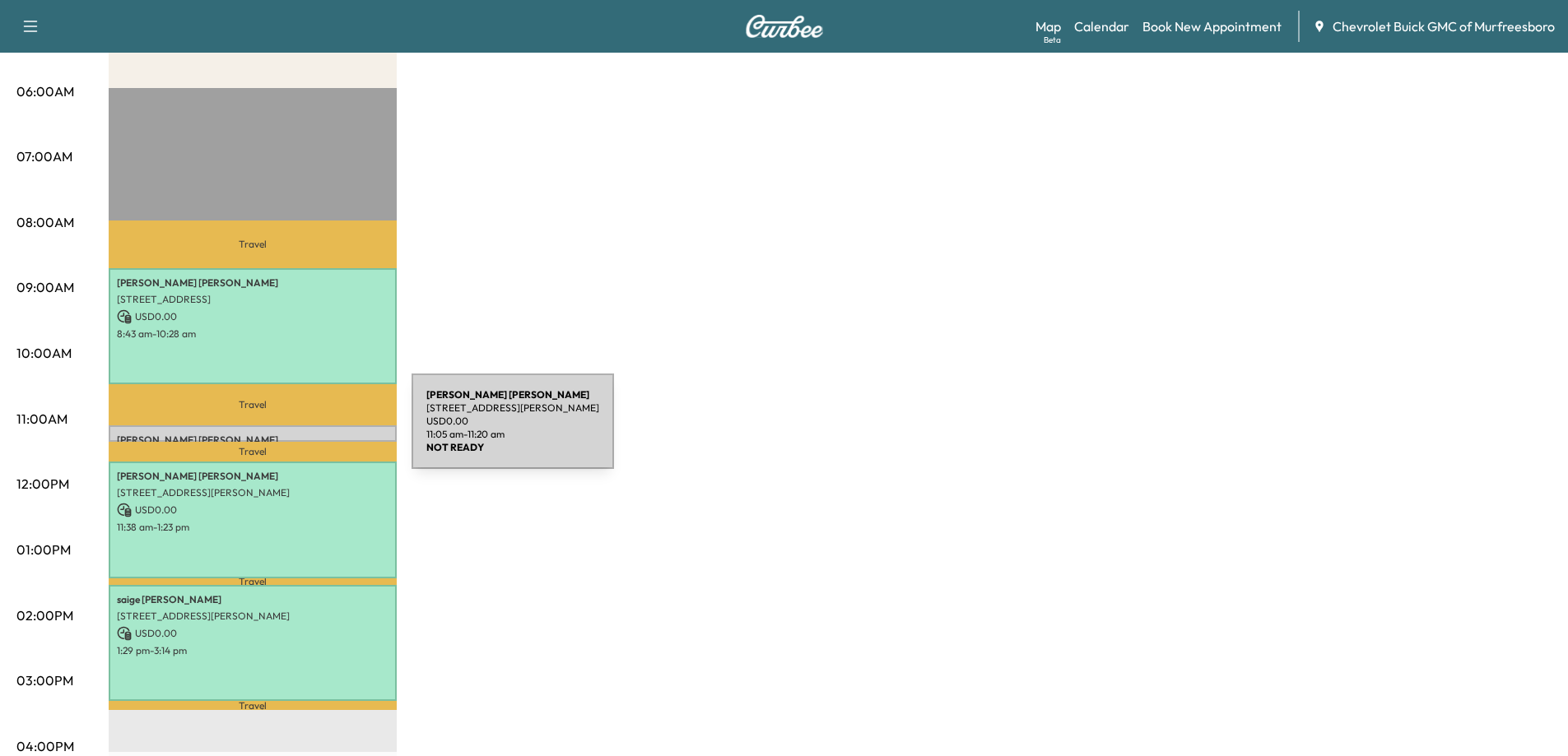
click at [288, 434] on p "[PERSON_NAME]" at bounding box center [253, 440] width 272 height 13
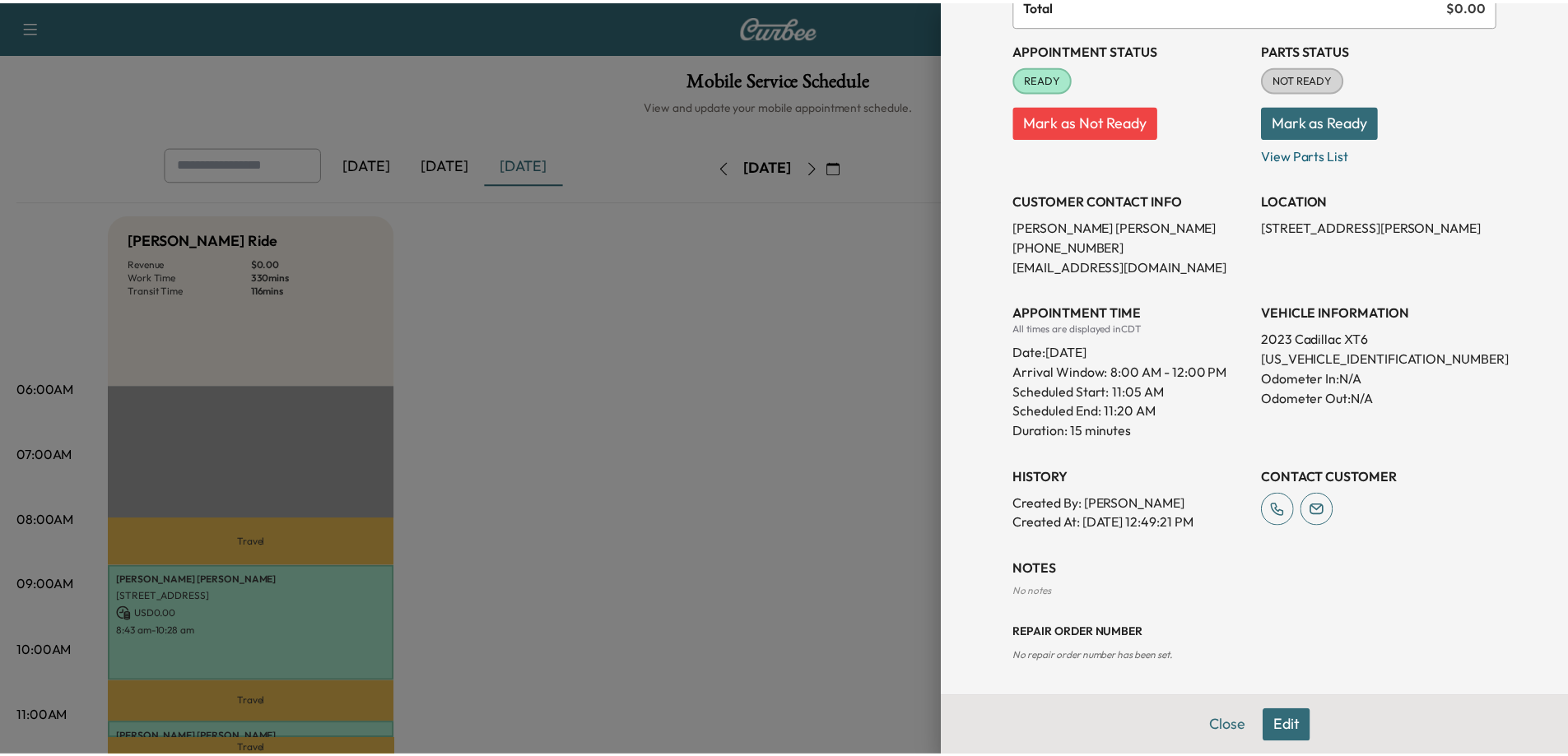
scroll to position [169, 0]
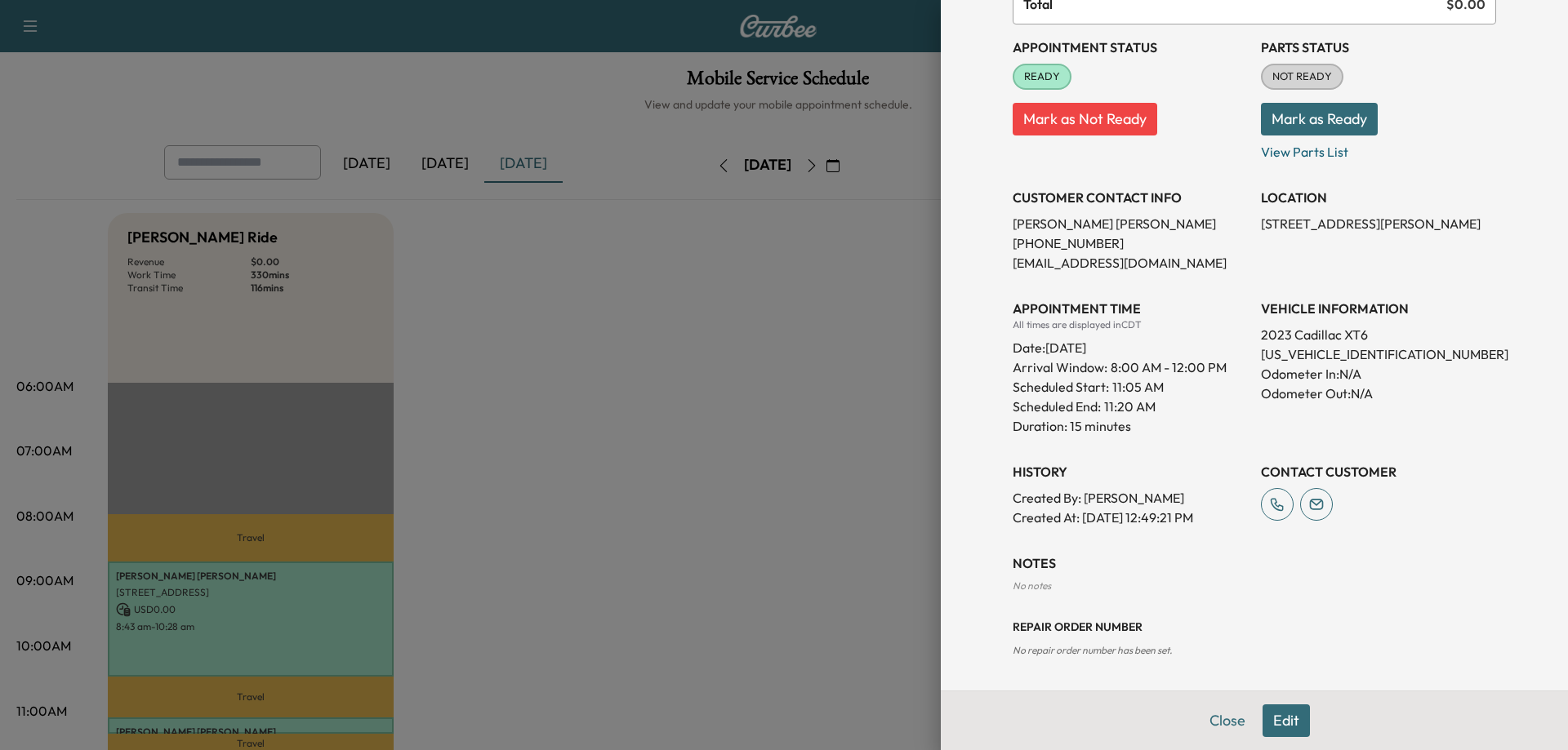
click at [1212, 723] on button "Close" at bounding box center [1227, 721] width 57 height 33
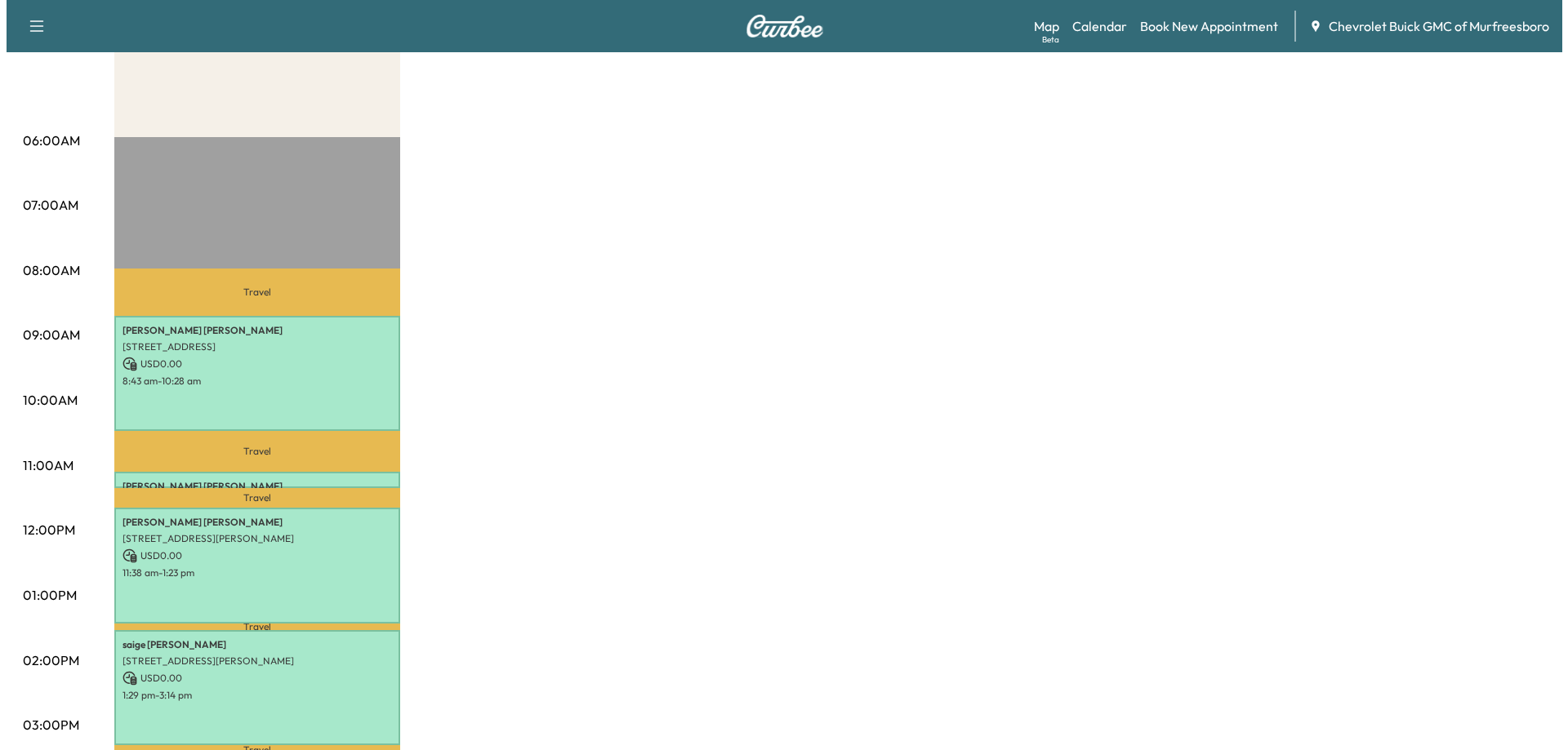
scroll to position [245, 0]
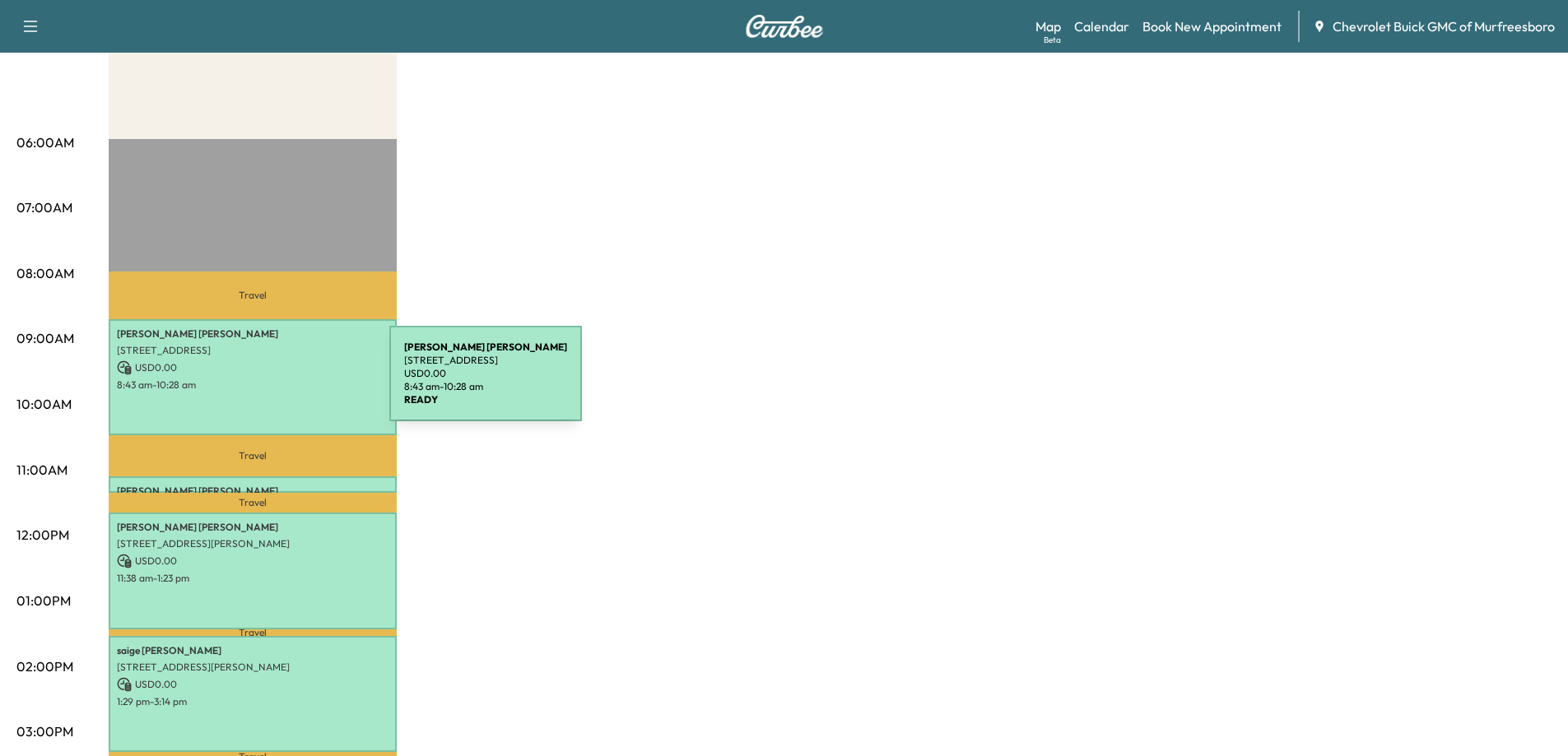
click at [266, 384] on p "8:43 am - 10:28 am" at bounding box center [253, 385] width 272 height 13
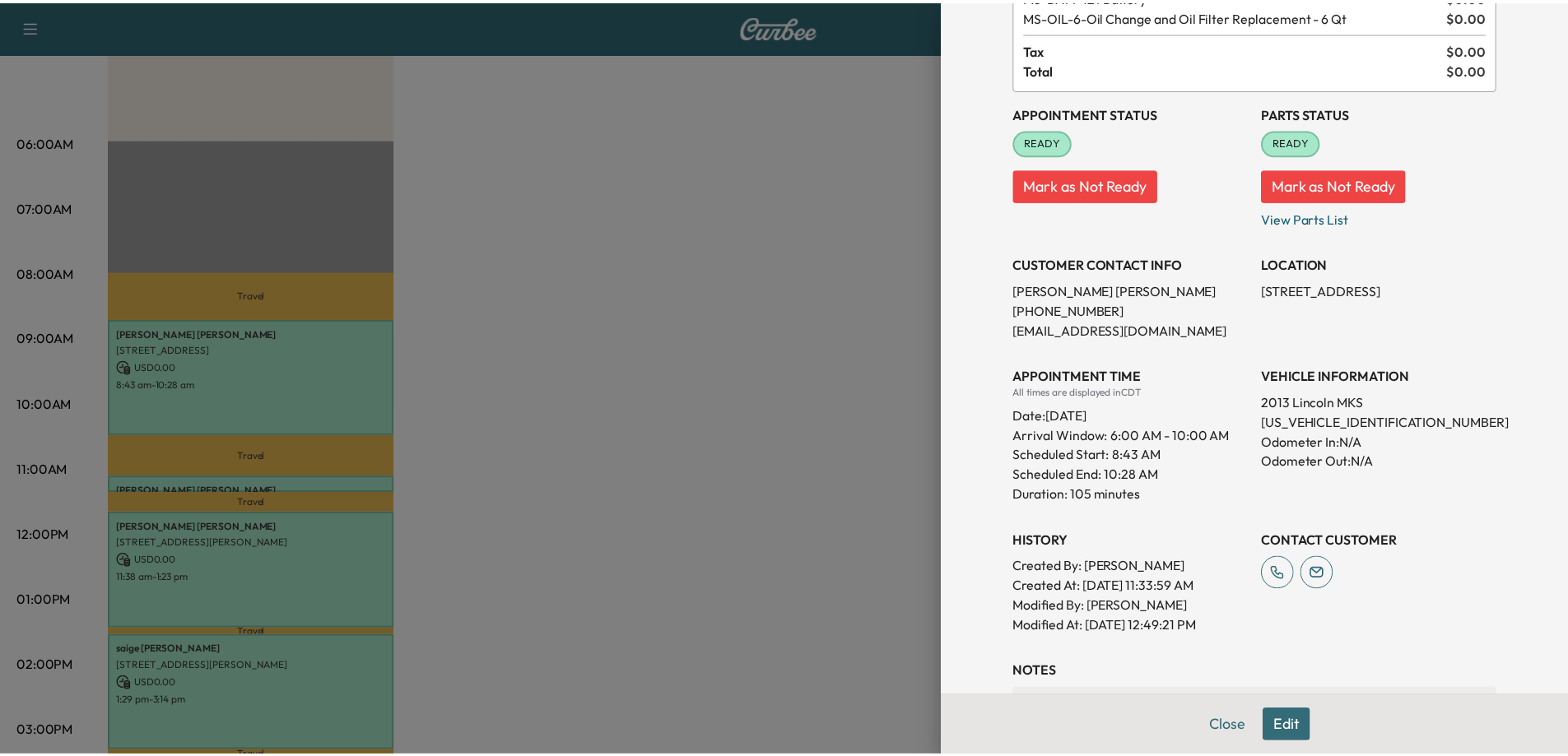
scroll to position [0, 0]
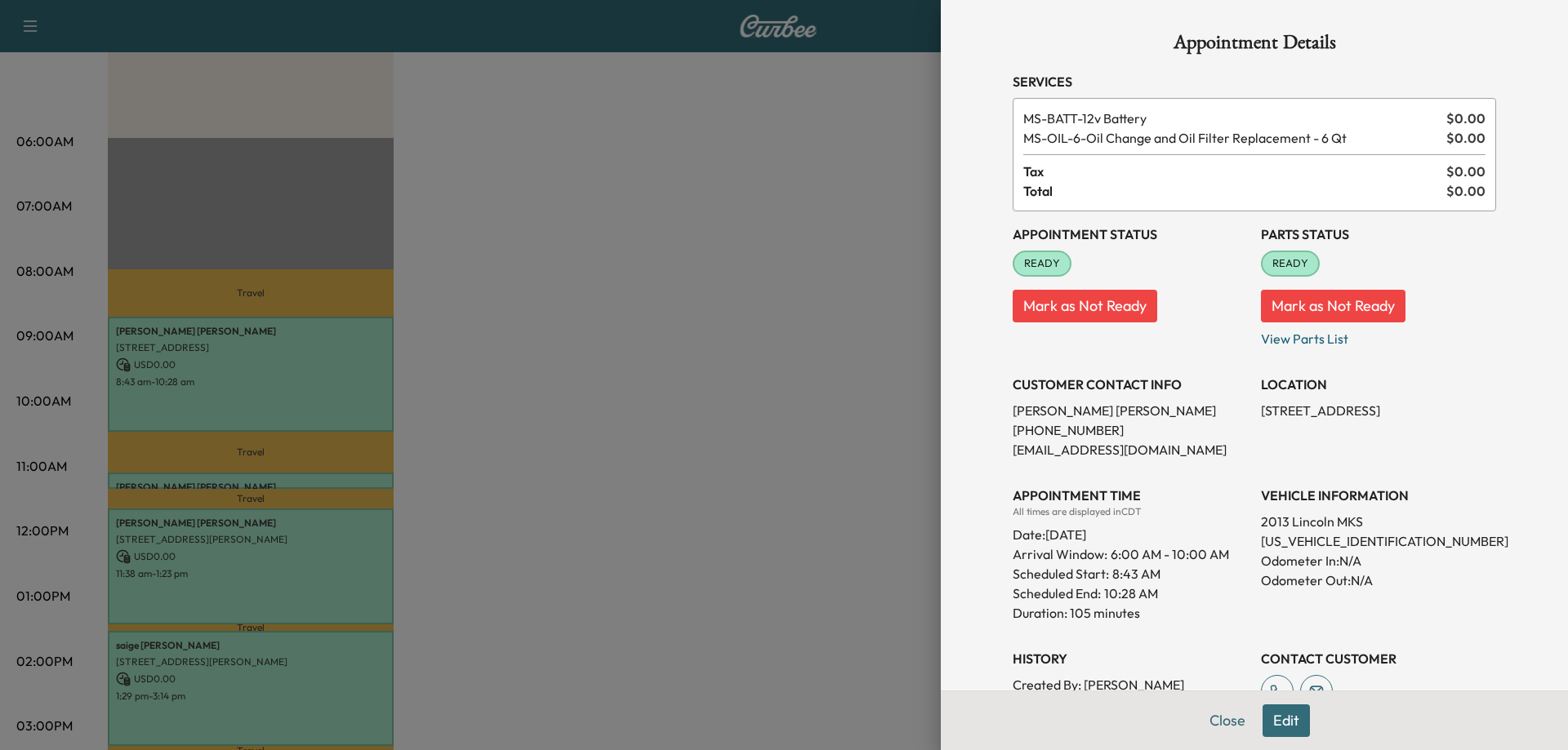
click at [723, 291] on div at bounding box center [784, 375] width 1568 height 750
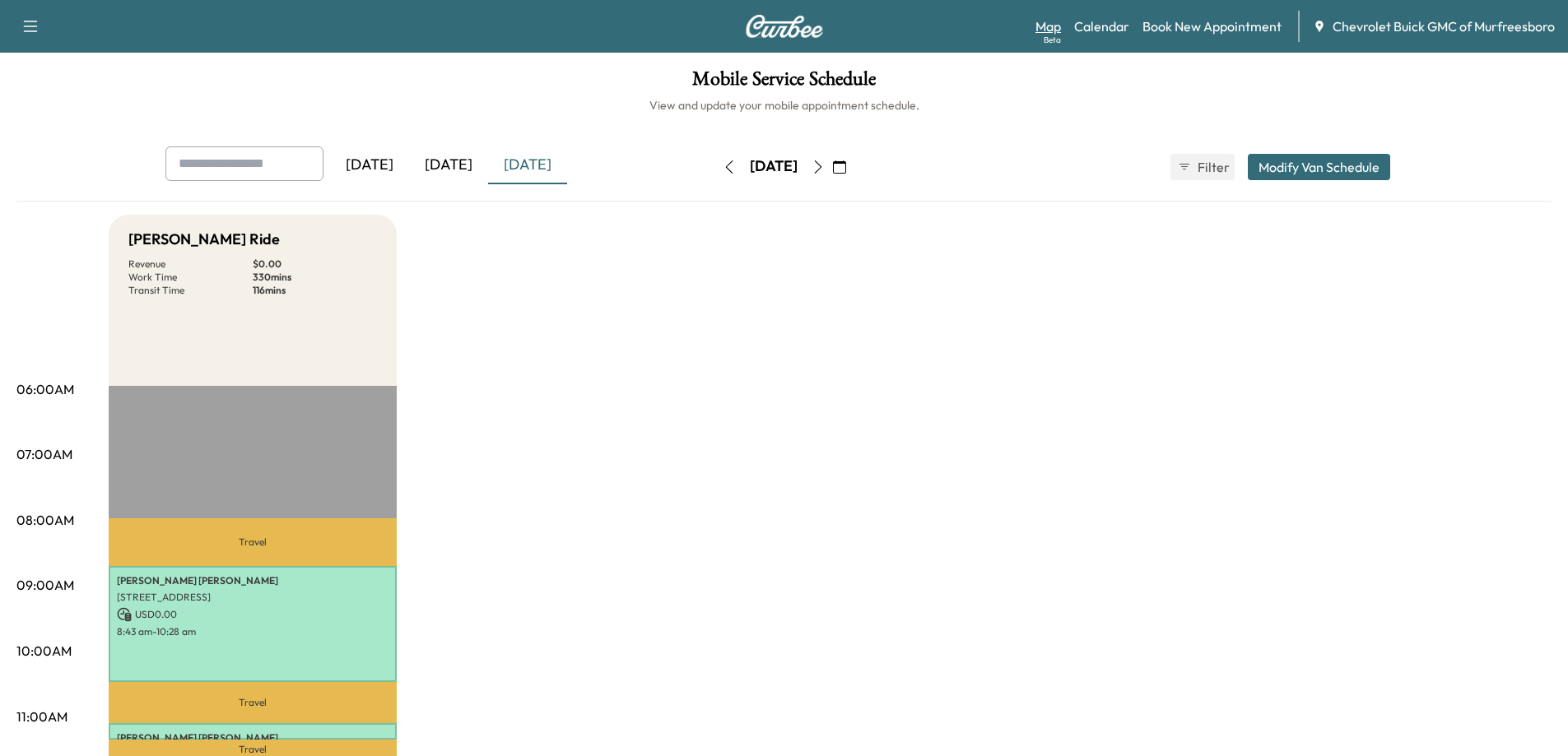
click at [1052, 25] on link "Map Beta" at bounding box center [1048, 26] width 25 height 20
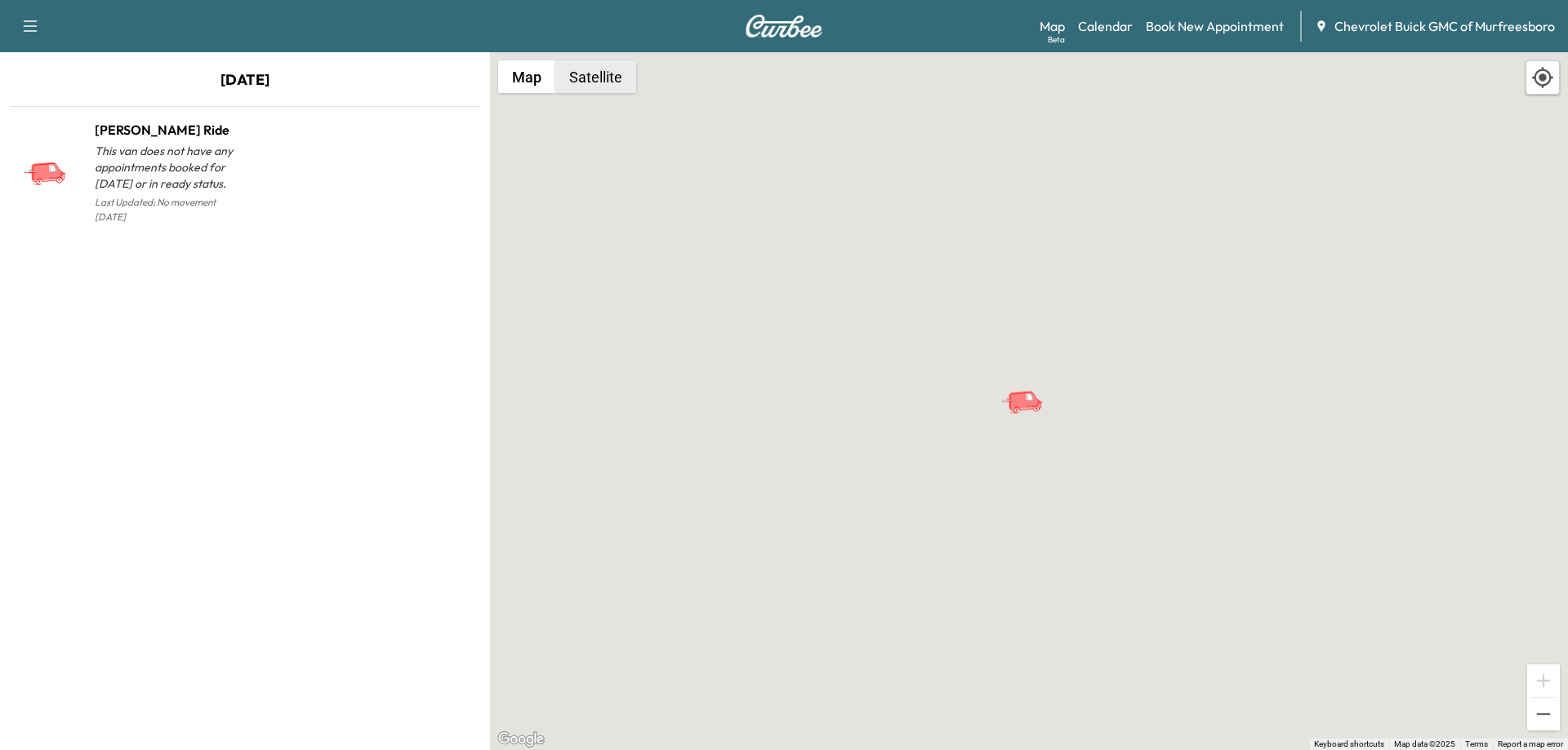
click at [608, 77] on button "Satellite" at bounding box center [595, 77] width 80 height 33
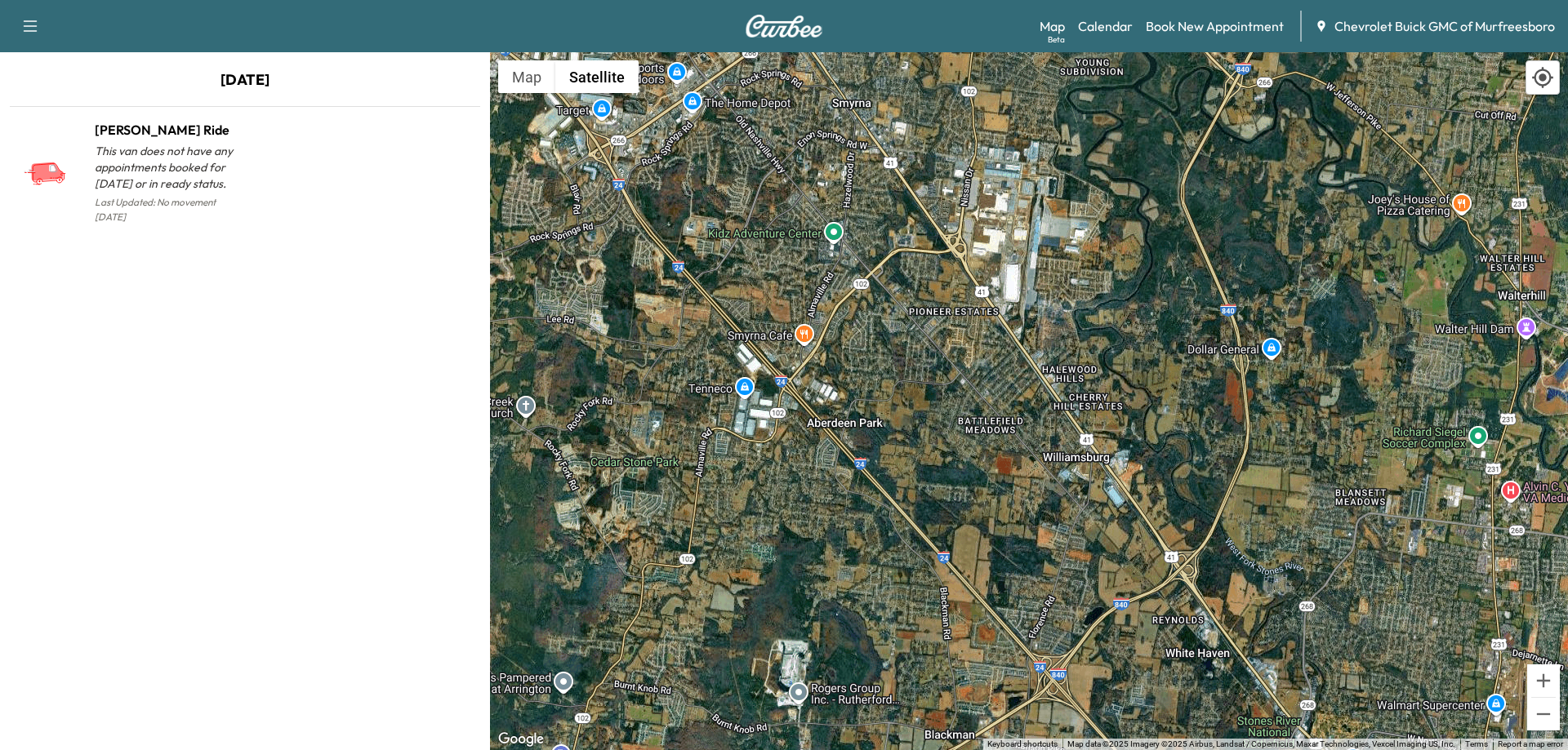
drag, startPoint x: 1216, startPoint y: 237, endPoint x: 1381, endPoint y: 583, distance: 383.3
click at [1381, 583] on div "To activate drag with keyboard, press Alt + Enter. Once in keyboard drag state,…" at bounding box center [1029, 401] width 1078 height 698
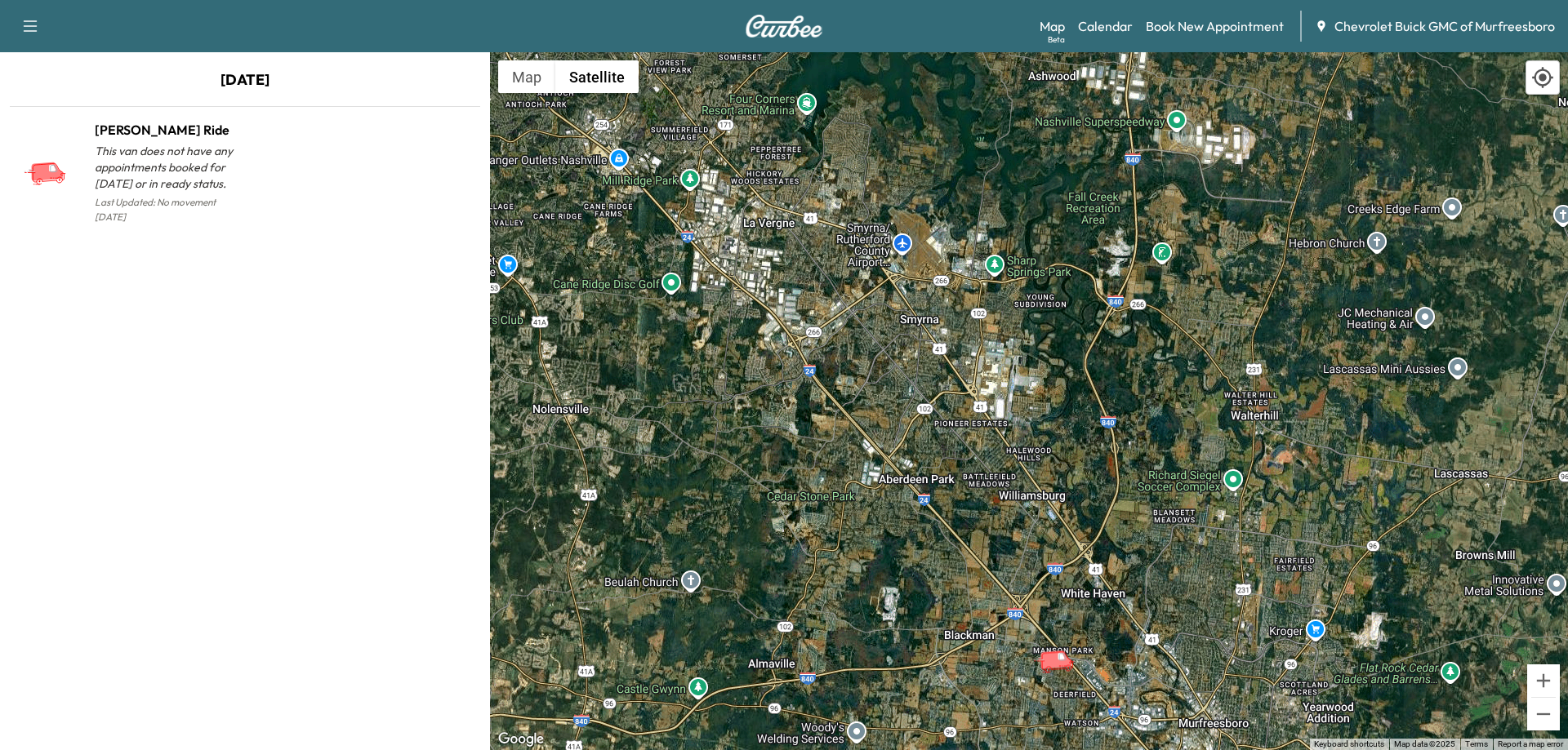
click at [1541, 79] on icon at bounding box center [1543, 78] width 21 height 21
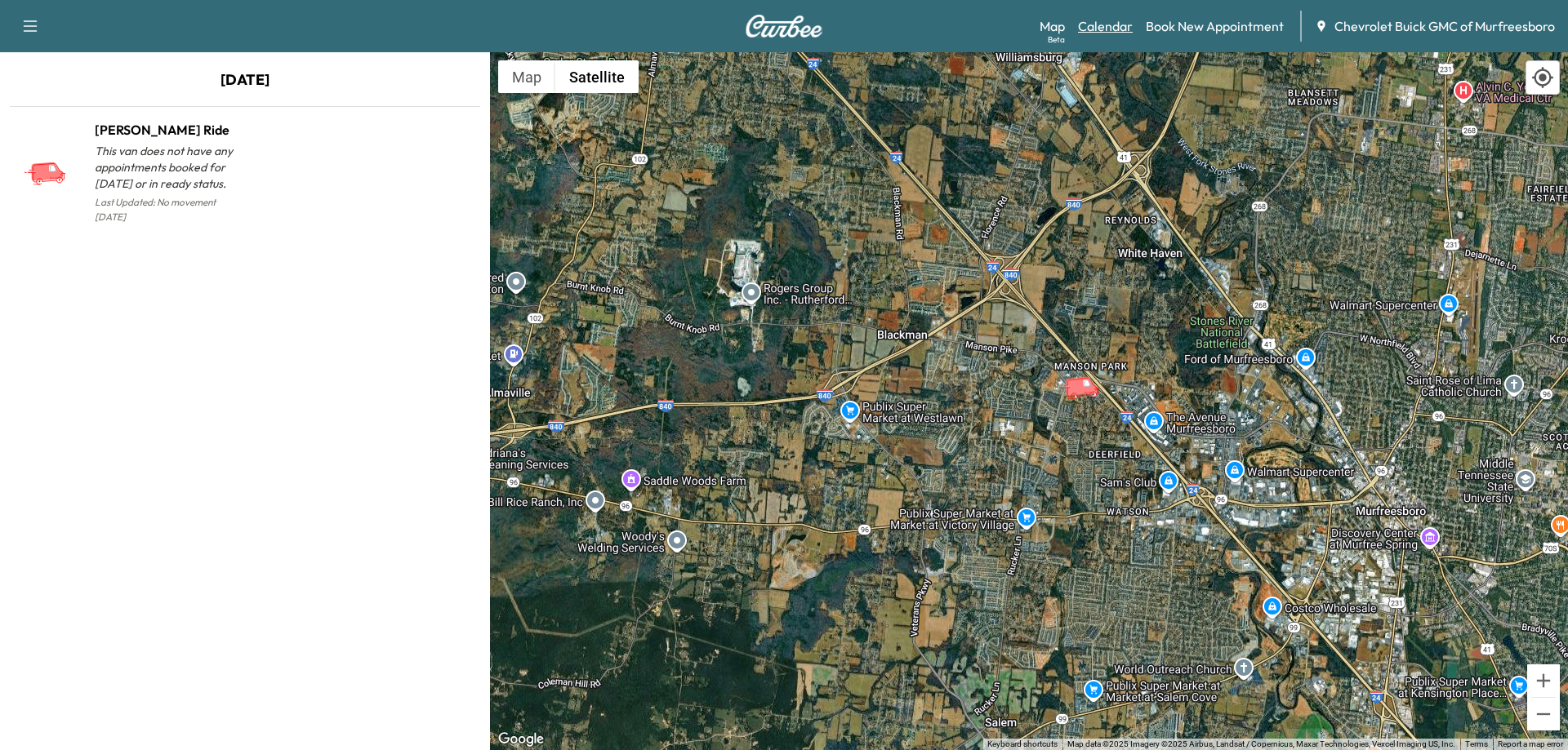
click at [1113, 23] on link "Calendar" at bounding box center [1105, 26] width 54 height 19
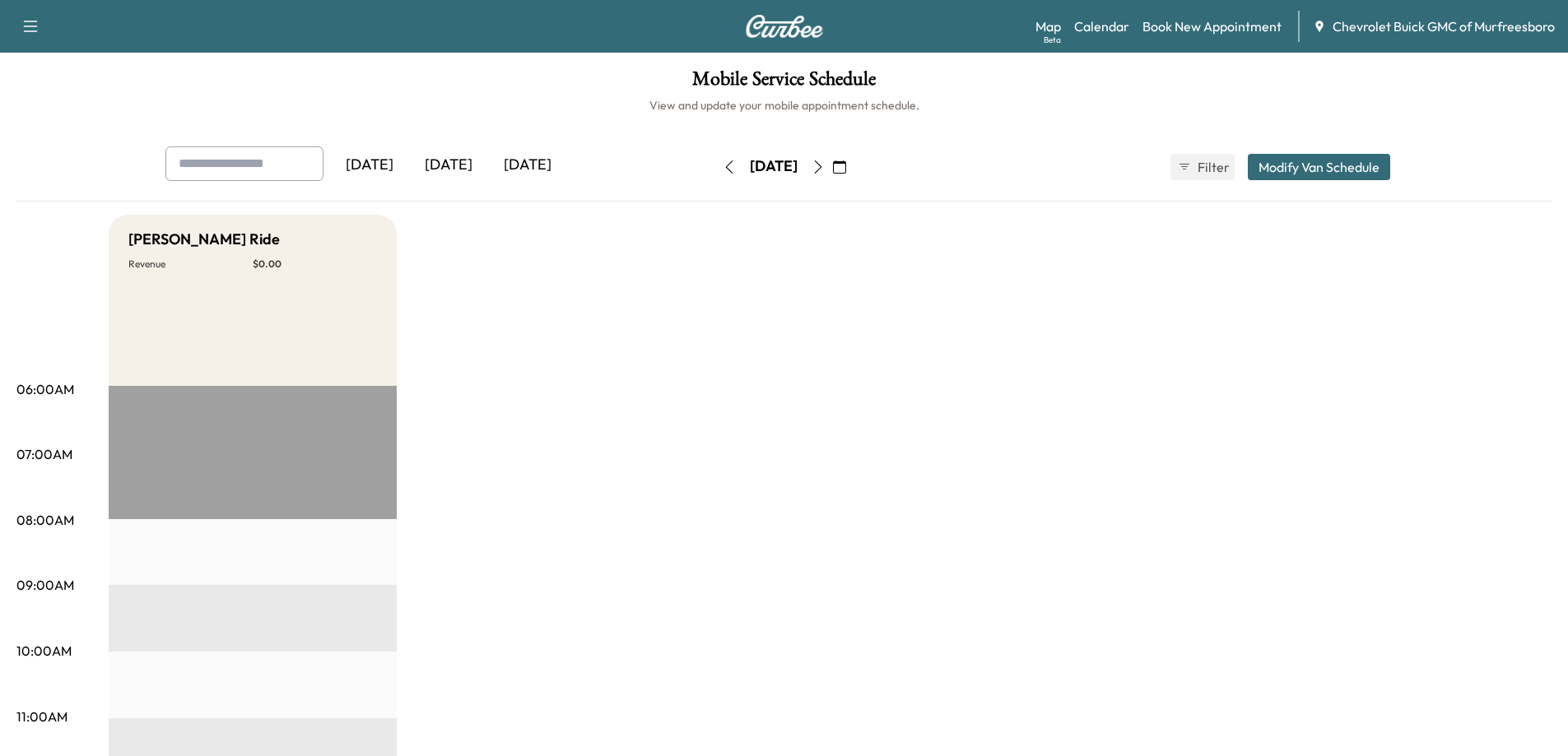
click at [533, 167] on div "[DATE]" at bounding box center [528, 165] width 79 height 38
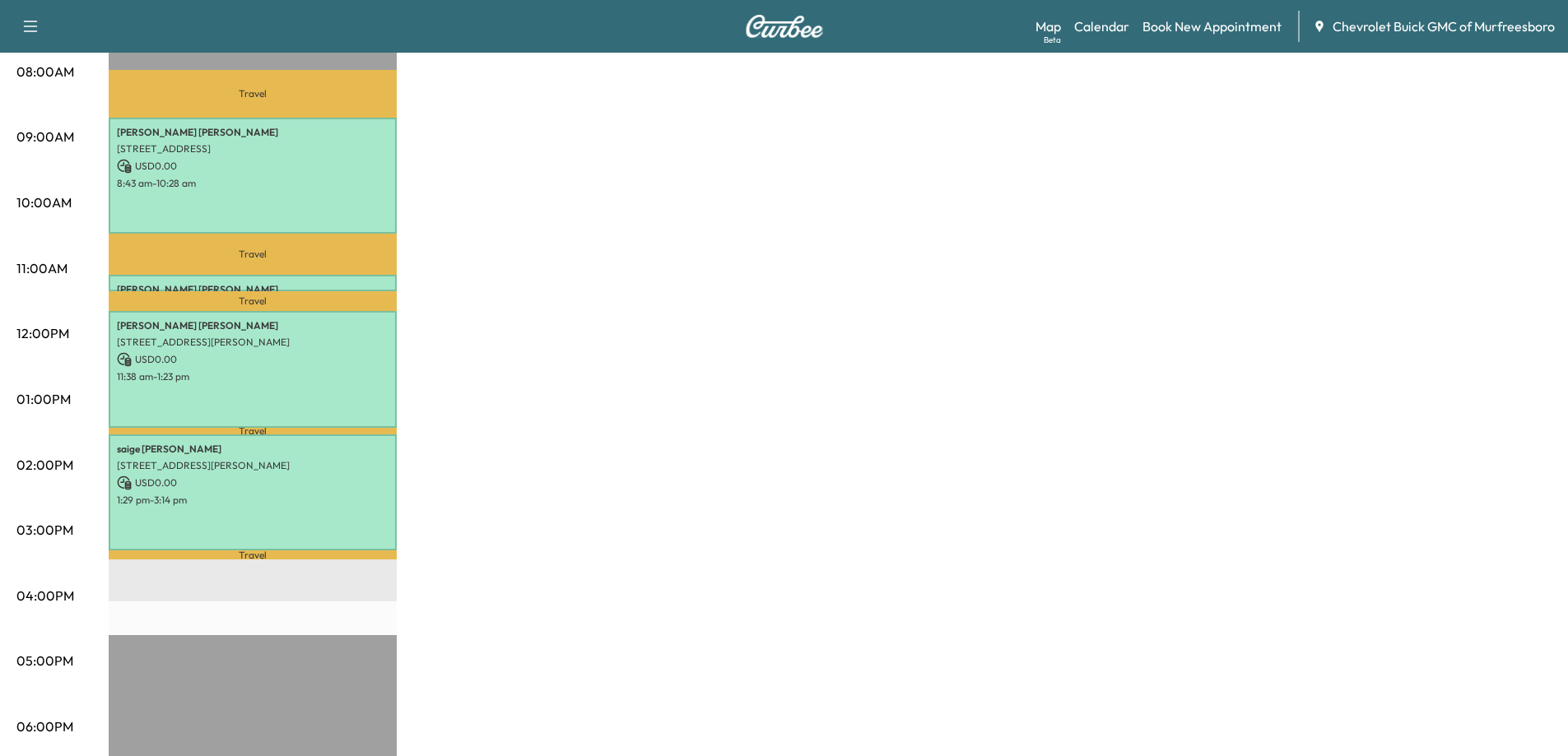
scroll to position [411, 0]
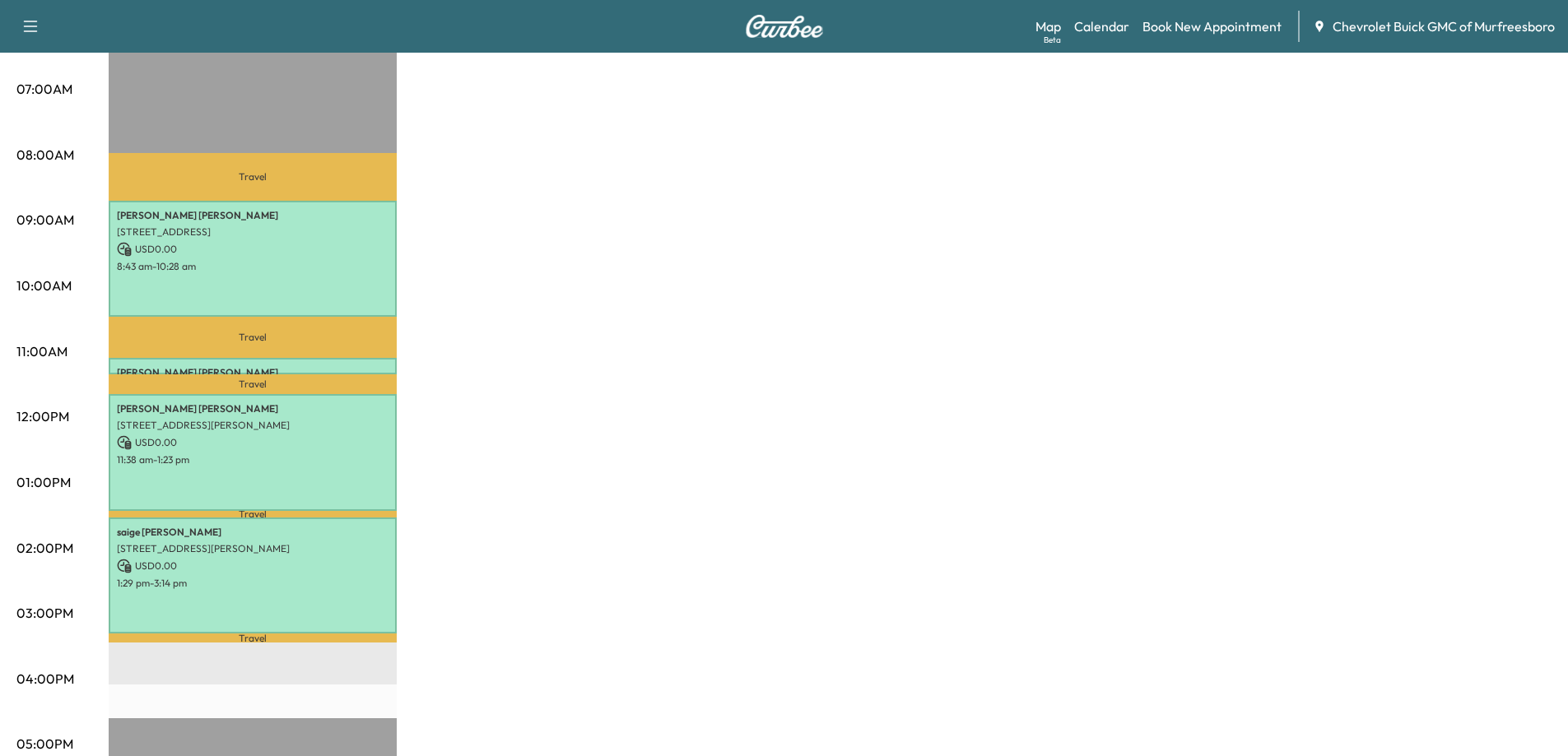
scroll to position [329, 0]
